Goal: Transaction & Acquisition: Purchase product/service

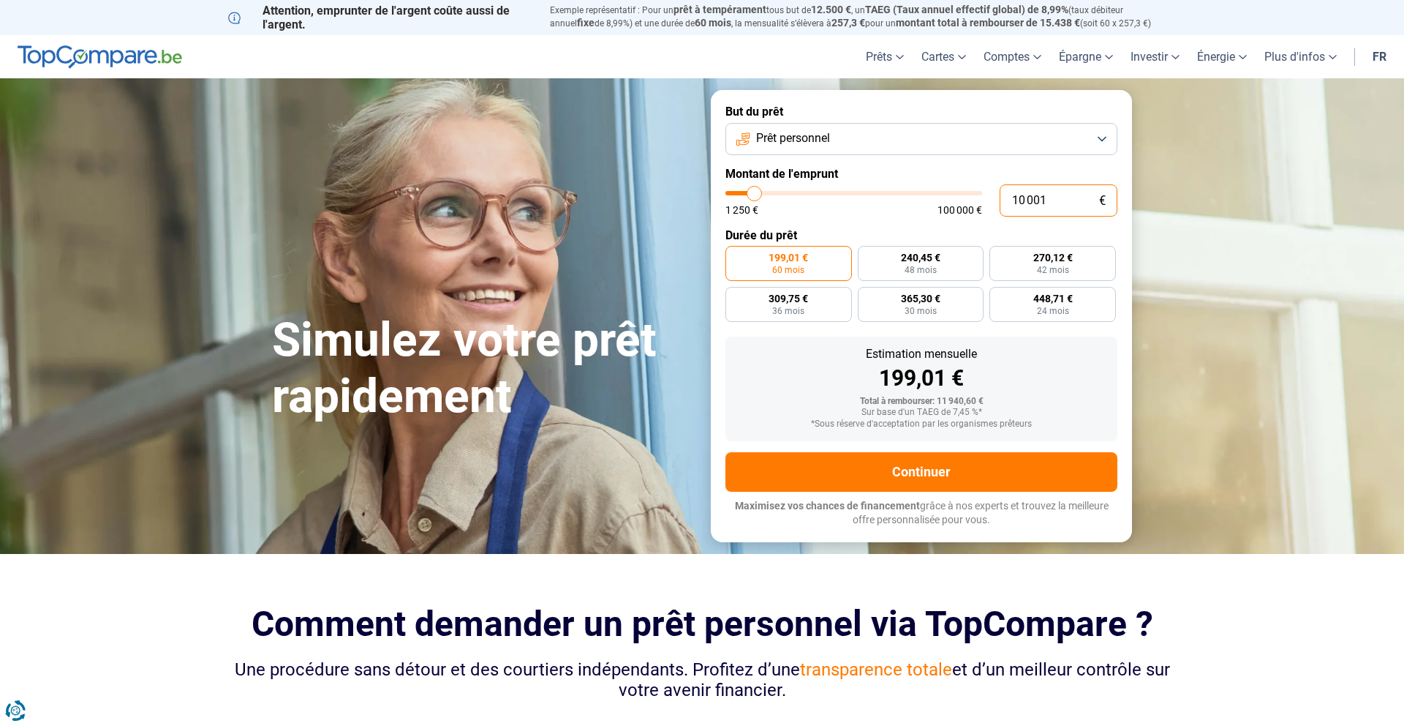
drag, startPoint x: 999, startPoint y: 199, endPoint x: 986, endPoint y: 198, distance: 13.2
click at [991, 198] on div "10 001 € 1 250 € 100 000 €" at bounding box center [922, 200] width 392 height 32
type input "3"
type input "1250"
type input "30"
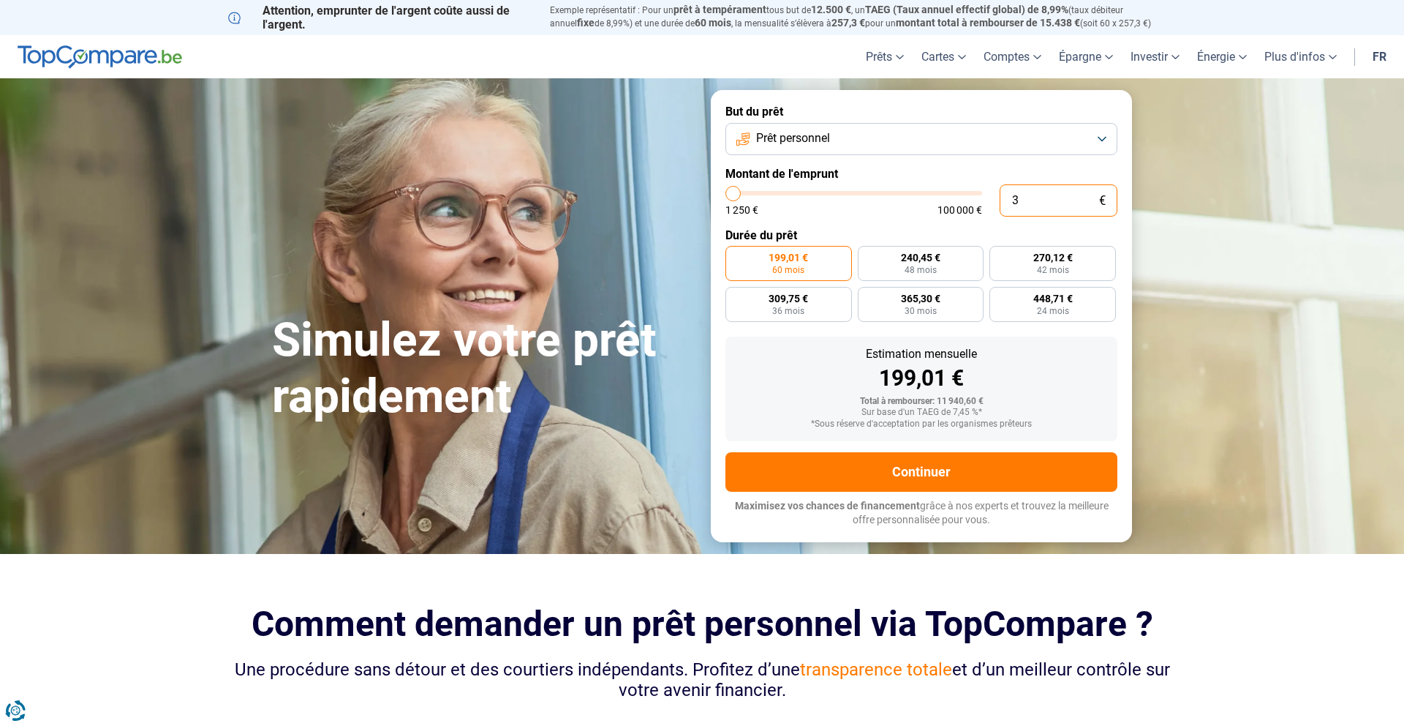
type input "1250"
type input "300"
type input "1250"
type input "3 000"
type input "3000"
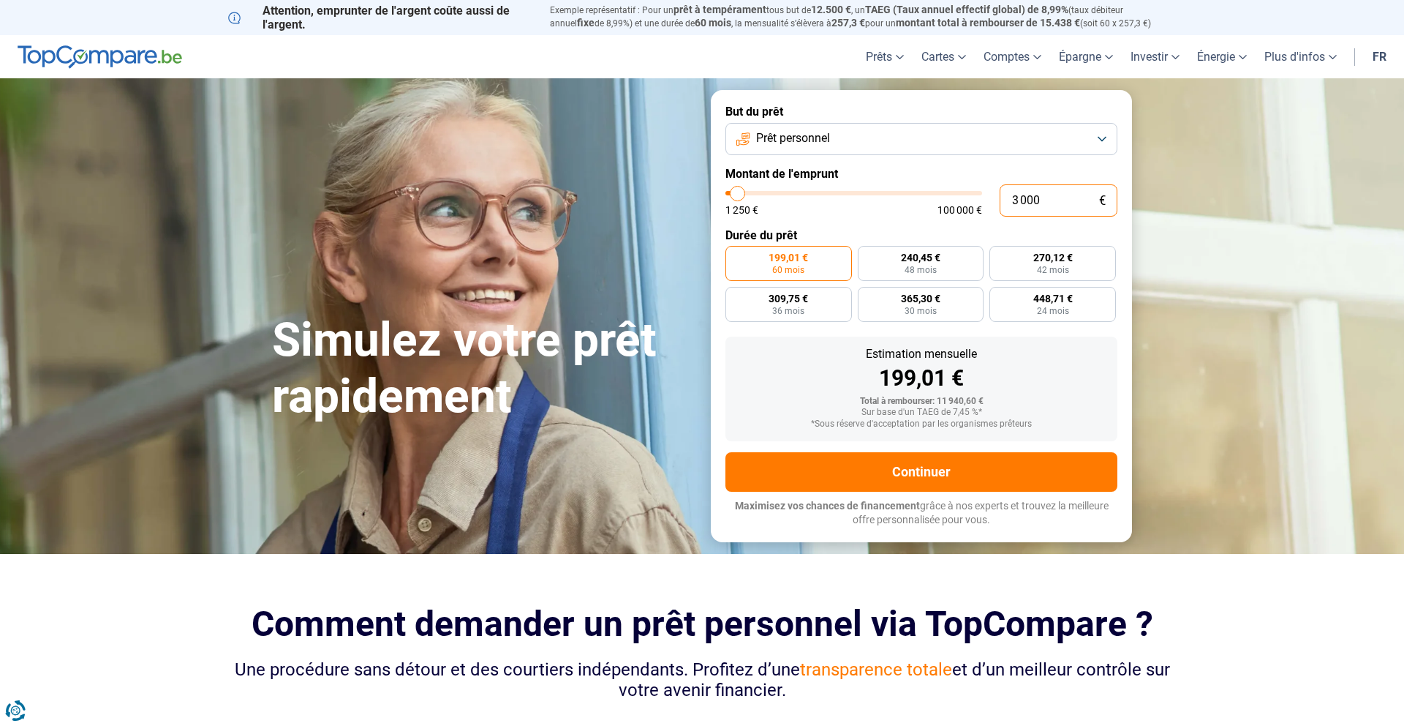
type input "30 000"
type input "30000"
radio input "false"
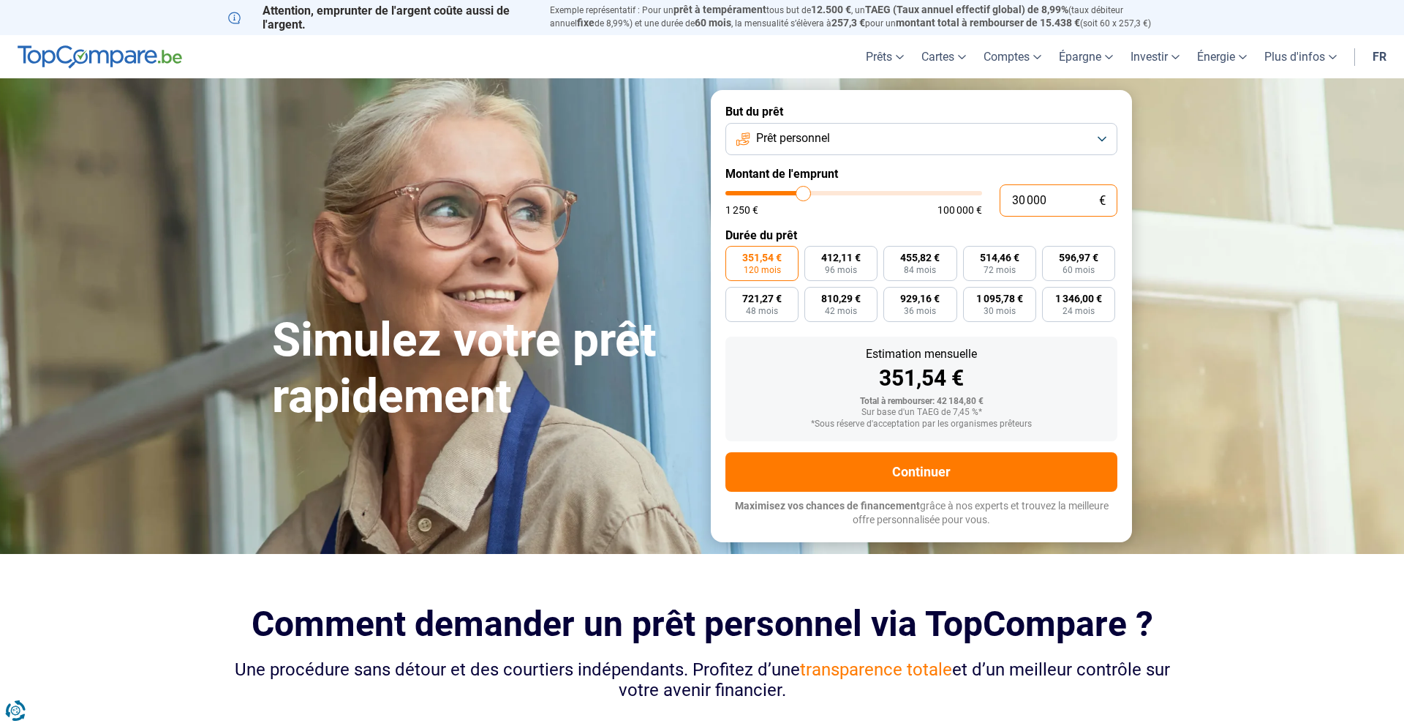
type input "30 000"
click at [966, 228] on label "Durée du prêt" at bounding box center [922, 235] width 392 height 14
click at [974, 146] on button "Prêt personnel" at bounding box center [922, 139] width 392 height 32
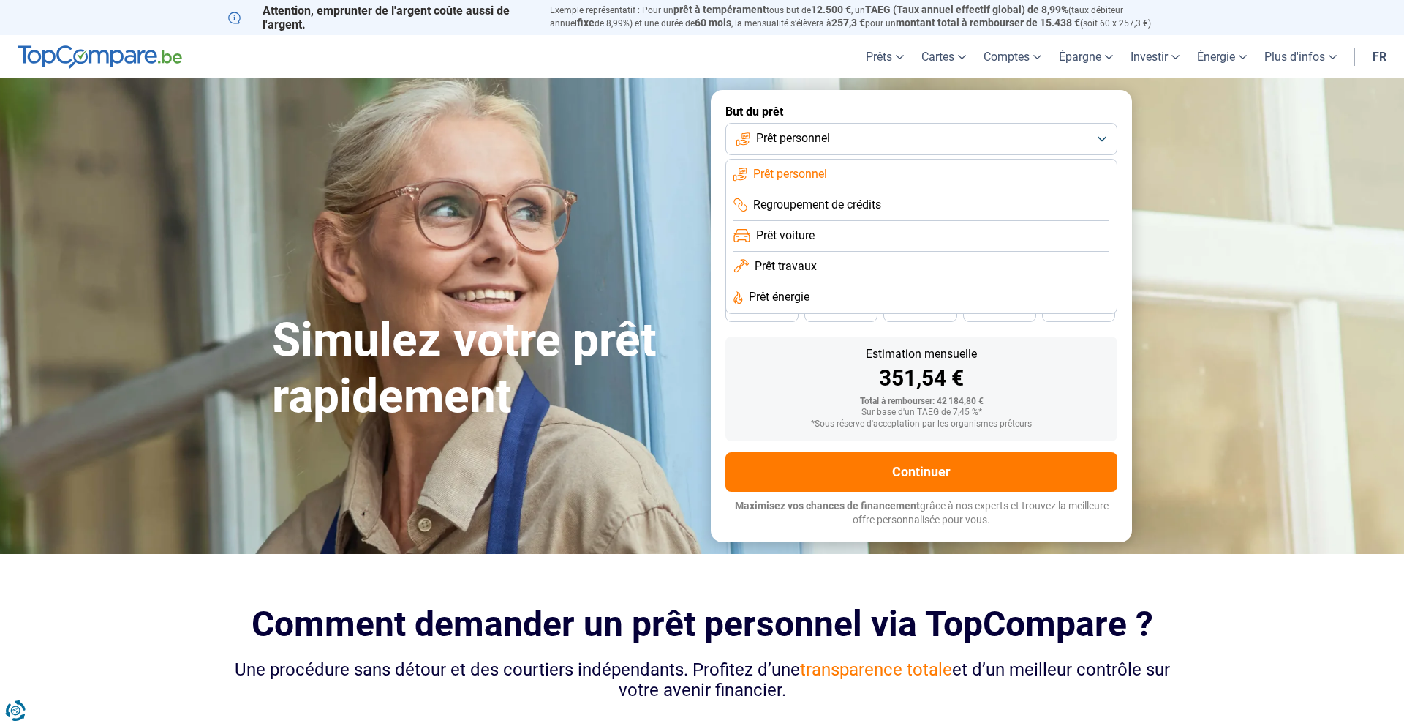
click at [961, 177] on li "Prêt personnel" at bounding box center [922, 174] width 376 height 31
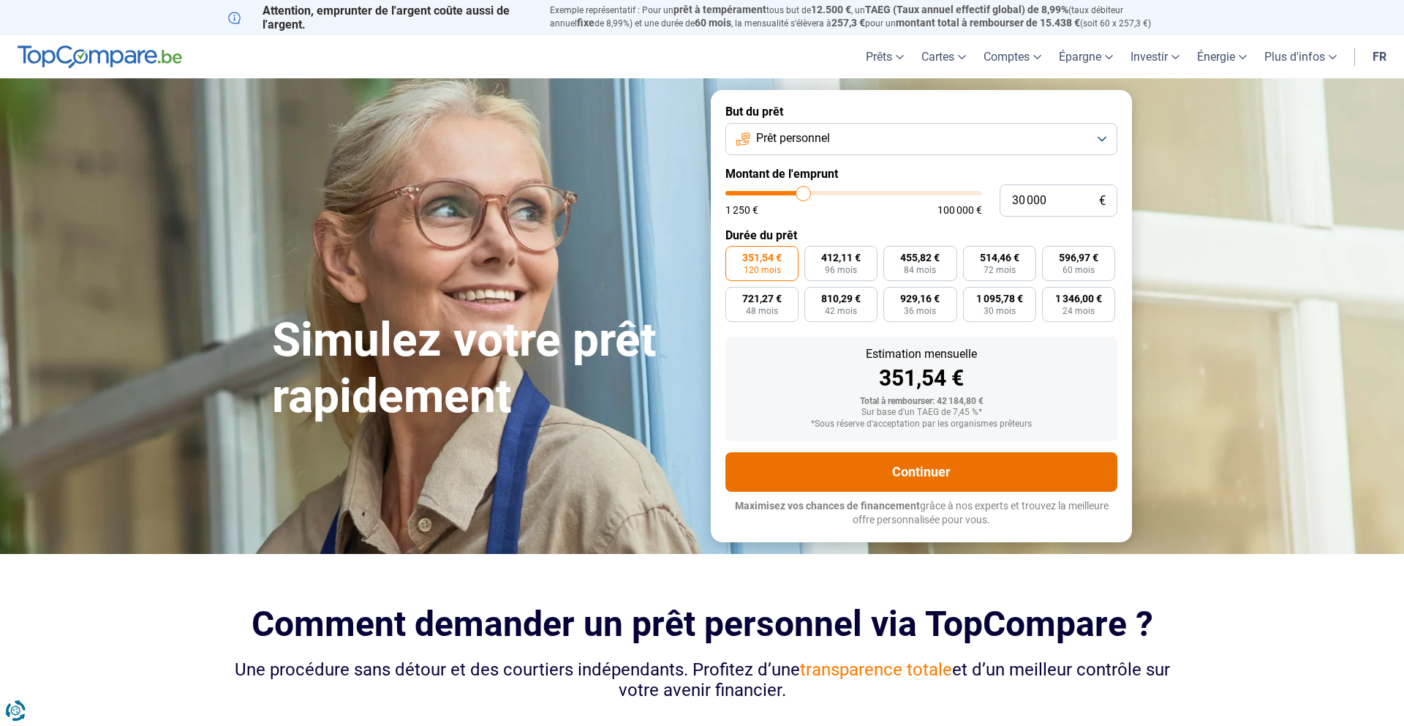
drag, startPoint x: 919, startPoint y: 472, endPoint x: 911, endPoint y: 472, distance: 8.1
click at [918, 472] on button "Continuer" at bounding box center [922, 471] width 392 height 39
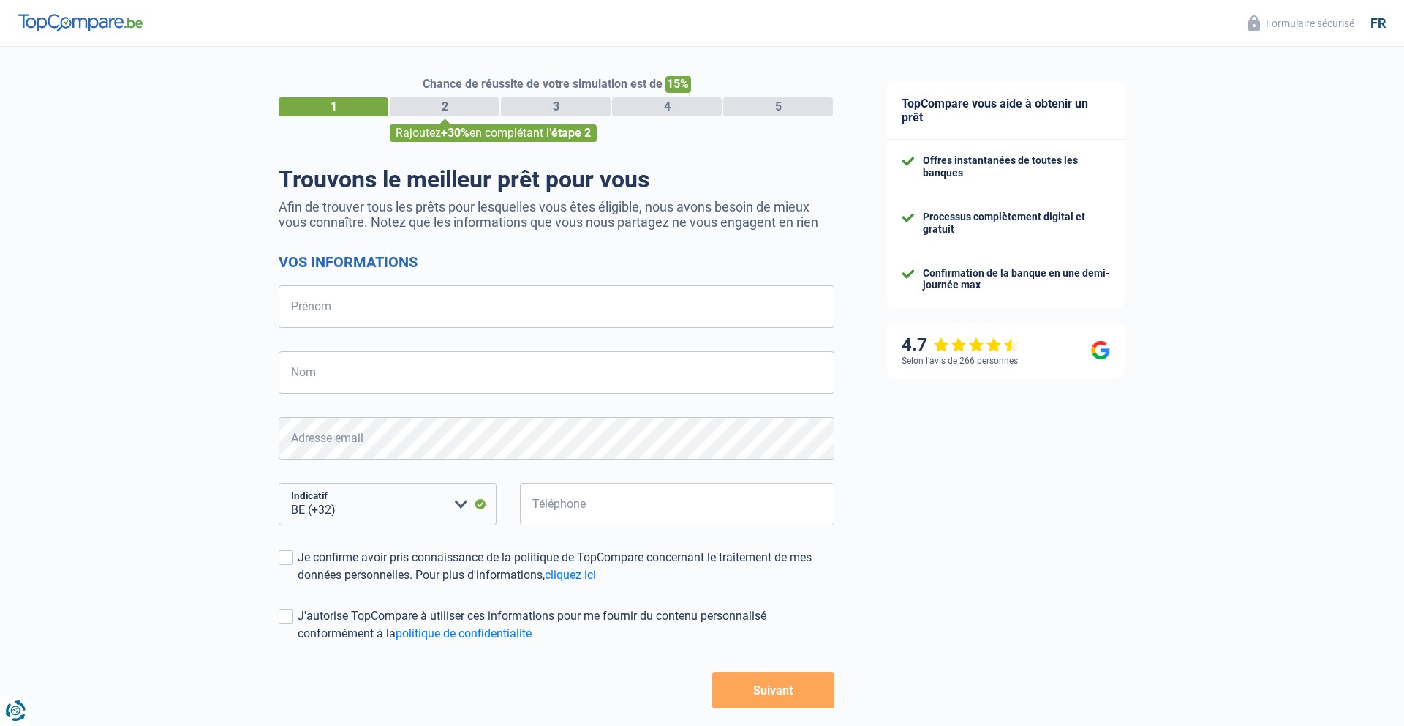
select select "32"
click at [649, 305] on input "Prénom" at bounding box center [557, 306] width 556 height 42
type input "Axelle"
type input "Kefer"
type input "478638080"
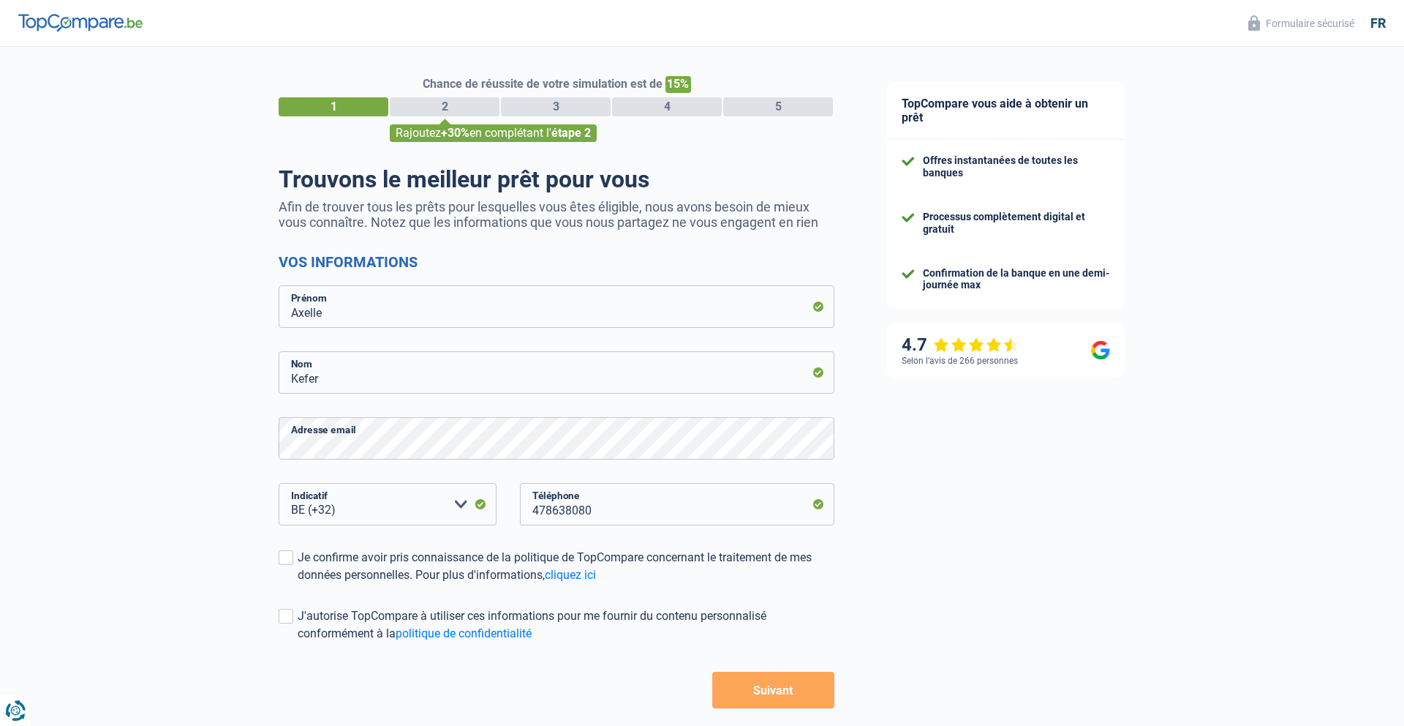
drag, startPoint x: 282, startPoint y: 554, endPoint x: 283, endPoint y: 587, distance: 32.9
click at [283, 558] on span at bounding box center [286, 557] width 15 height 15
click at [298, 584] on input "Je confirme avoir pris connaissance de la politique de TopCompare concernant le…" at bounding box center [298, 584] width 0 height 0
click at [285, 612] on span at bounding box center [286, 615] width 15 height 15
click at [298, 642] on input "J'autorise TopCompare à utiliser ces informations pour me fournir du contenu pe…" at bounding box center [298, 642] width 0 height 0
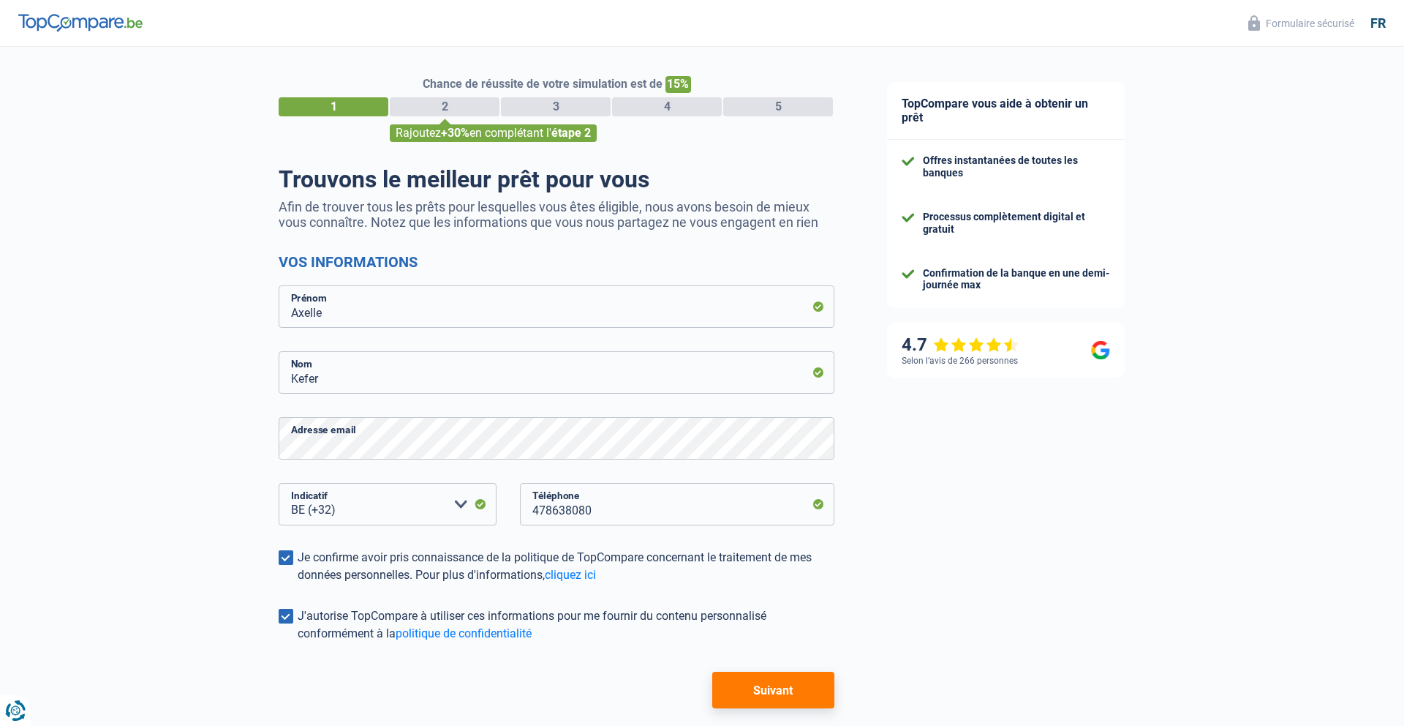
drag, startPoint x: 750, startPoint y: 677, endPoint x: 739, endPoint y: 671, distance: 12.2
click at [750, 677] on button "Suivant" at bounding box center [773, 689] width 122 height 37
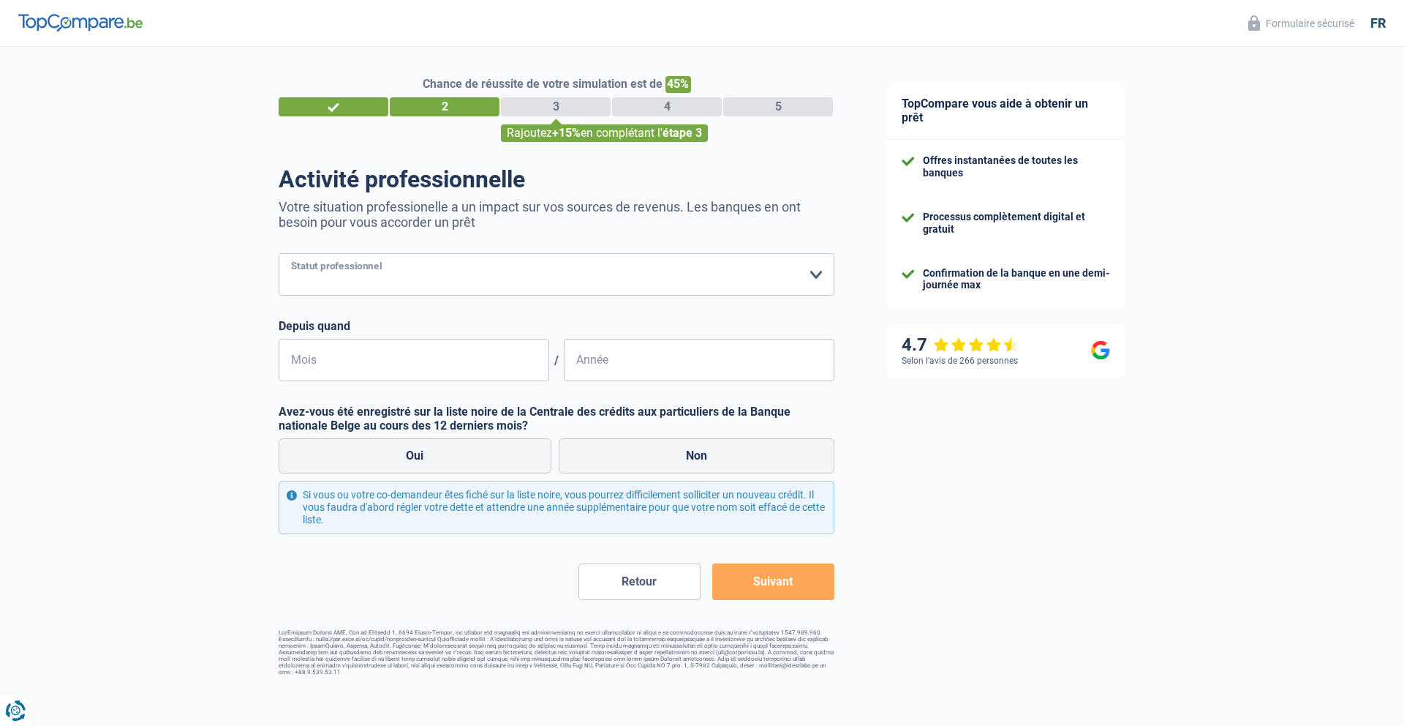
click at [415, 275] on select "Ouvrier Employé privé Employé public Invalide Indépendant Pensionné Chômeur Mut…" at bounding box center [557, 274] width 556 height 42
select select "independent"
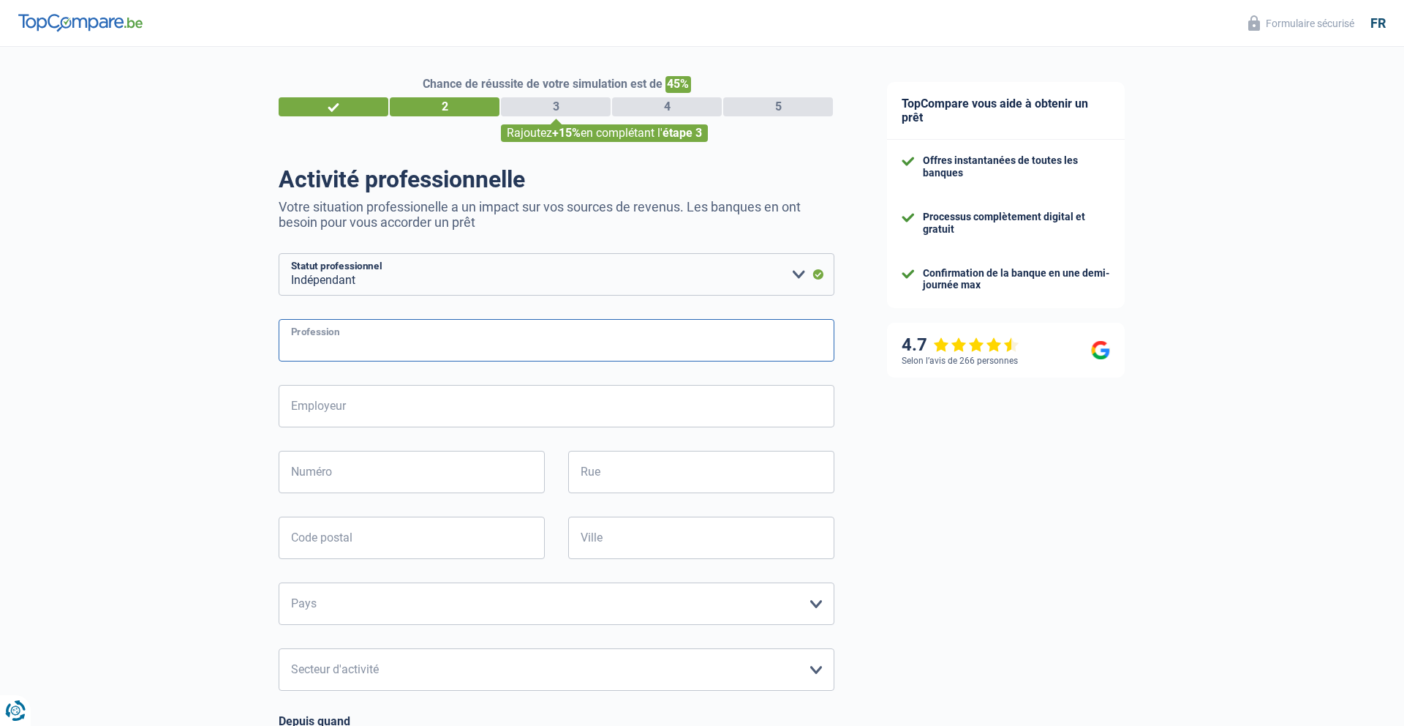
click at [370, 352] on input "Profession" at bounding box center [557, 340] width 556 height 42
type input "gérante commerce au détail"
click at [436, 412] on input "Employeur" at bounding box center [557, 406] width 556 height 42
type input "LittleTeam Jaks"
type input "Magasin LittleTeam"
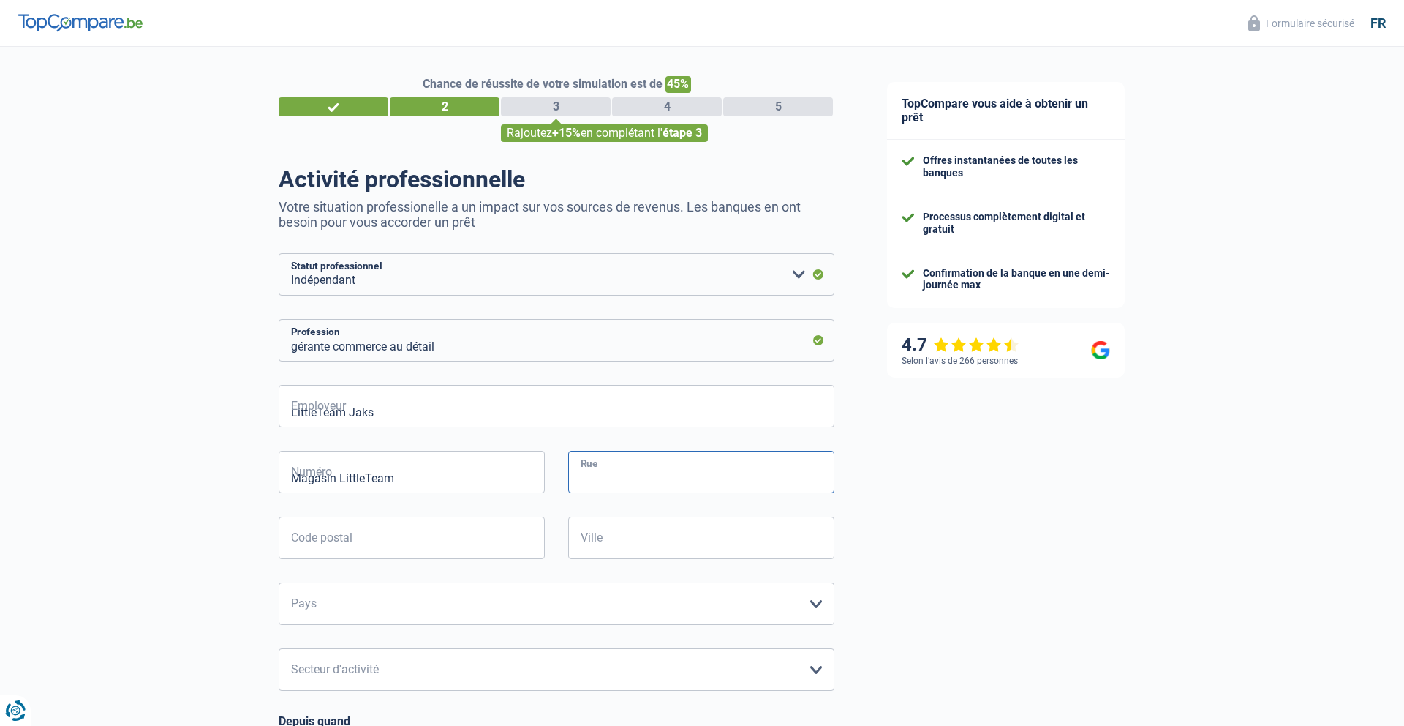
type input "rue de la papeterie 2B"
type input "5300"
type input "Andenne"
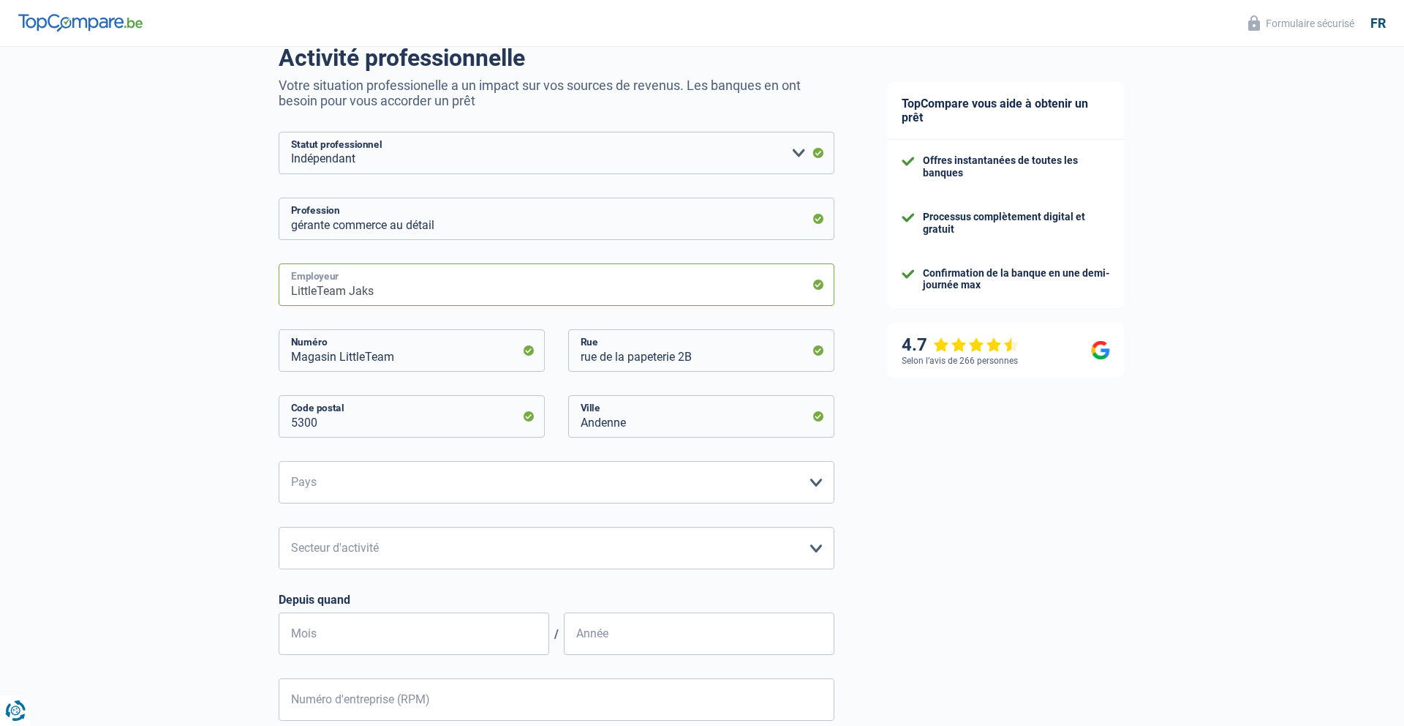
scroll to position [135, 0]
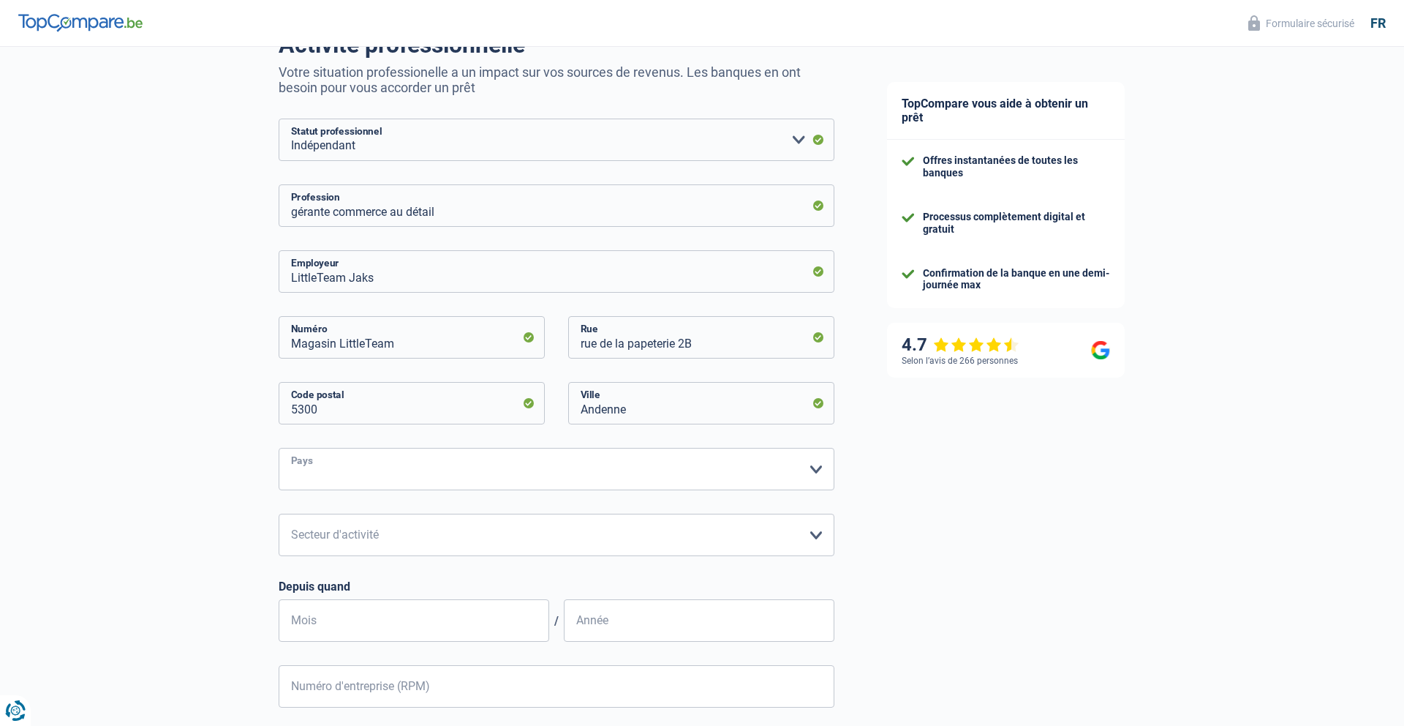
click at [330, 469] on select "Belgique Luxembourg Veuillez sélectionner une option" at bounding box center [557, 469] width 556 height 42
select select "BE"
click at [301, 518] on select "Agriculture/Pêche Industrie Horeca Courier/Fitness/Taxi Construction Banques/As…" at bounding box center [557, 534] width 556 height 42
select select "smallCompanies"
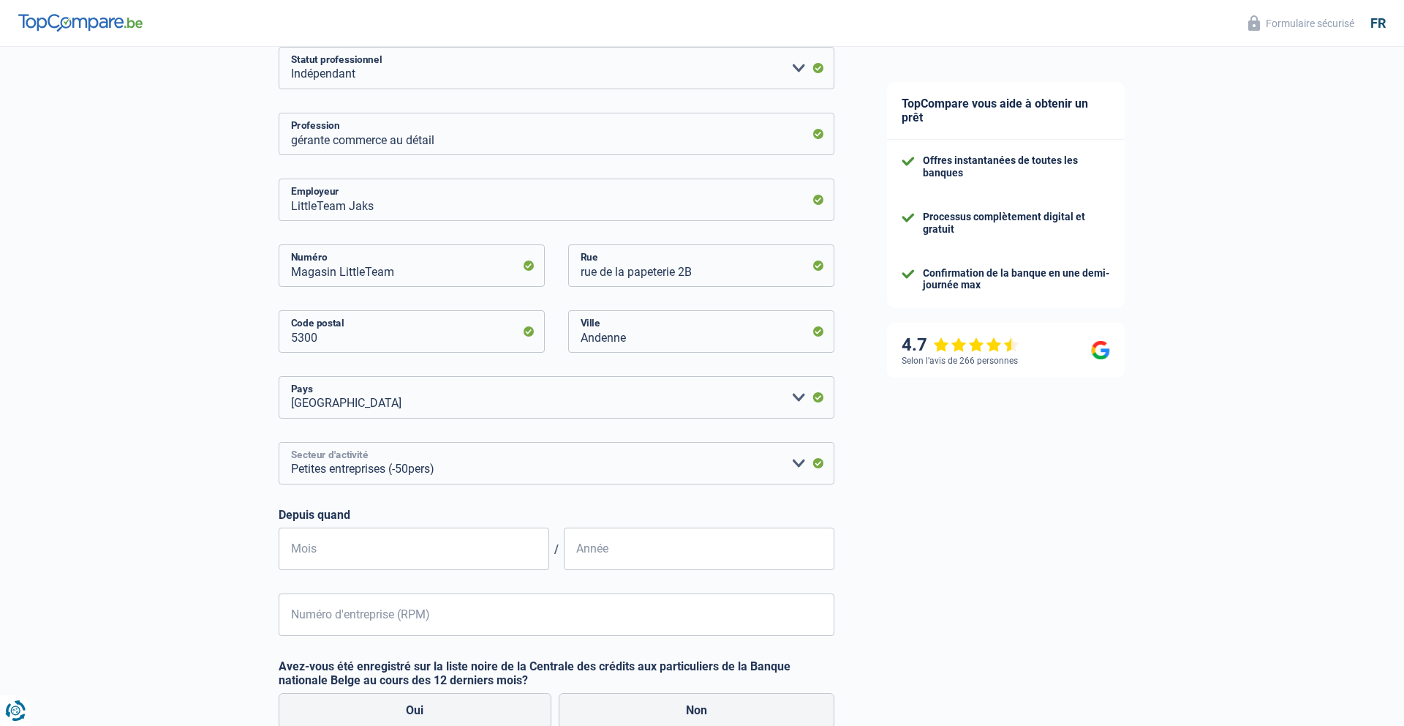
scroll to position [243, 0]
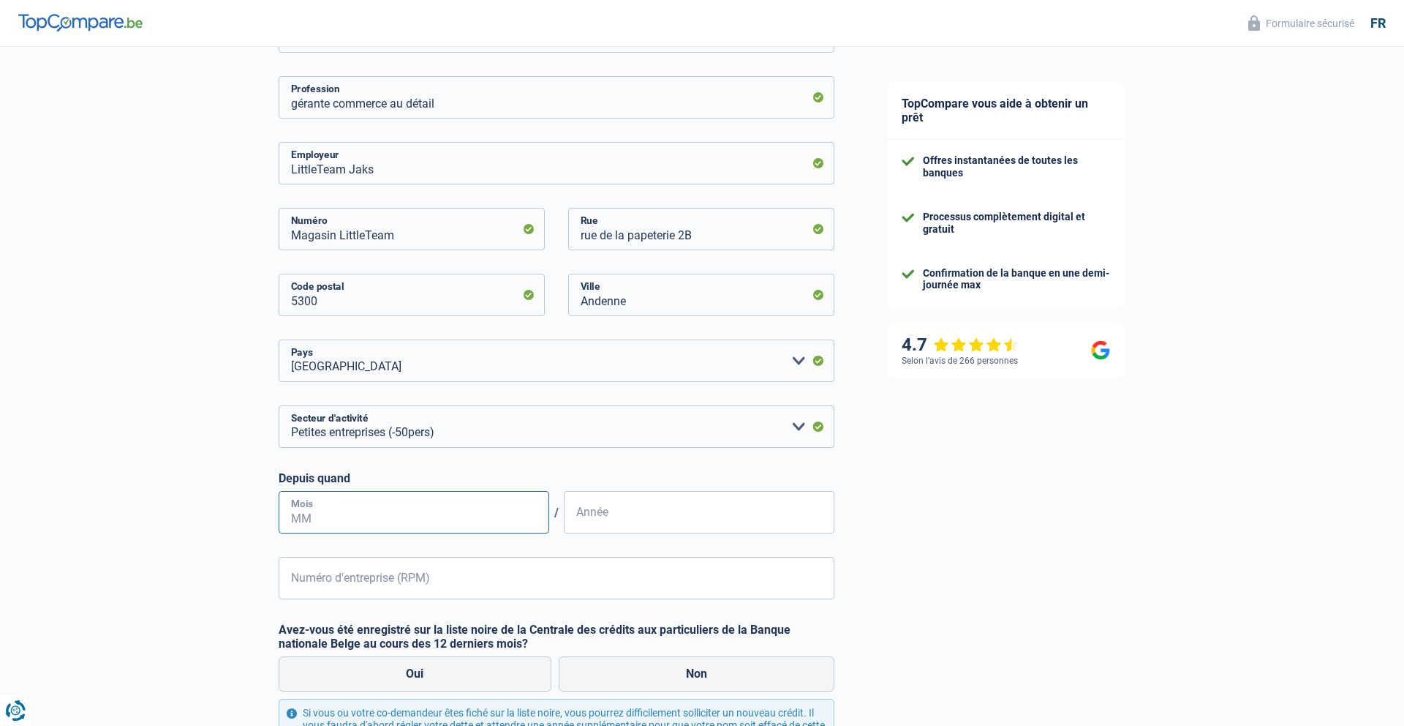
click at [367, 519] on input "Mois" at bounding box center [414, 512] width 271 height 42
type input "01"
type input "2021"
click at [455, 584] on input "Numéro d'entreprise (RPM)" at bounding box center [557, 578] width 556 height 42
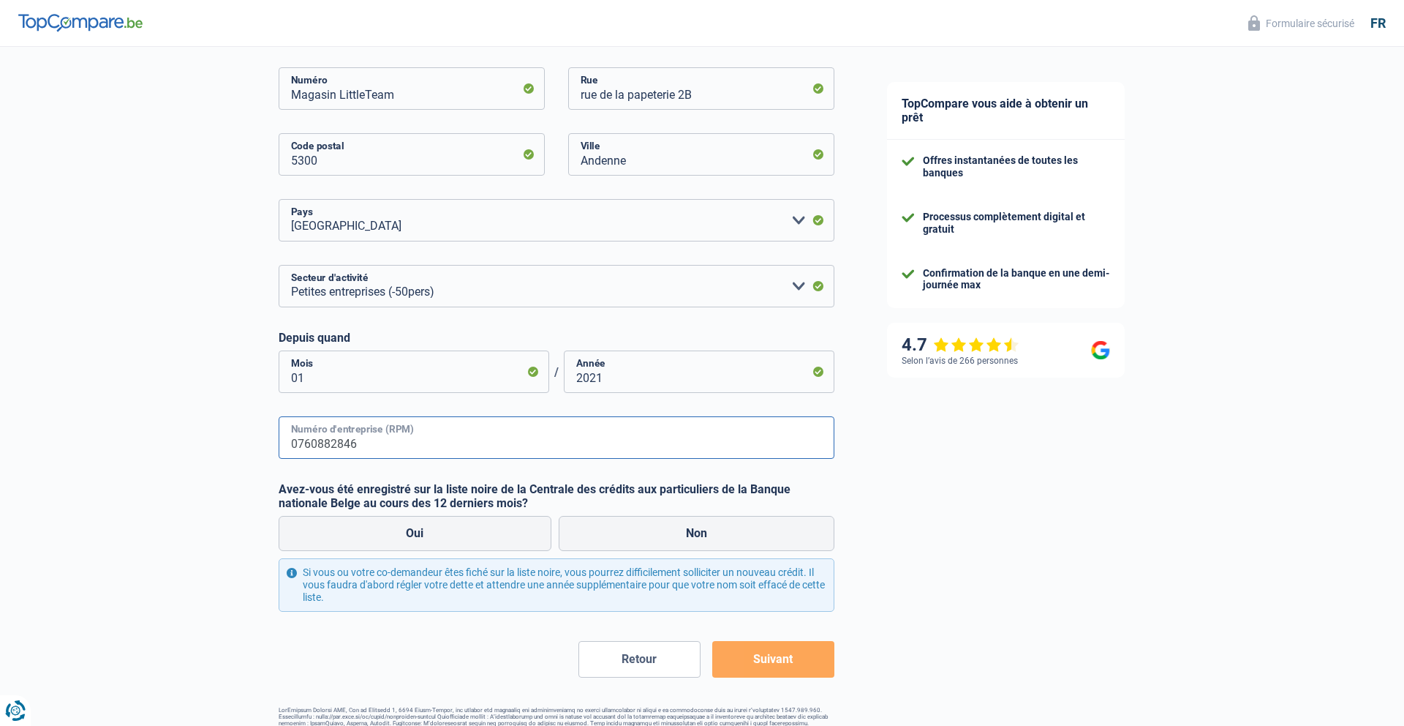
scroll to position [398, 0]
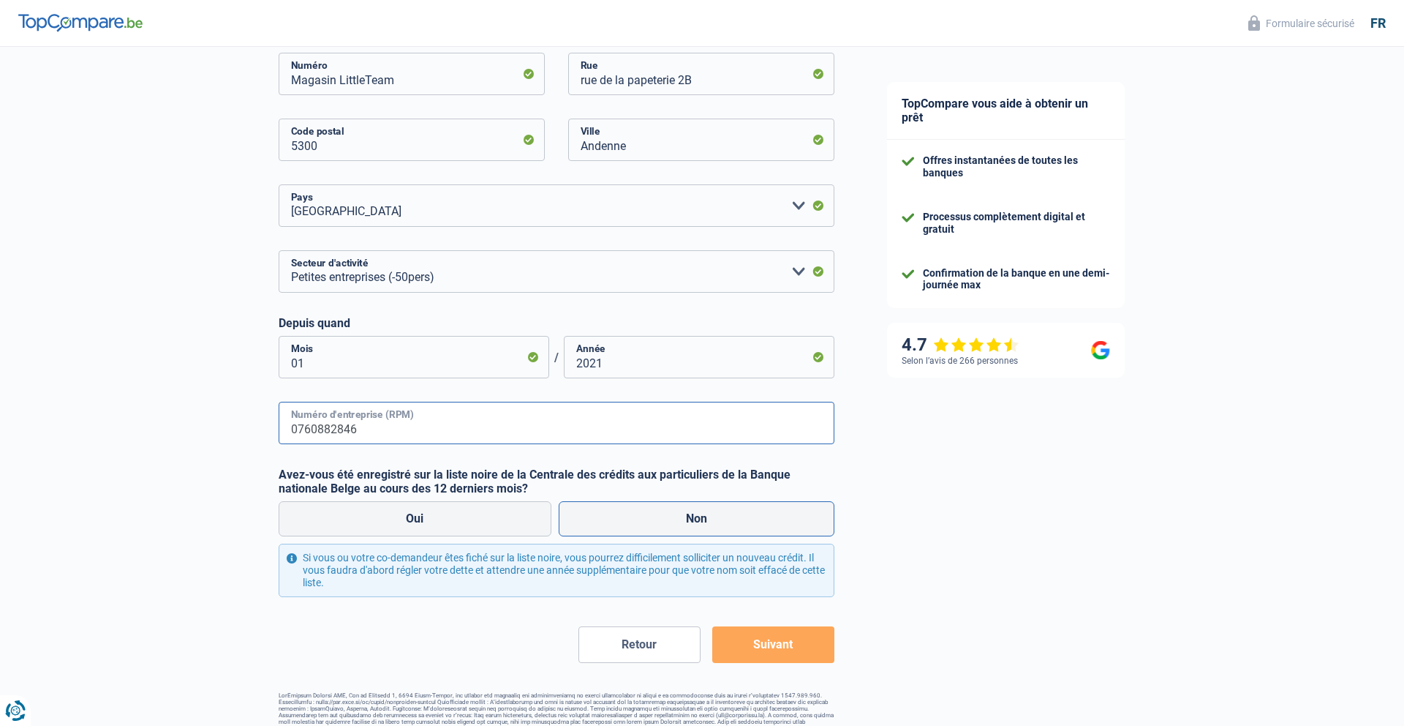
type input "0760882846"
drag, startPoint x: 648, startPoint y: 521, endPoint x: 625, endPoint y: 532, distance: 25.5
click at [647, 521] on label "Non" at bounding box center [697, 518] width 276 height 35
click at [647, 521] on input "Non" at bounding box center [697, 518] width 276 height 35
radio input "true"
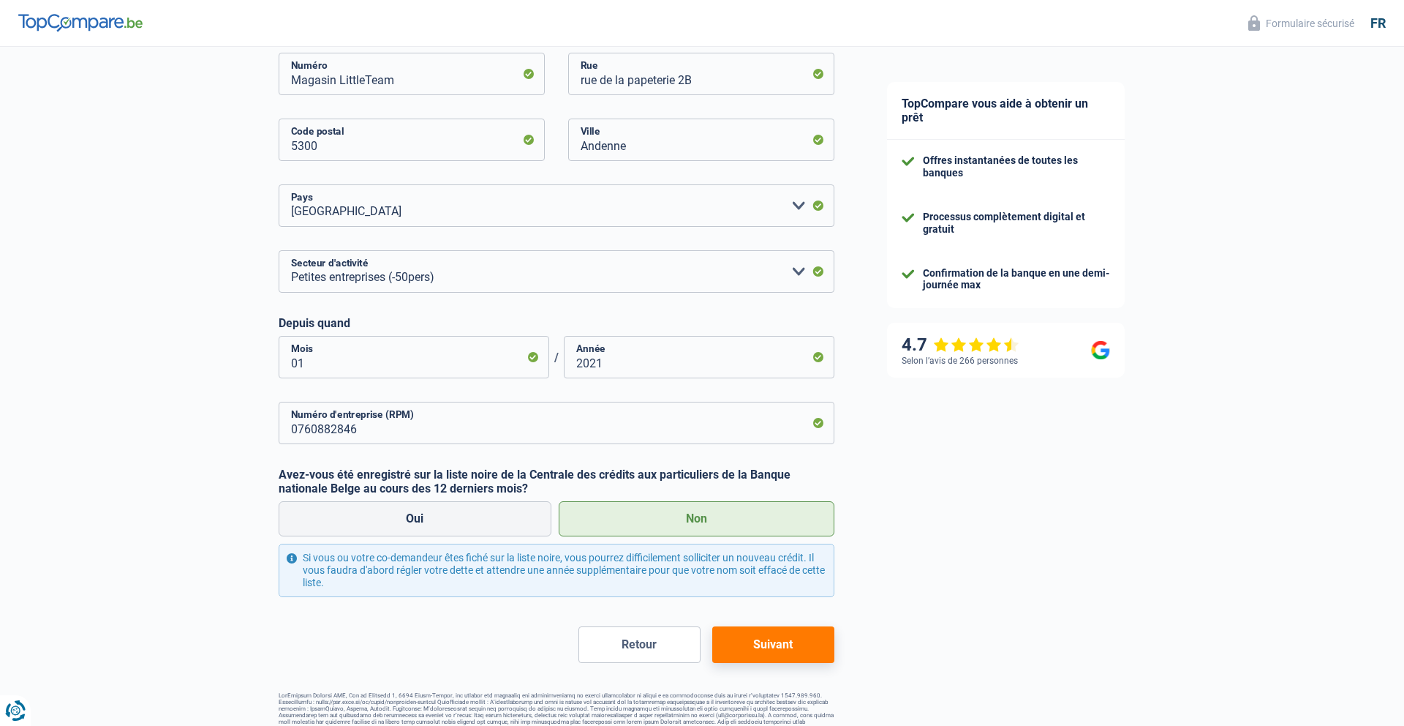
drag, startPoint x: 768, startPoint y: 640, endPoint x: 710, endPoint y: 631, distance: 58.4
click at [768, 639] on button "Suivant" at bounding box center [773, 644] width 122 height 37
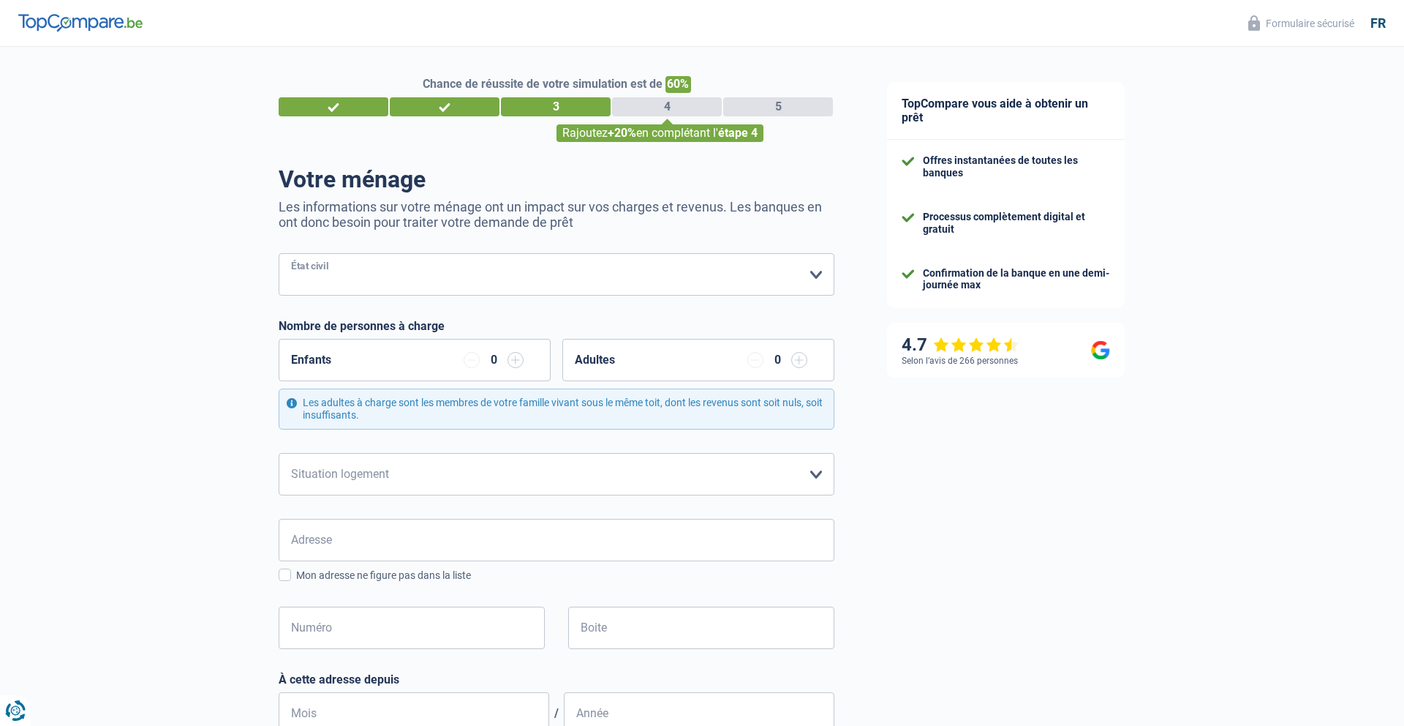
click at [431, 276] on select "Célibataire Marié(e) Cohabitant(e) légal(e) Divorcé(e) Veuf(ve) Séparé (de fait…" at bounding box center [557, 274] width 556 height 42
select select "separated"
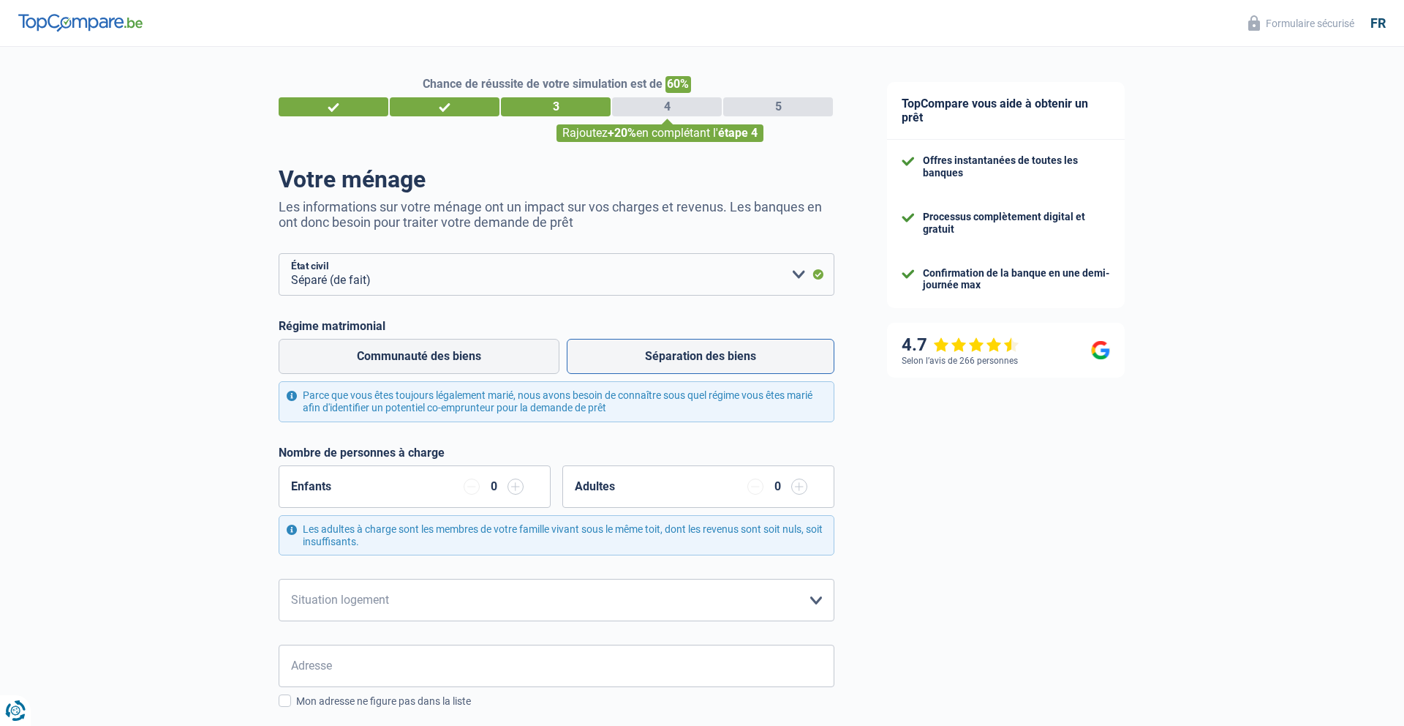
drag, startPoint x: 670, startPoint y: 355, endPoint x: 652, endPoint y: 358, distance: 18.5
click at [670, 356] on label "Séparation des biens" at bounding box center [701, 356] width 268 height 35
click at [670, 356] on input "Séparation des biens" at bounding box center [701, 356] width 268 height 35
radio input "true"
click at [437, 274] on select "Célibataire Marié(e) Cohabitant(e) légal(e) Divorcé(e) Veuf(ve) Séparé (de fait…" at bounding box center [557, 274] width 556 height 42
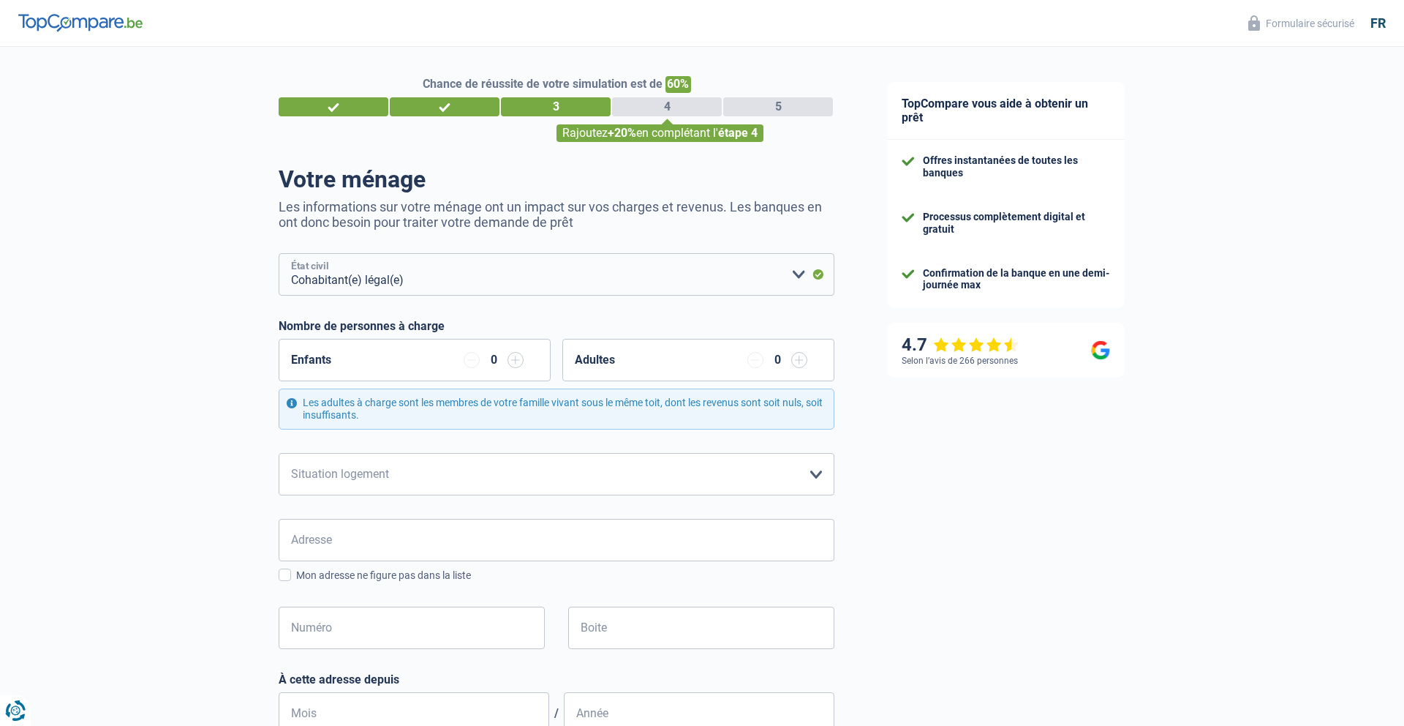
click at [475, 281] on select "Célibataire Marié(e) Cohabitant(e) légal(e) Divorcé(e) Veuf(ve) Séparé (de fait…" at bounding box center [557, 274] width 556 height 42
select select "single"
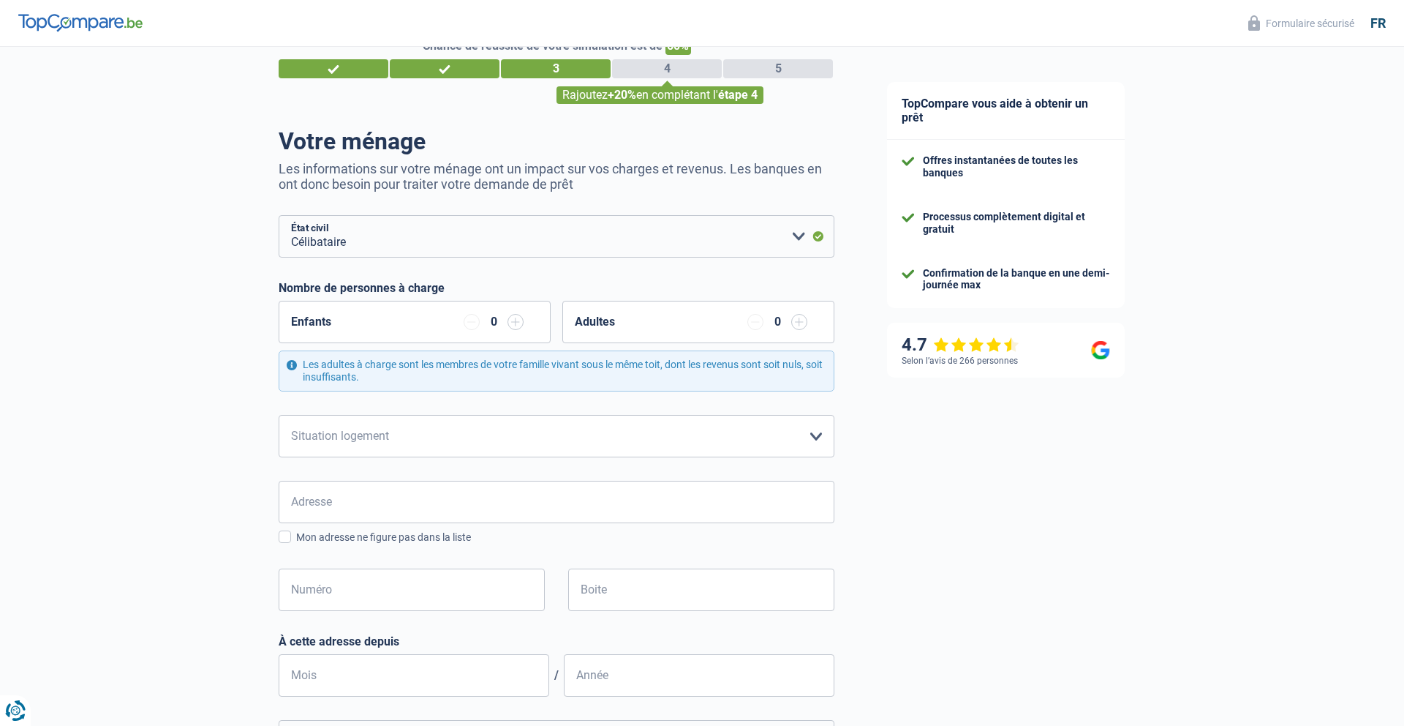
click at [514, 322] on input "button" at bounding box center [516, 322] width 16 height 16
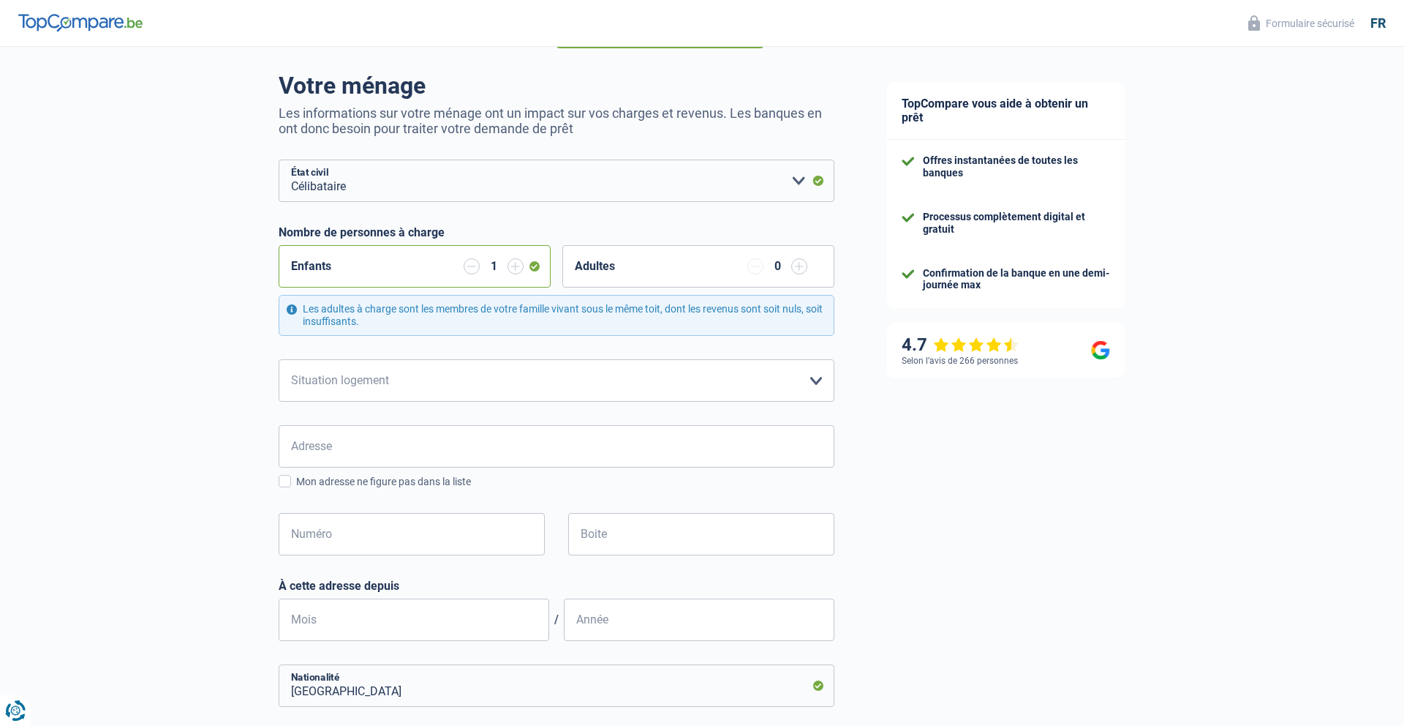
scroll to position [99, 0]
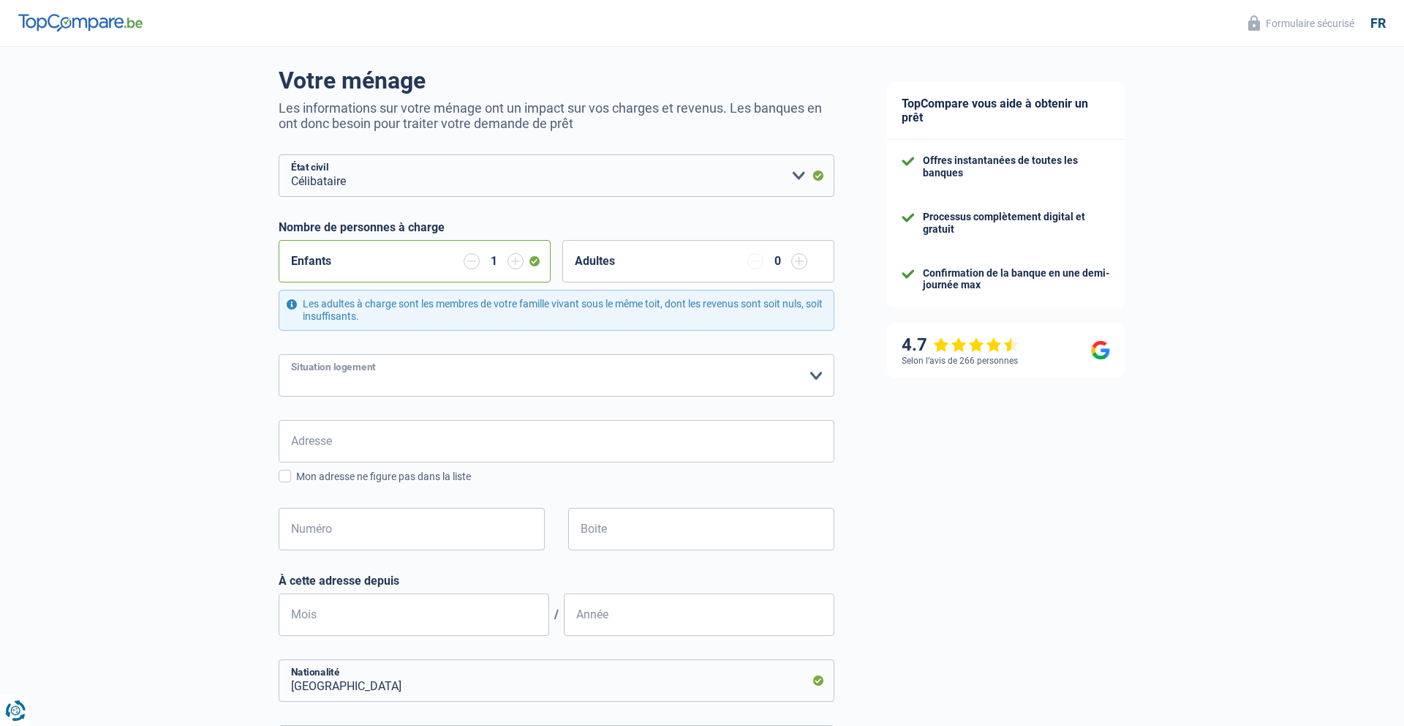
click at [329, 371] on select "Locataire Propriétaire avec prêt hypothécaire Propriétaire sans prêt hypothécai…" at bounding box center [557, 375] width 556 height 42
select select "liveWithParents"
click at [320, 443] on input "Adresse" at bounding box center [557, 441] width 556 height 42
type input "rue de la papeterie 2B"
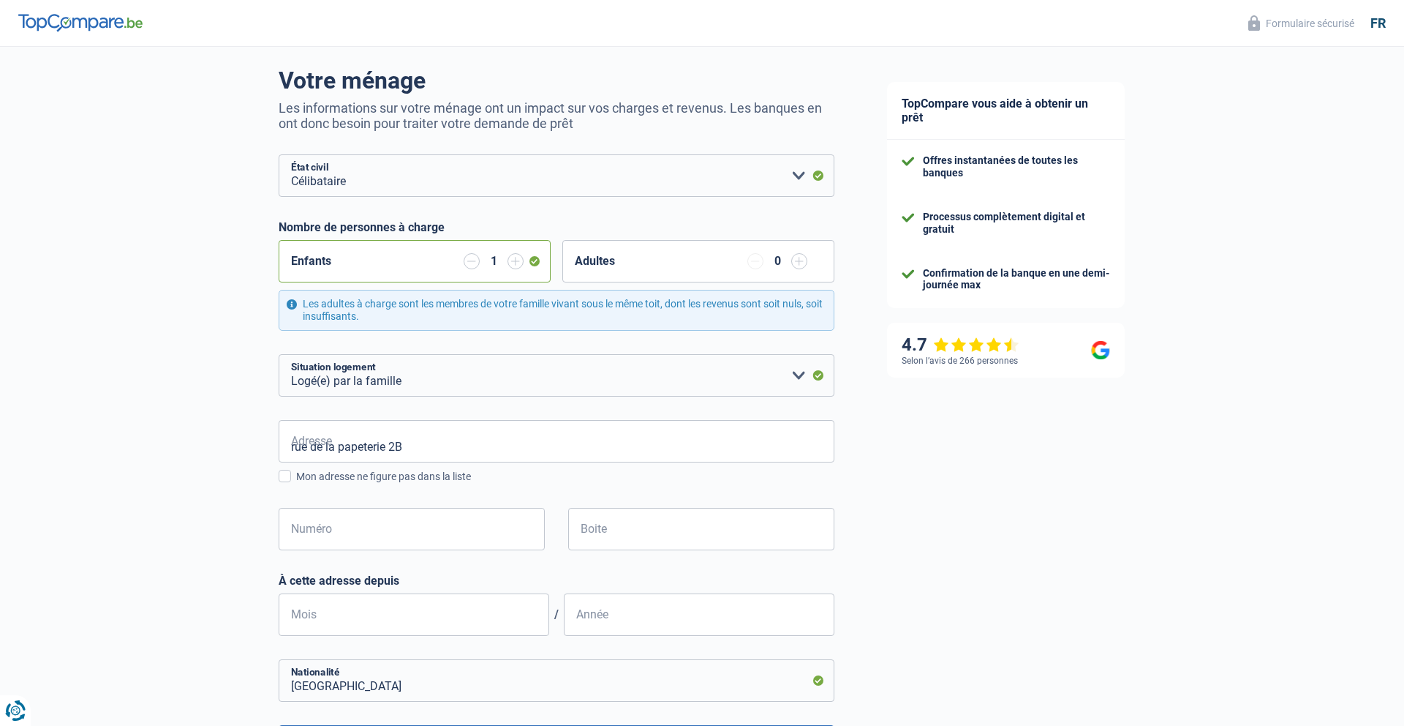
type input "Belgique"
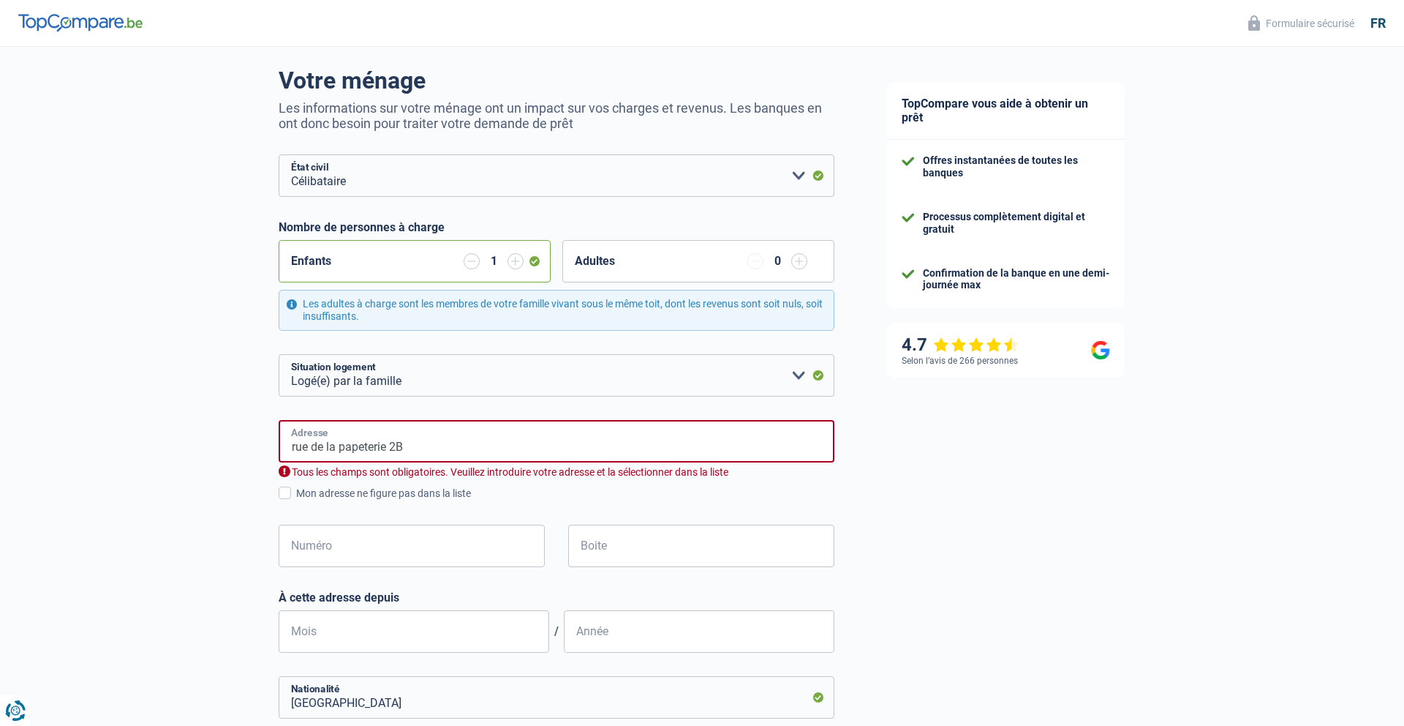
type input "Belgique"
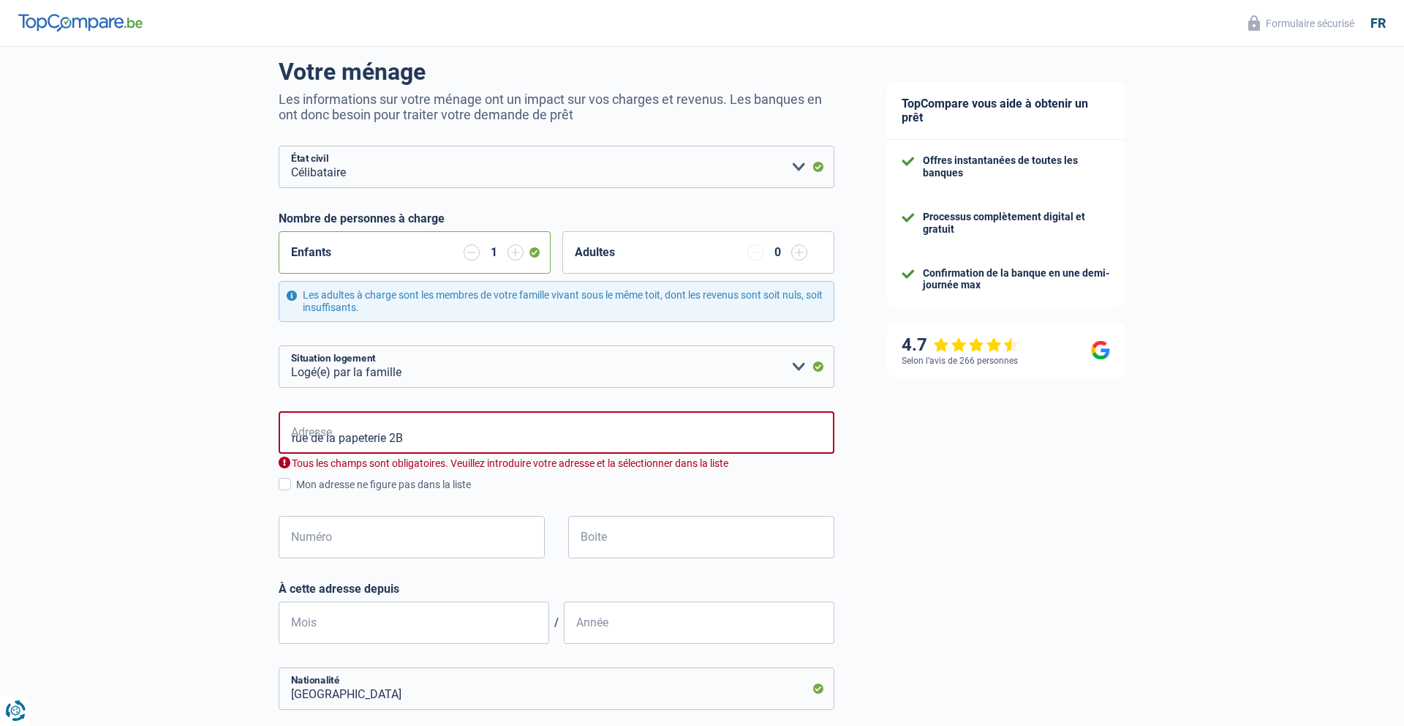
scroll to position [110, 0]
drag, startPoint x: 380, startPoint y: 432, endPoint x: 271, endPoint y: 422, distance: 109.5
click at [271, 422] on div "Chance de réussite de votre simulation est de 60% 1 2 3 4 5 Rajoutez +20% en co…" at bounding box center [430, 578] width 861 height 1295
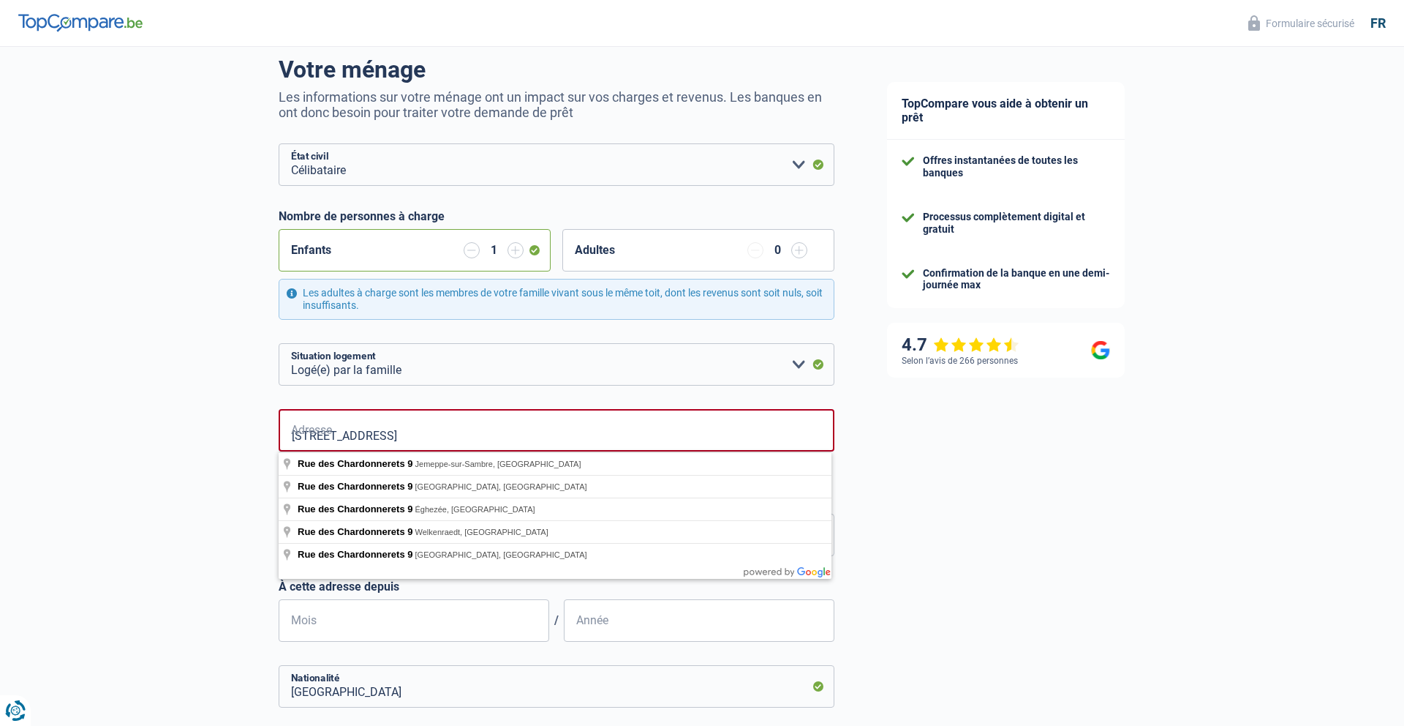
scroll to position [109, 0]
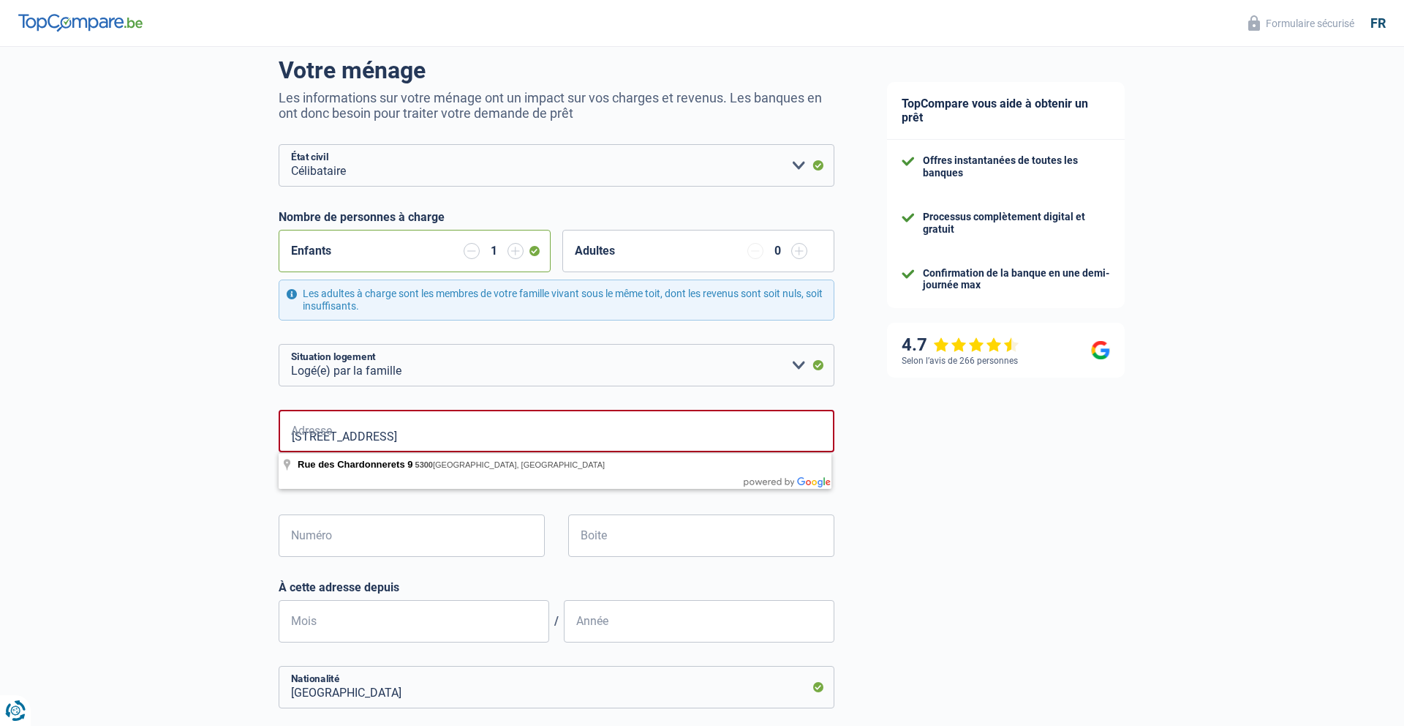
type input "Rue des Chardonnerets, 5300, Andenne, BE"
type input "9"
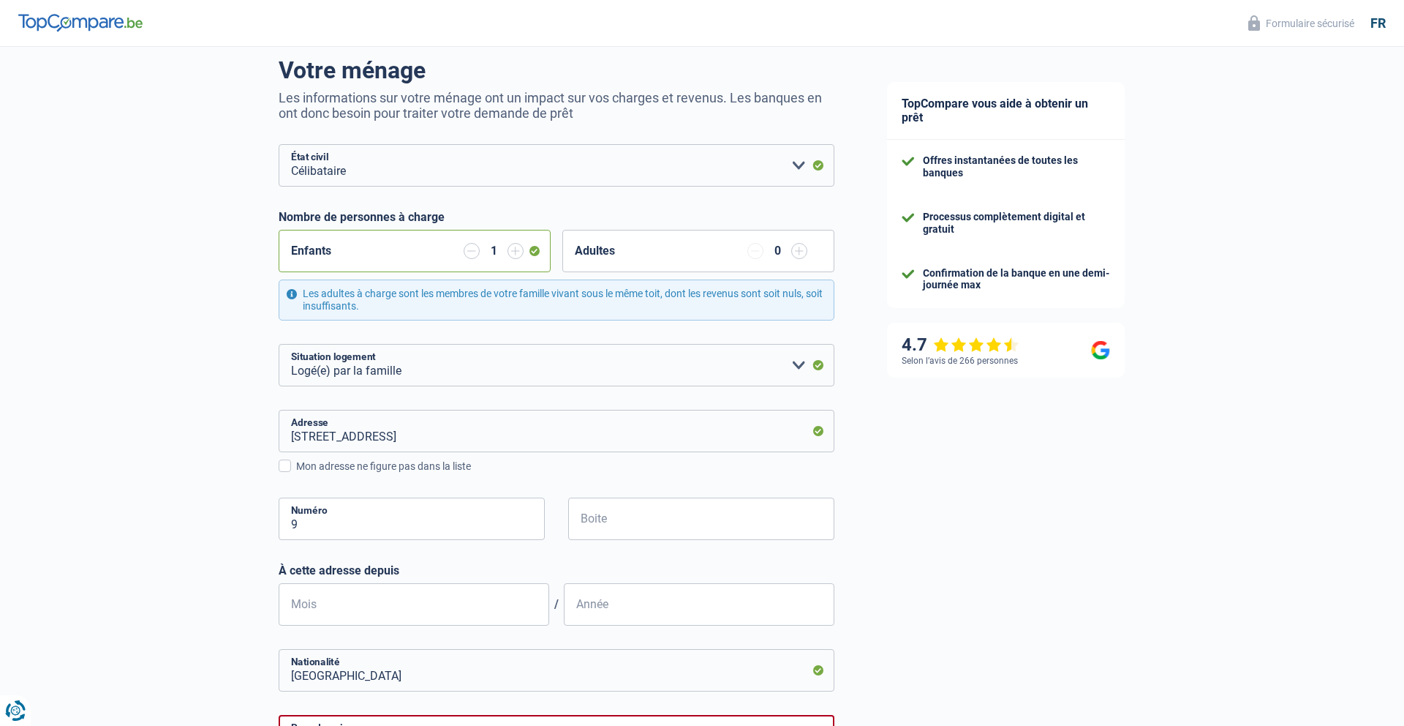
click at [217, 469] on div "Chance de réussite de votre simulation est de 60% 1 2 3 4 5 Rajoutez +20% en co…" at bounding box center [430, 492] width 861 height 1120
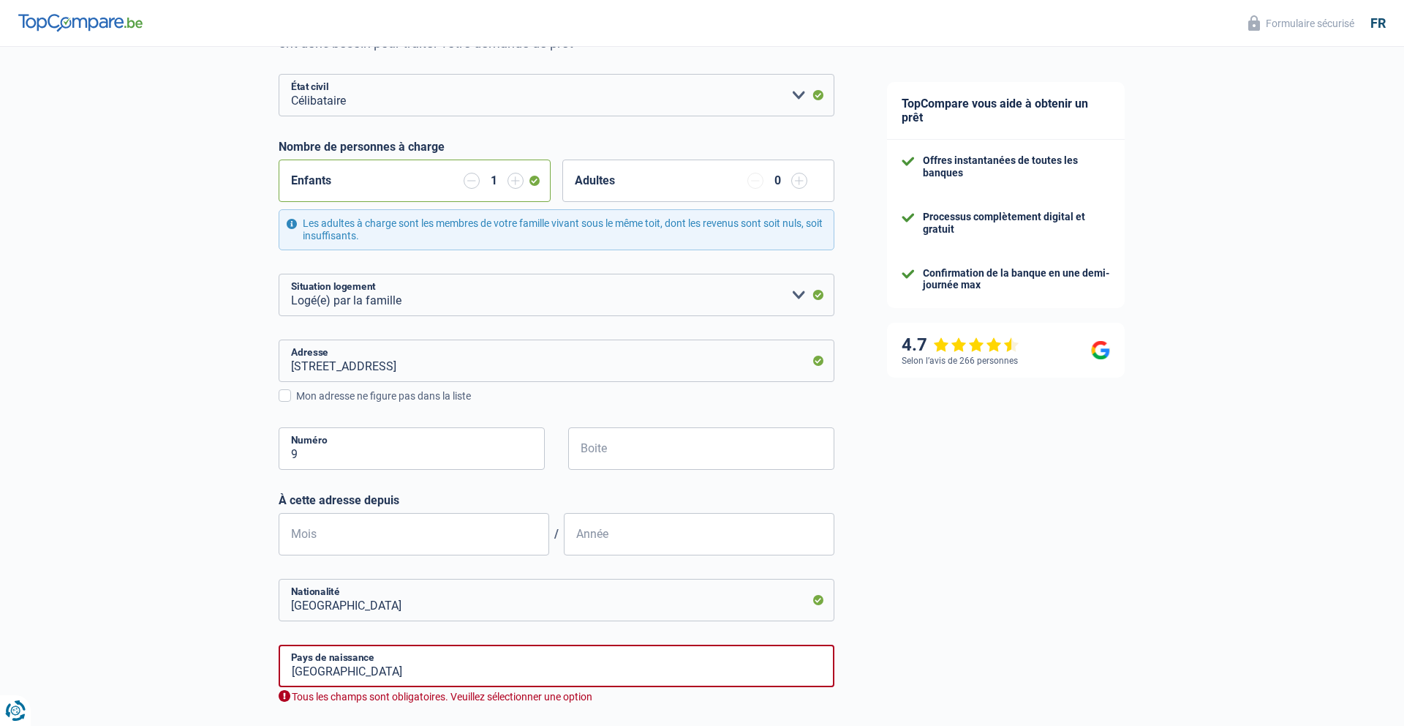
scroll to position [205, 0]
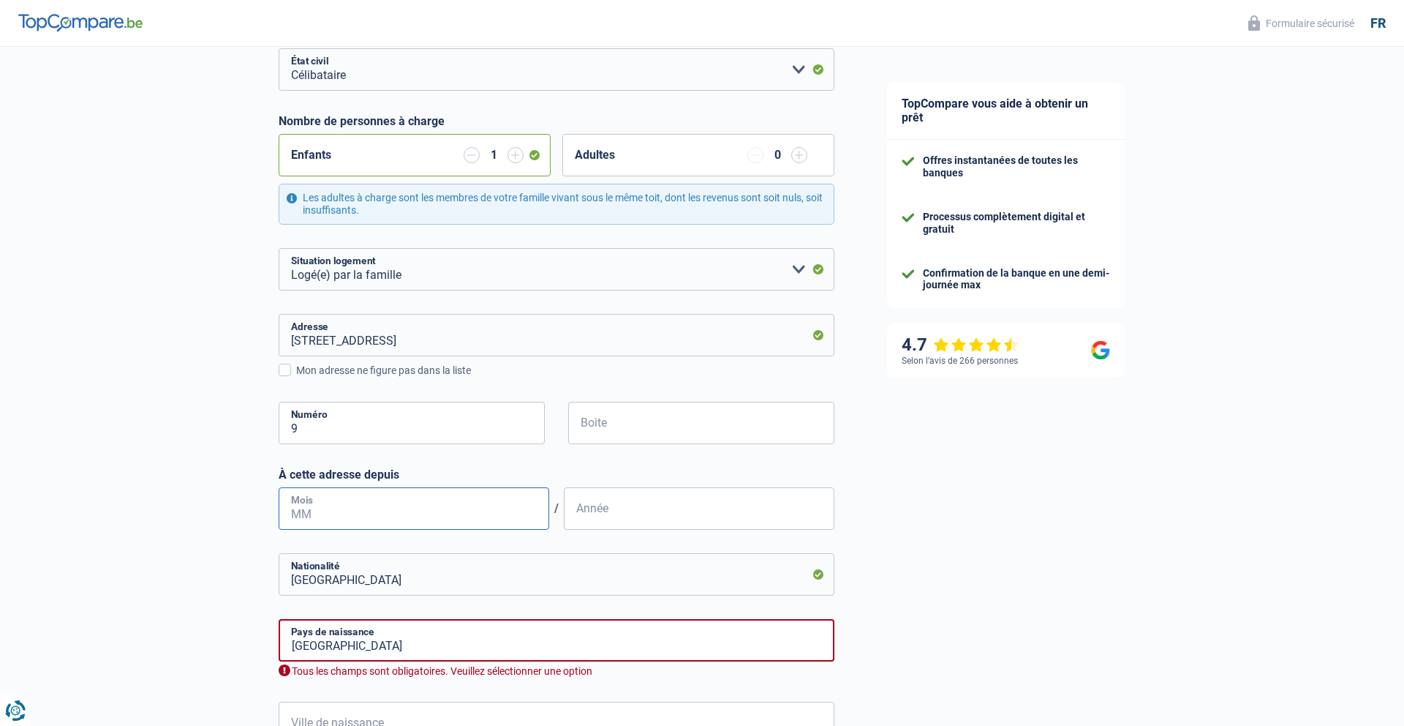
drag, startPoint x: 334, startPoint y: 497, endPoint x: 312, endPoint y: 503, distance: 22.7
click at [334, 497] on input "Mois" at bounding box center [414, 508] width 271 height 42
type input "01"
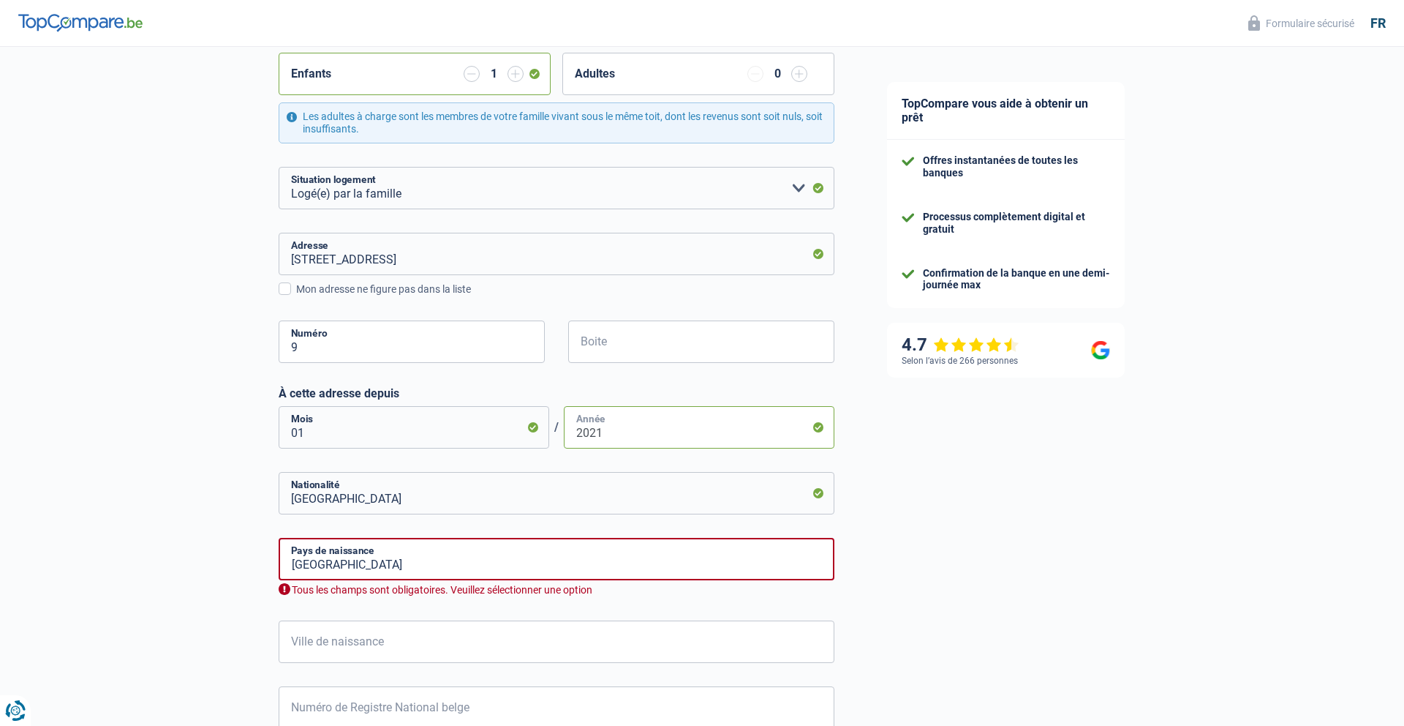
scroll to position [314, 0]
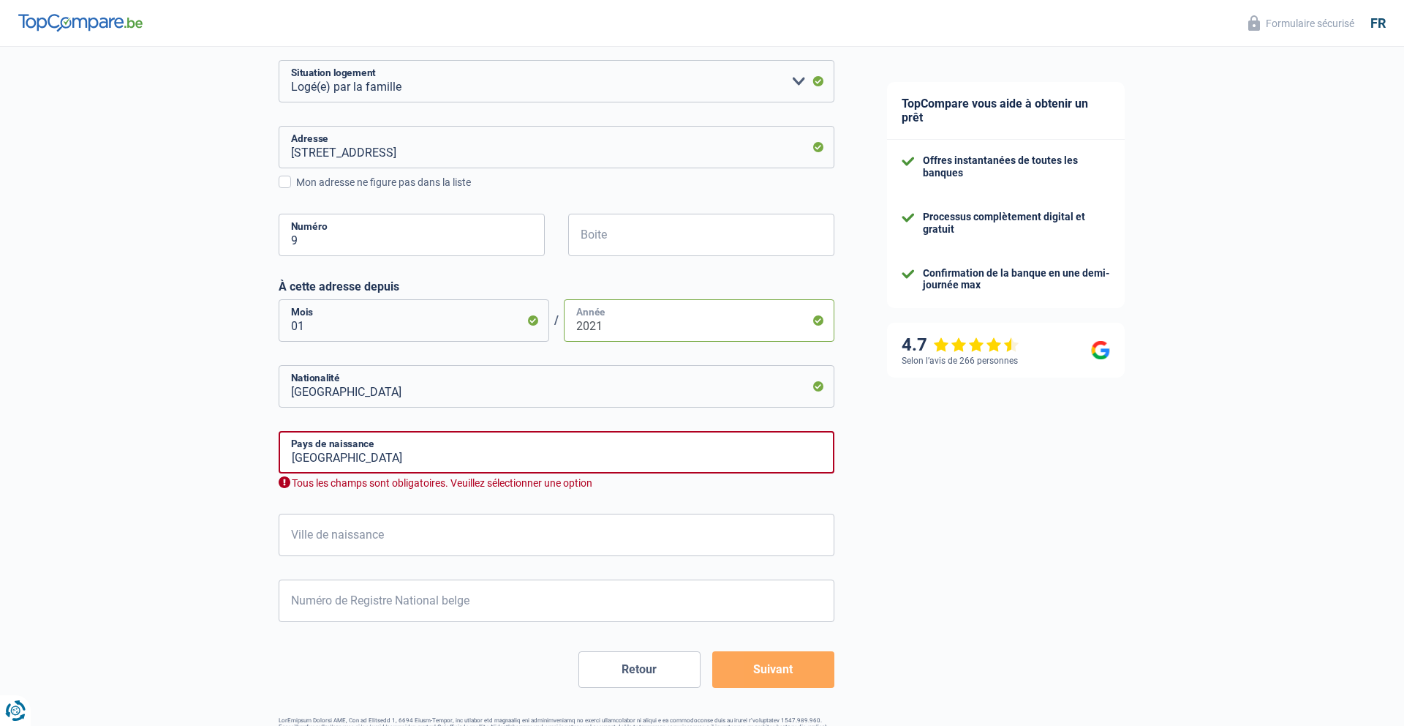
type input "2021"
click at [366, 537] on input "Ville de naissance" at bounding box center [557, 534] width 556 height 42
type input "namur"
click at [311, 603] on input "Numéro de Registre National belge" at bounding box center [557, 601] width 556 height 42
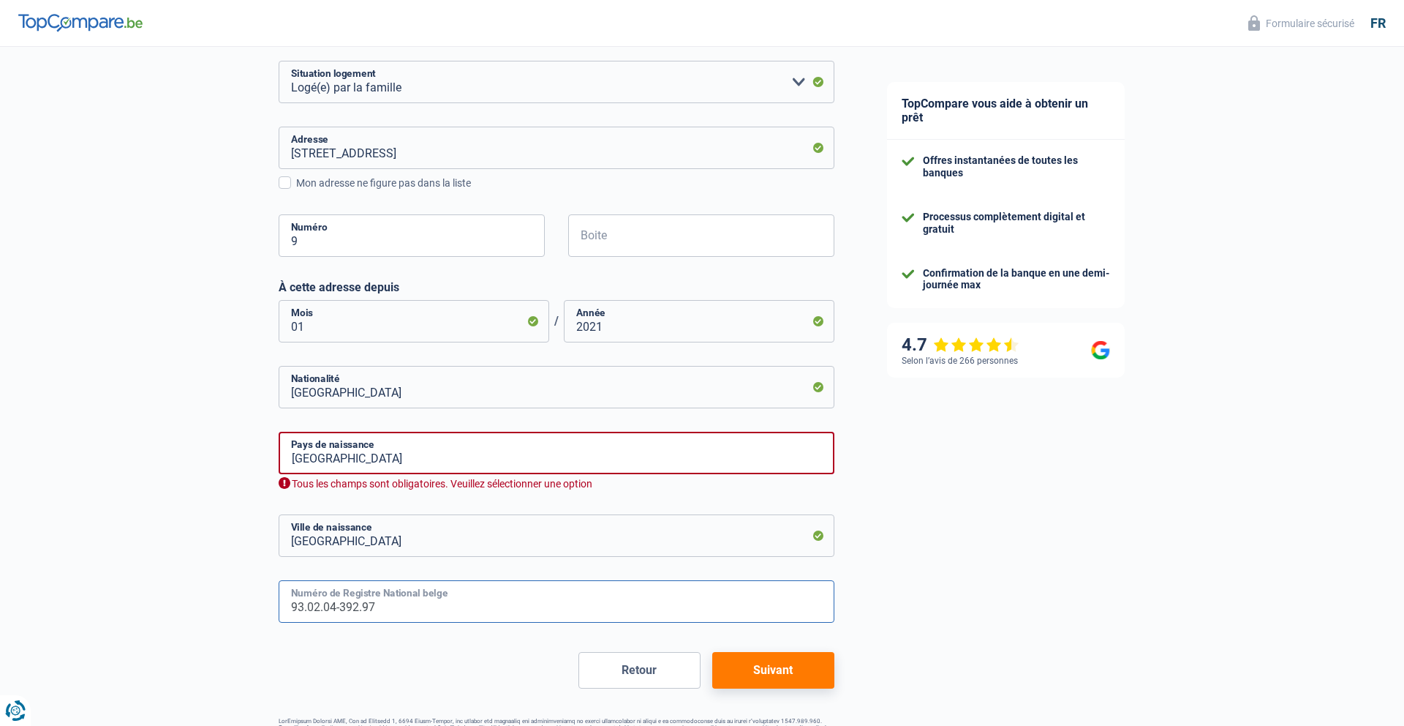
type input "93.02.04-392.97"
click at [780, 674] on button "Suivant" at bounding box center [773, 670] width 122 height 37
select select "familyAllowances"
select select "netSalary"
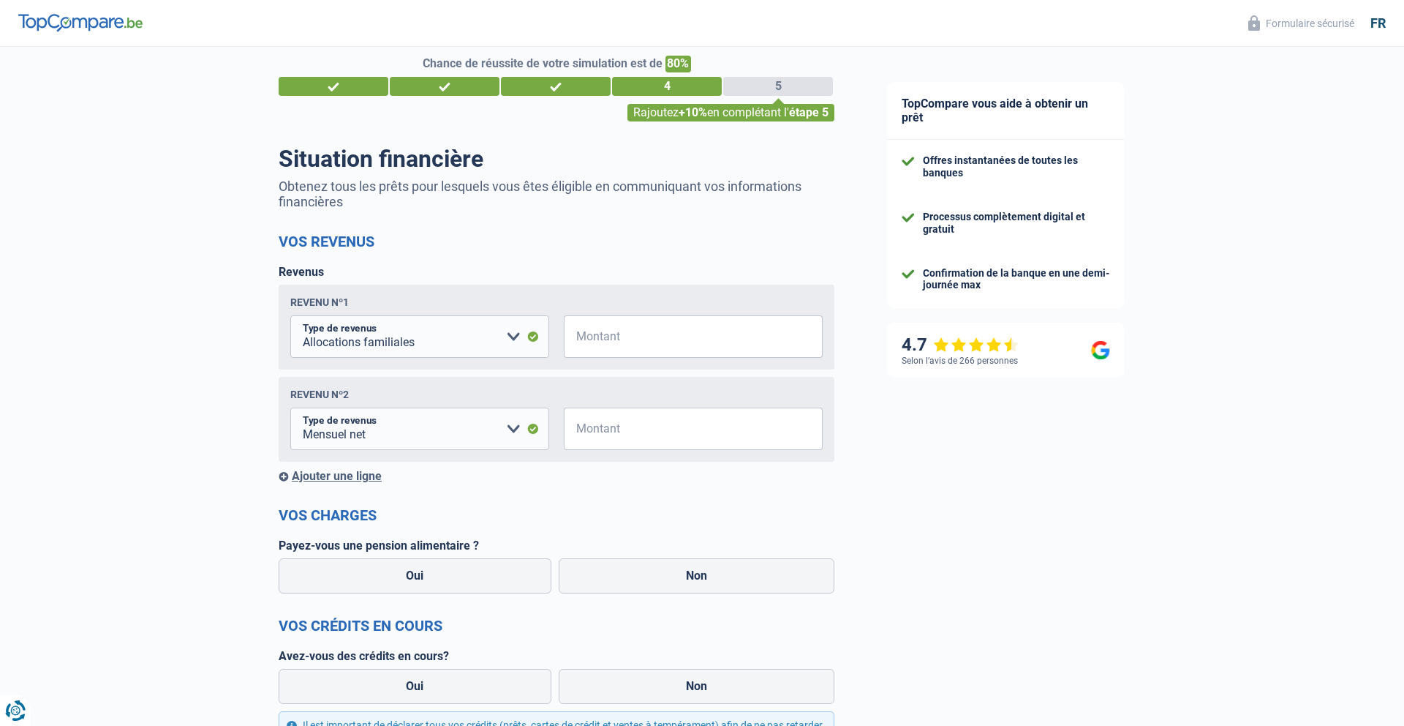
scroll to position [15, 0]
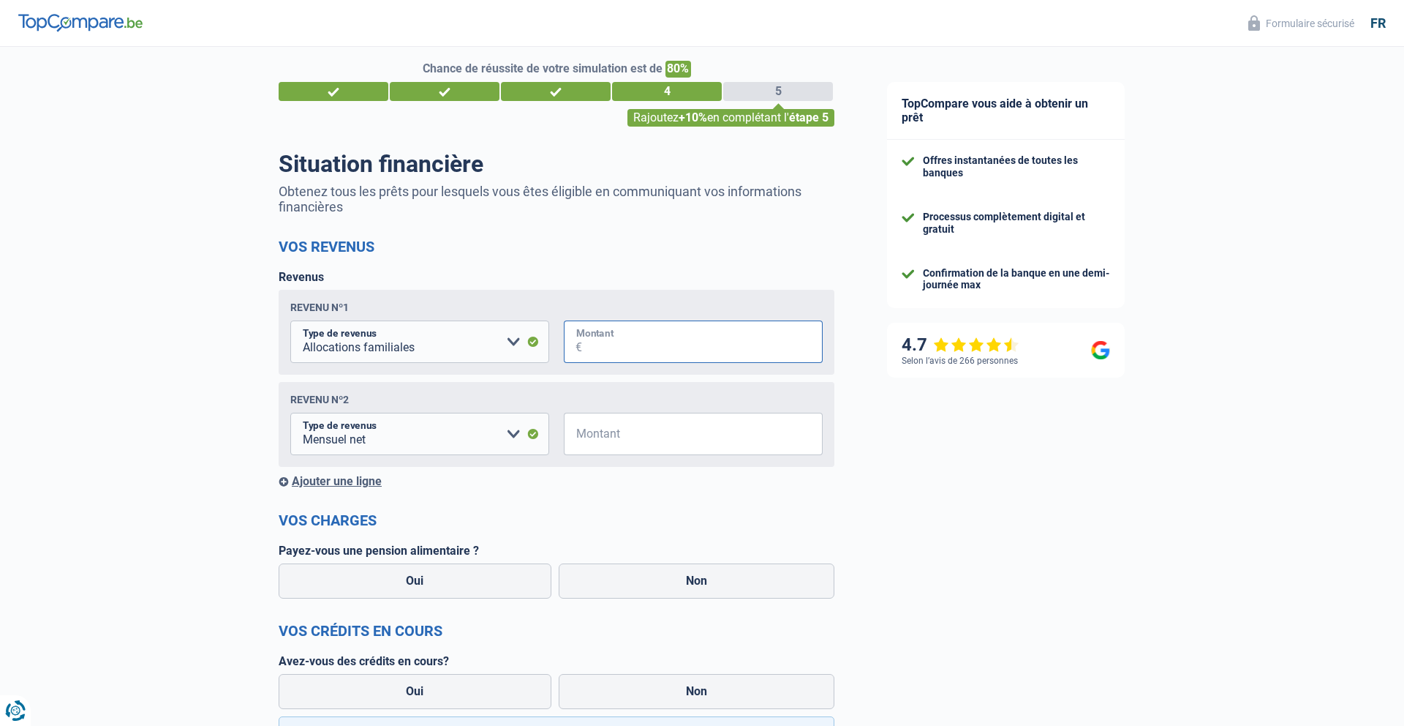
click at [610, 336] on input "Montant" at bounding box center [702, 341] width 241 height 42
type input "145"
click at [604, 432] on input "Montant" at bounding box center [702, 433] width 241 height 42
type input "2.300"
click at [617, 485] on div "Ajouter une ligne" at bounding box center [557, 481] width 556 height 14
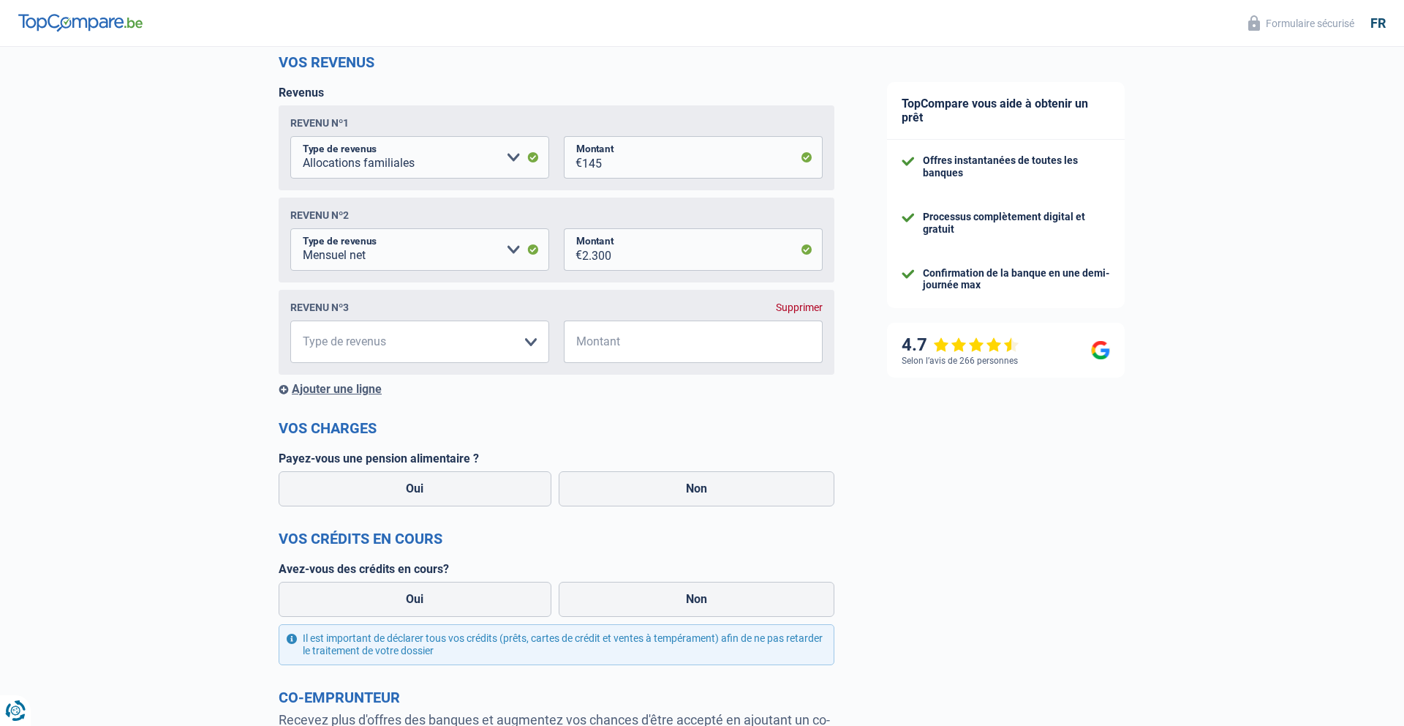
click at [813, 311] on div "Supprimer" at bounding box center [799, 307] width 47 height 12
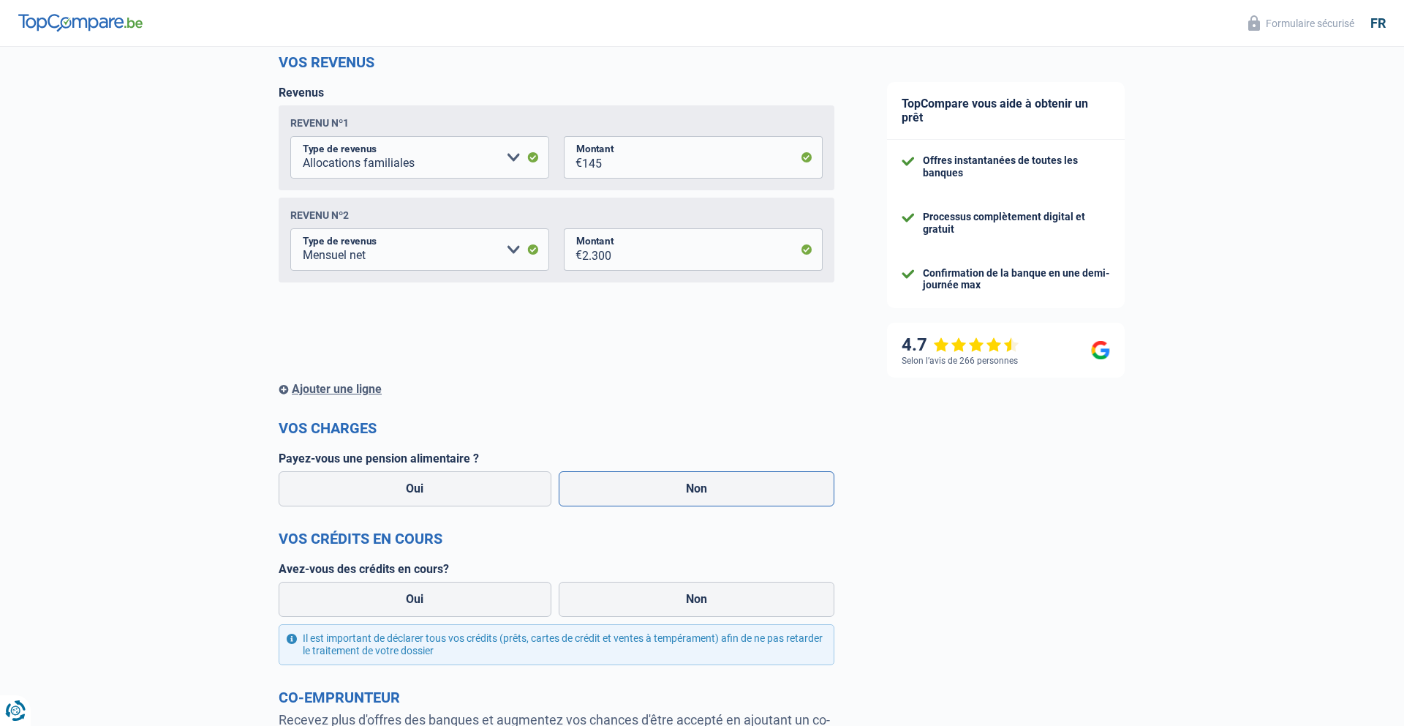
scroll to position [199, 0]
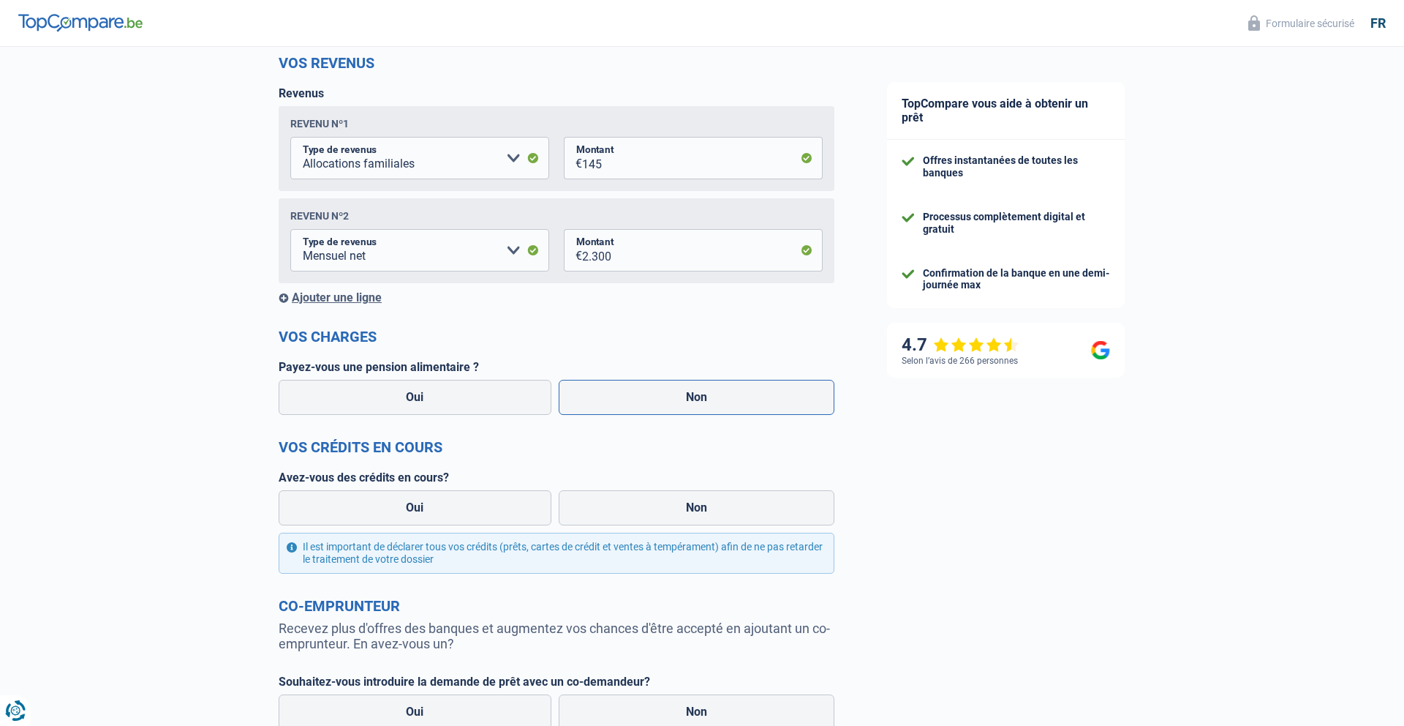
drag, startPoint x: 664, startPoint y: 403, endPoint x: 655, endPoint y: 406, distance: 9.9
click at [664, 403] on label "Non" at bounding box center [697, 397] width 276 height 35
click at [664, 403] on input "Non" at bounding box center [697, 397] width 276 height 35
radio input "true"
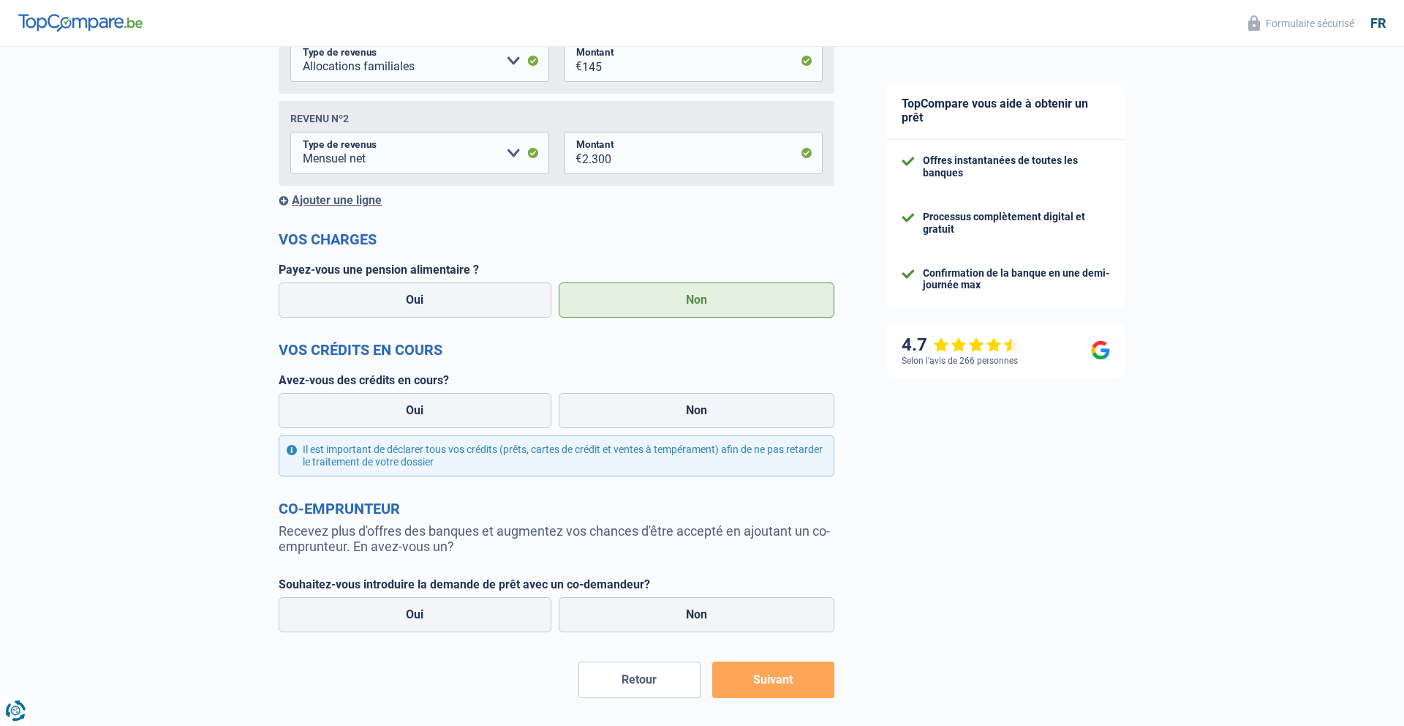
scroll to position [298, 0]
click at [678, 418] on label "Non" at bounding box center [697, 408] width 276 height 35
click at [678, 418] on input "Non" at bounding box center [697, 408] width 276 height 35
radio input "true"
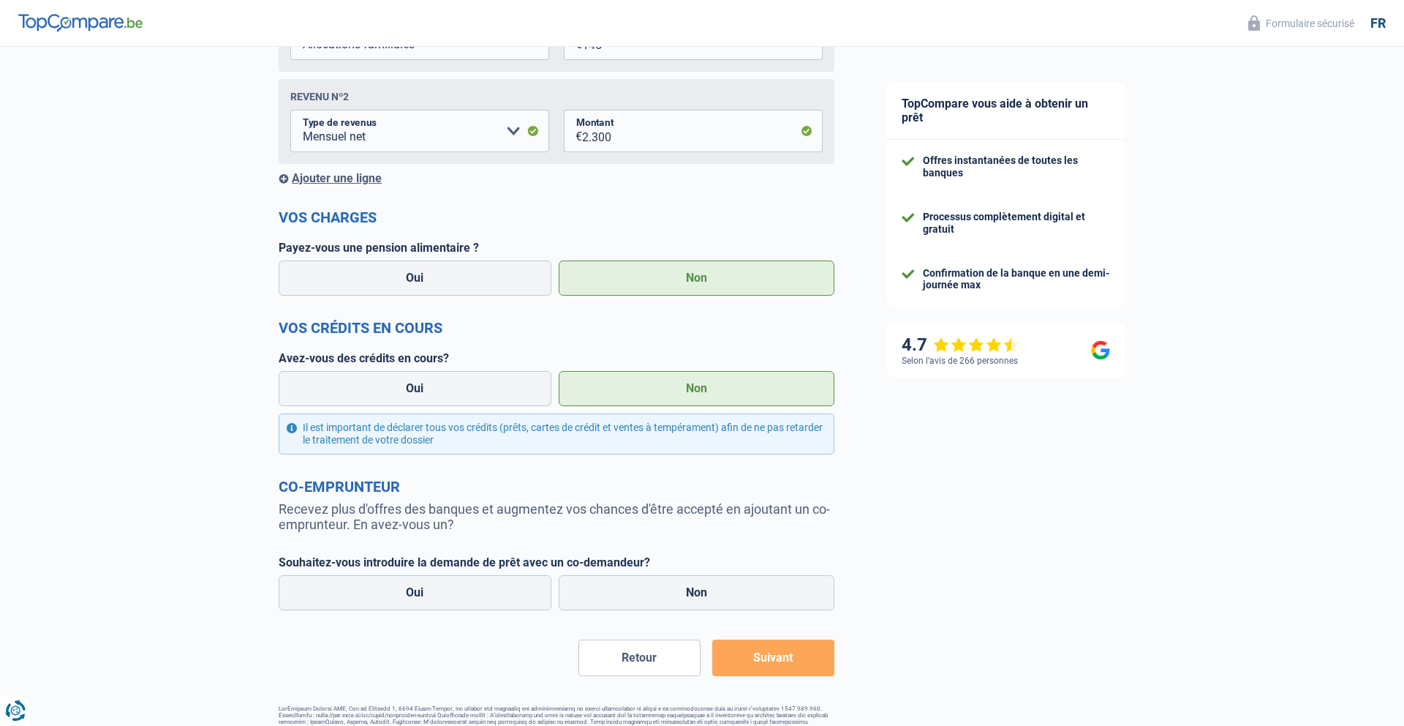
scroll to position [349, 0]
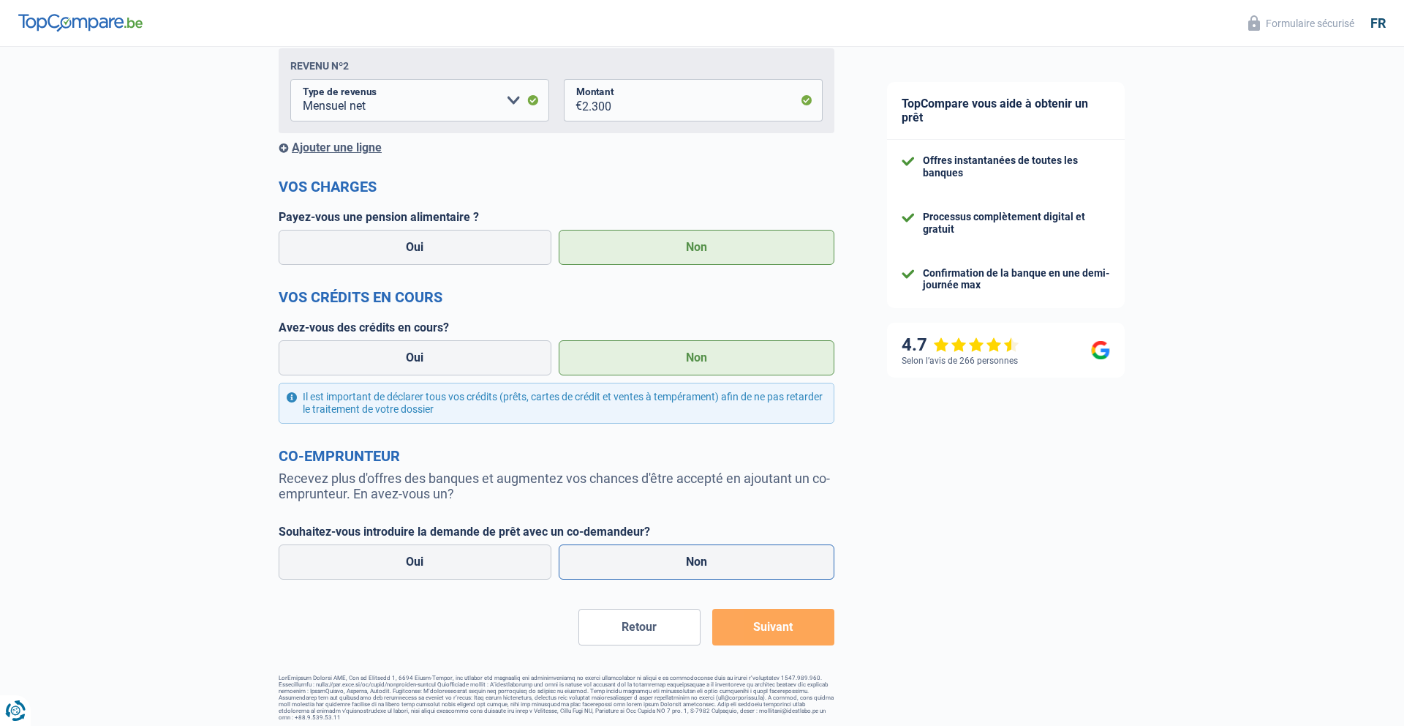
click at [751, 565] on label "Non" at bounding box center [697, 561] width 276 height 35
click at [751, 565] on input "Non" at bounding box center [697, 561] width 276 height 35
radio input "true"
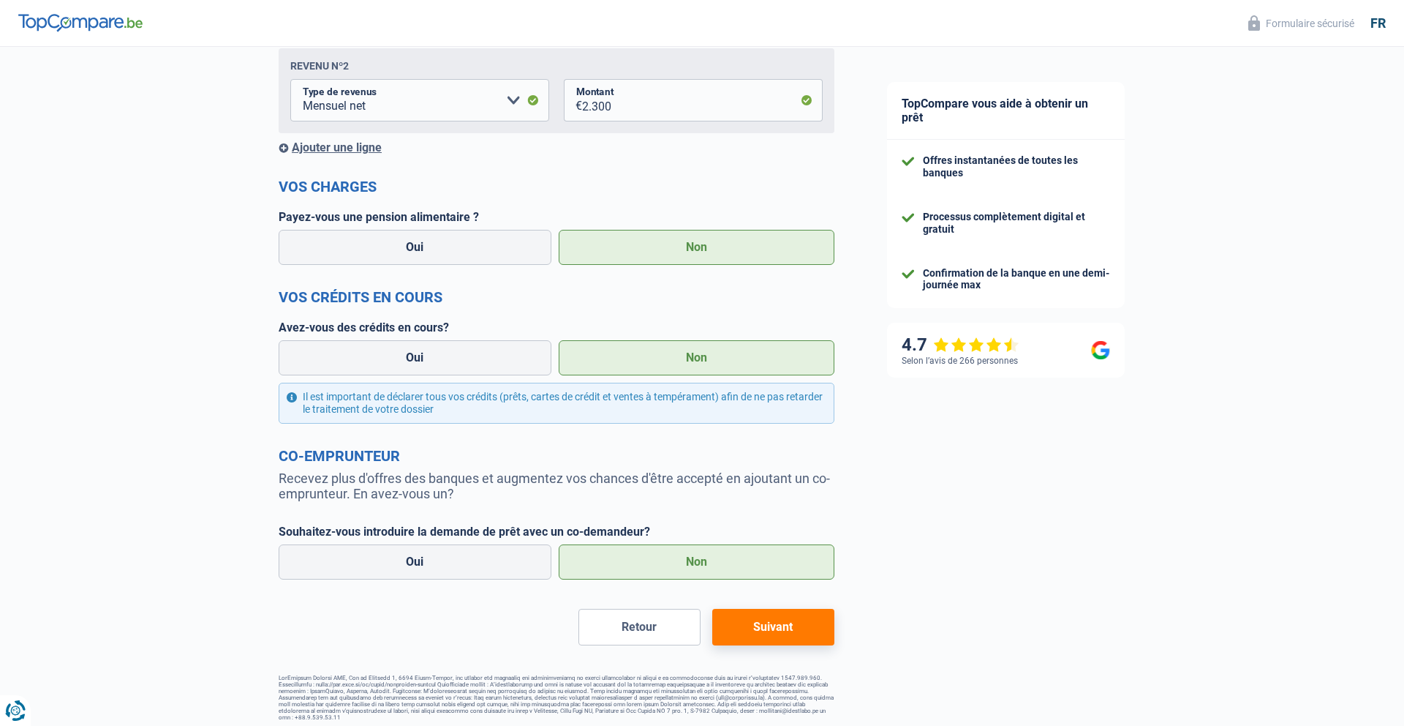
click at [766, 625] on button "Suivant" at bounding box center [773, 626] width 122 height 37
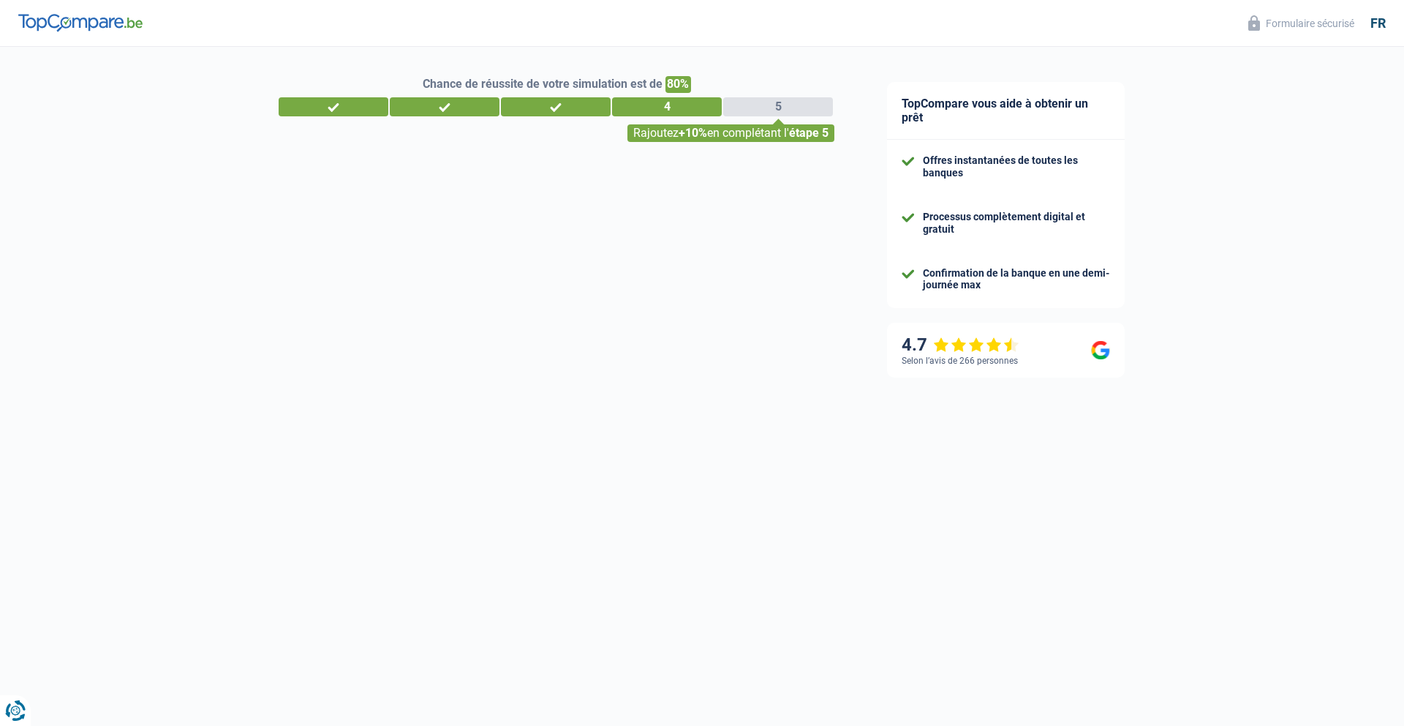
select select "120"
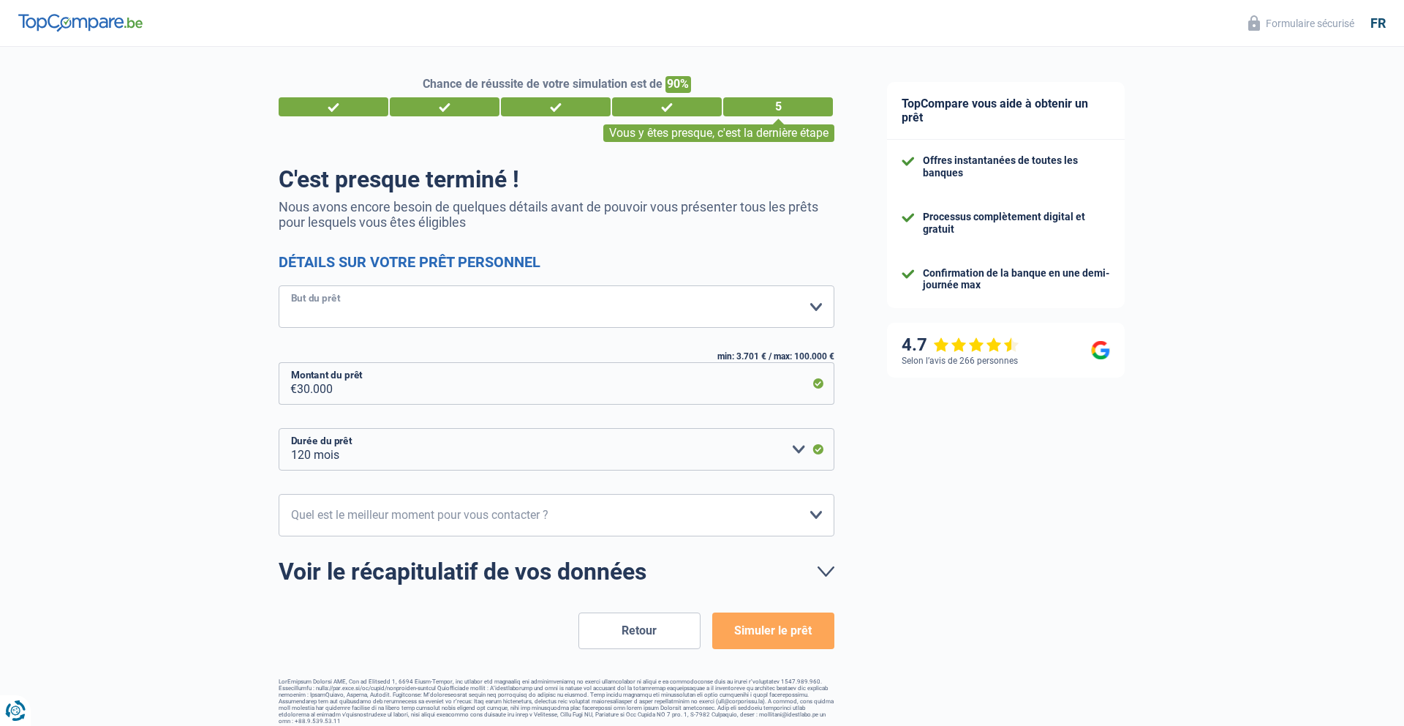
click at [366, 303] on select "Confort maison: meubles, textile, peinture, électroménager, outillage non-profe…" at bounding box center [557, 306] width 556 height 42
select select "other"
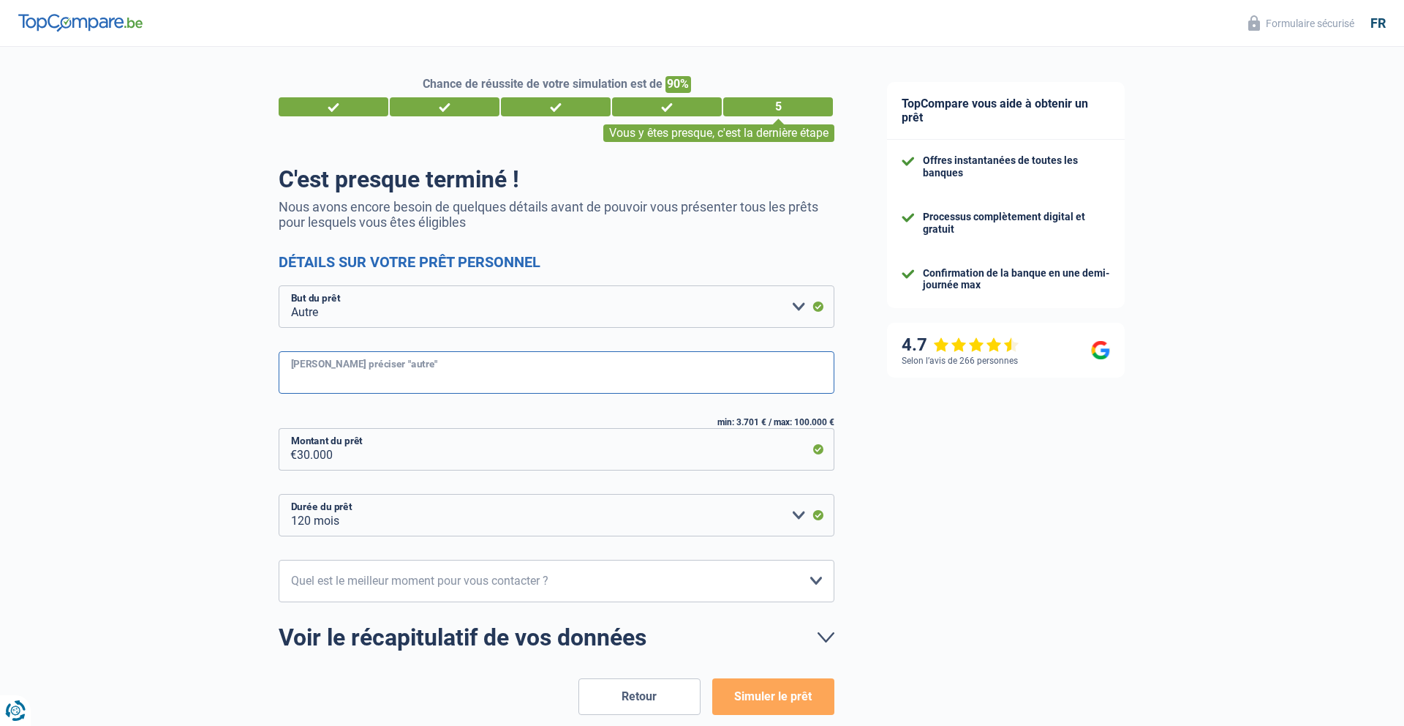
click at [409, 364] on input "Veuillez préciser "autre"" at bounding box center [557, 372] width 556 height 42
type input "création société immobilière"
click at [171, 486] on div "Chance de réussite de votre simulation est de 90% 1 2 3 4 5 Vous y êtes presque…" at bounding box center [430, 418] width 861 height 755
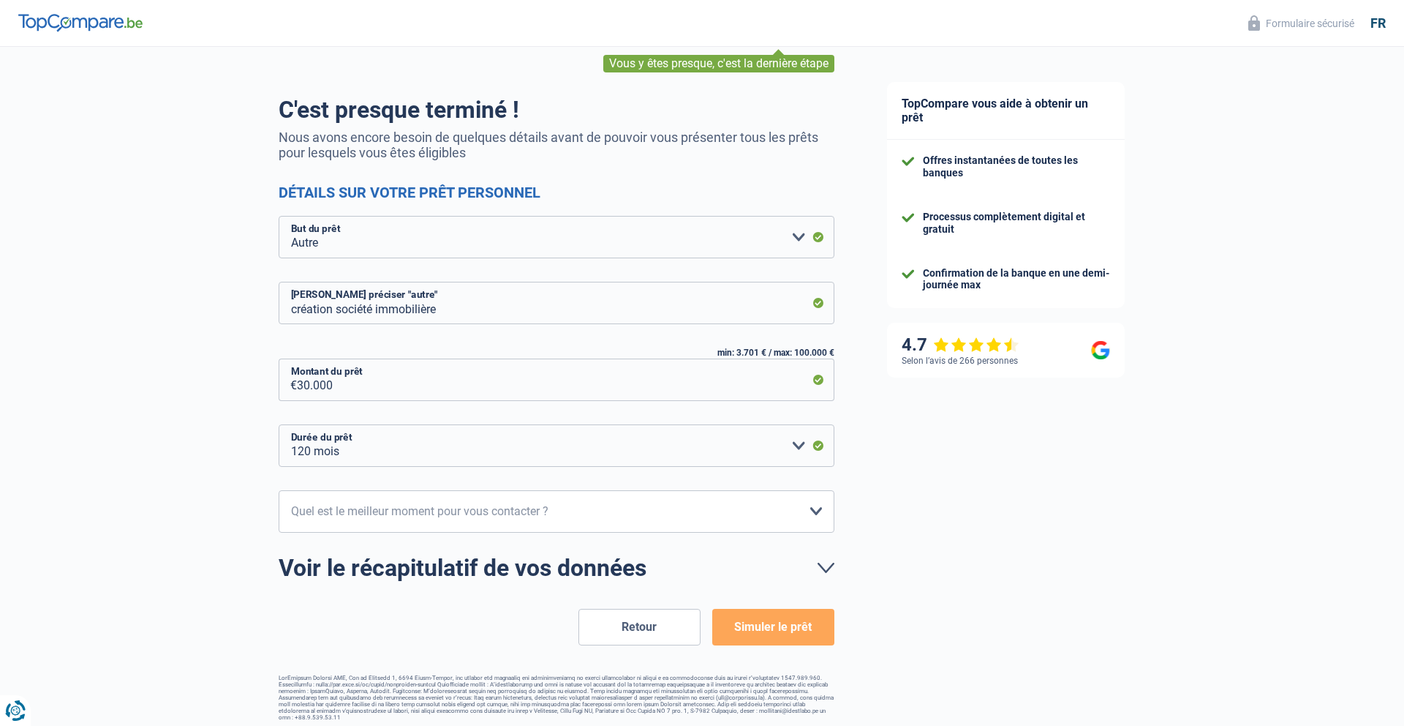
click at [807, 441] on select "12 mois 18 mois 24 mois 30 mois 36 mois 42 mois 48 mois 60 mois 72 mois 84 mois…" at bounding box center [557, 445] width 556 height 42
click at [562, 508] on select "10h-12h 12h-14h 14h-16h 16h-18h Veuillez sélectionner une option" at bounding box center [557, 511] width 556 height 42
select select "10-12"
click at [762, 634] on button "Simuler le prêt" at bounding box center [773, 626] width 122 height 37
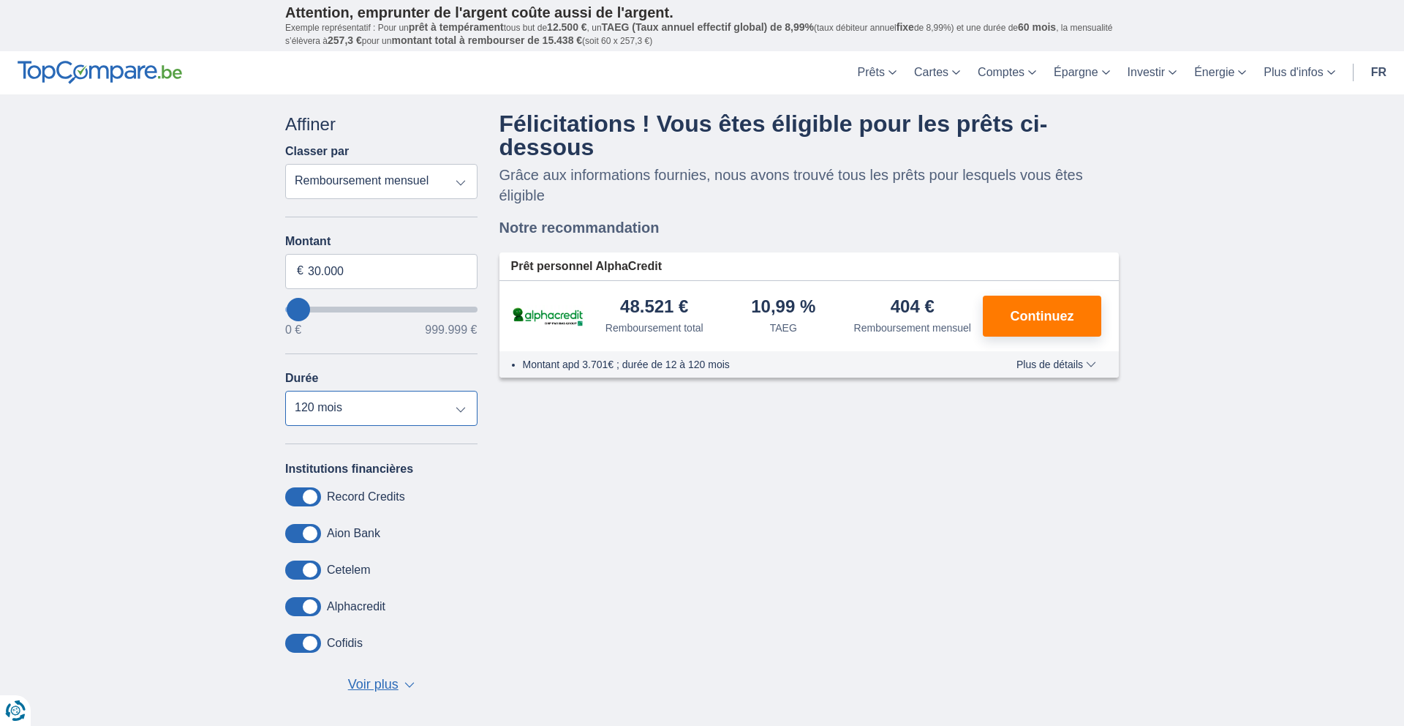
click at [426, 406] on select "12 mois 18 mois 24 mois 30 mois 36 mois 42 mois 48 mois 60 mois 72 mois 84 mois…" at bounding box center [381, 408] width 192 height 35
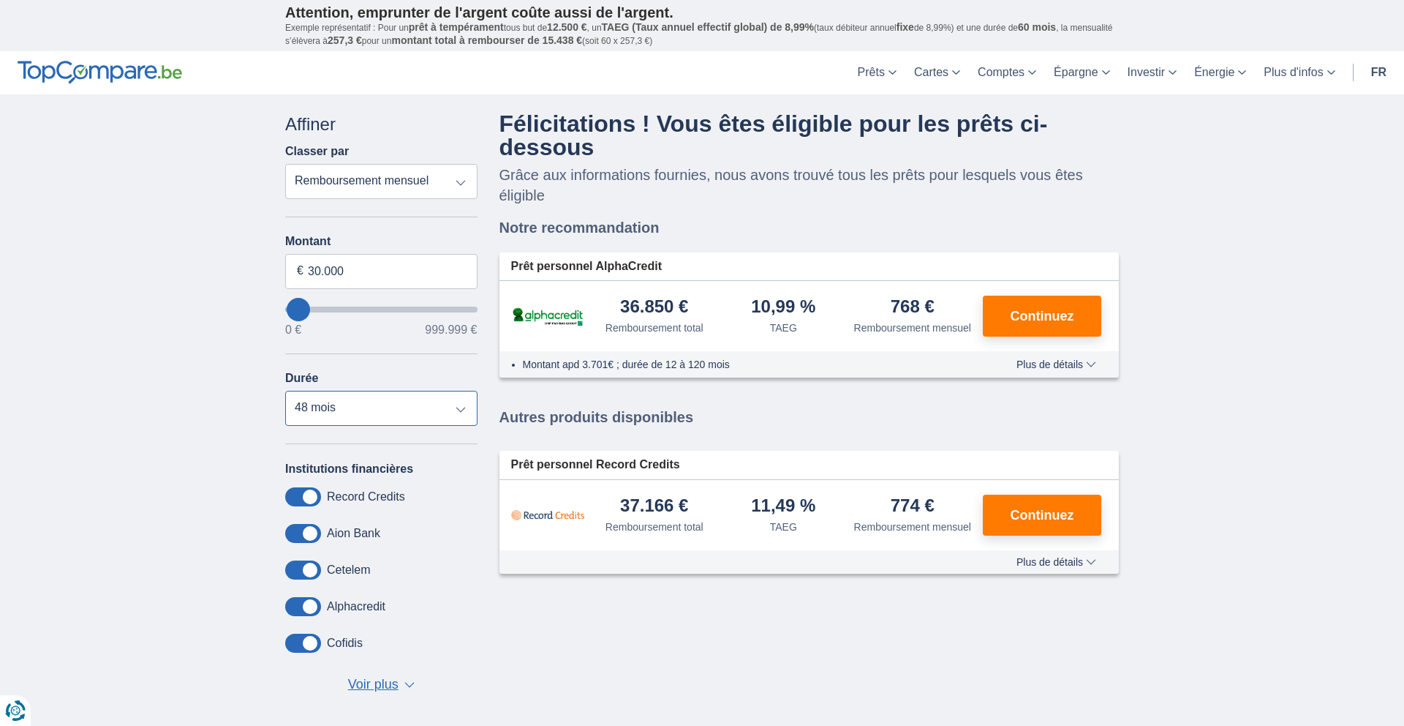
click at [404, 407] on select "12 mois 18 mois 24 mois 30 mois 36 mois 42 mois 48 mois 60 mois 72 mois 84 mois…" at bounding box center [381, 408] width 192 height 35
click at [358, 408] on select "12 mois 18 mois 24 mois 30 mois 36 mois 42 mois 48 mois 60 mois 72 mois 84 mois…" at bounding box center [381, 408] width 192 height 35
select select "48"
click at [1035, 331] on button "Continuez" at bounding box center [1042, 315] width 118 height 41
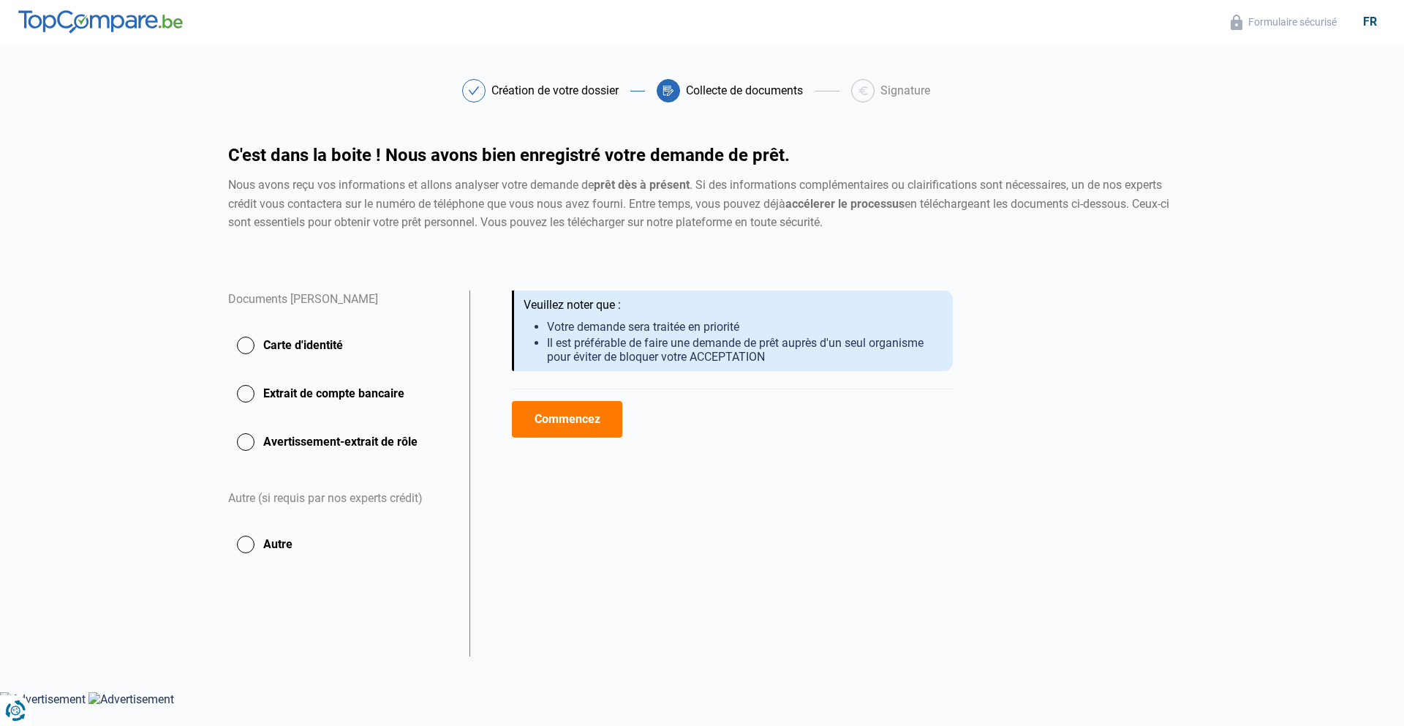
drag, startPoint x: 562, startPoint y: 423, endPoint x: 518, endPoint y: 419, distance: 44.8
click at [562, 423] on button "Commencez" at bounding box center [567, 419] width 110 height 37
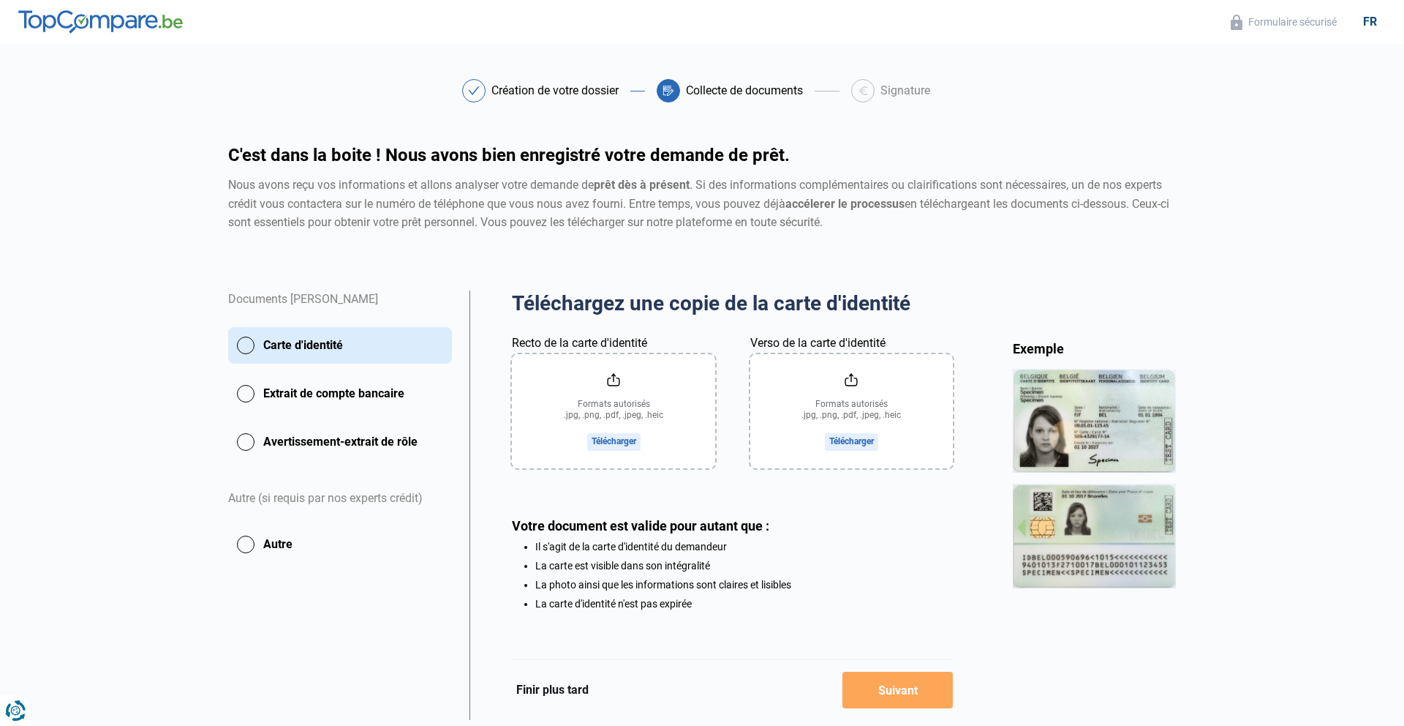
scroll to position [43, 0]
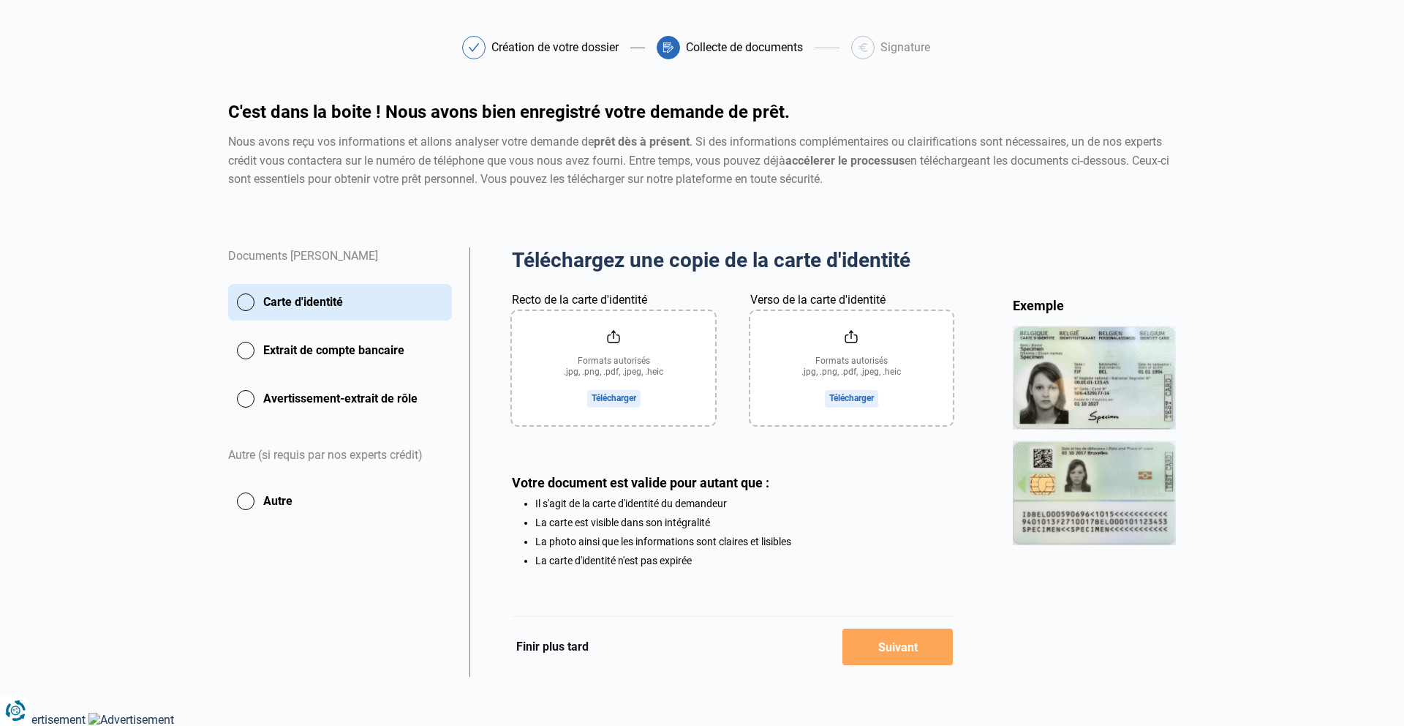
click at [373, 355] on button "Extrait de compte bancaire" at bounding box center [340, 350] width 224 height 37
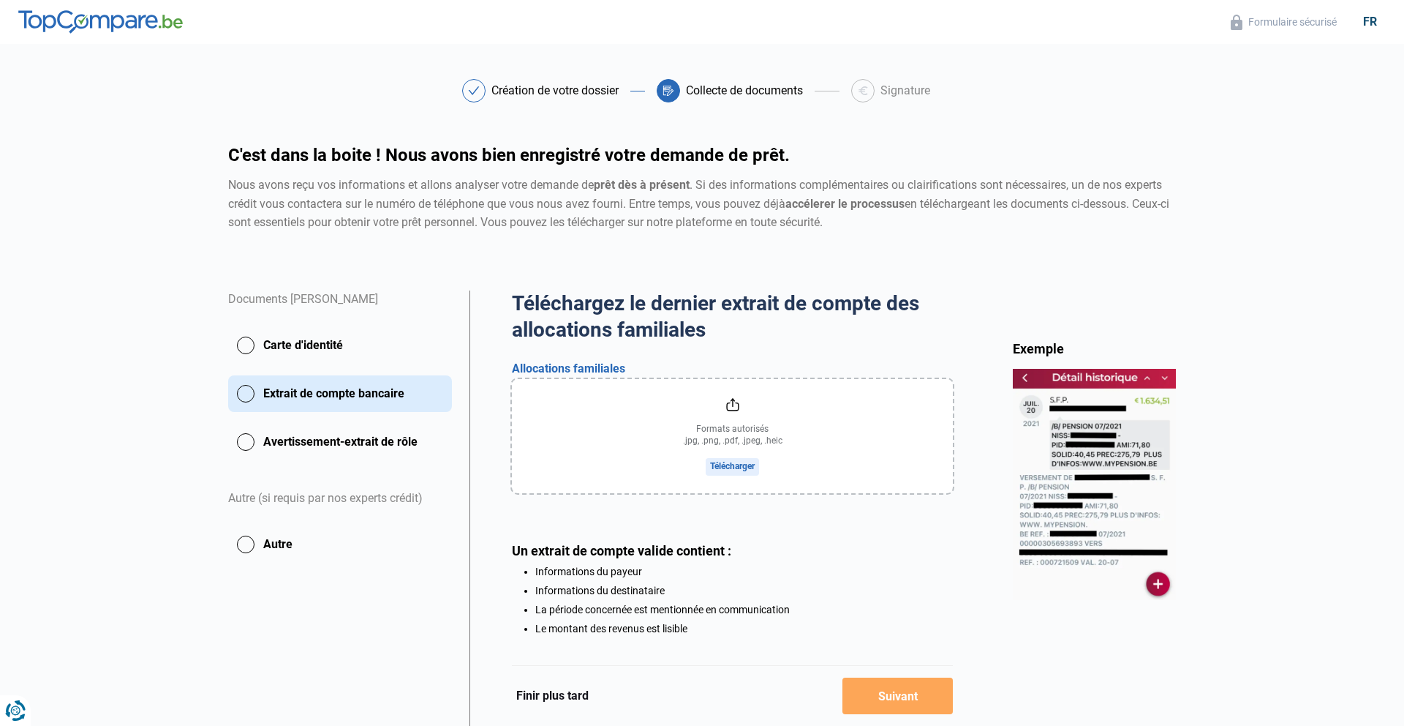
click at [389, 448] on button "Avertissement-extrait de rôle" at bounding box center [340, 441] width 224 height 37
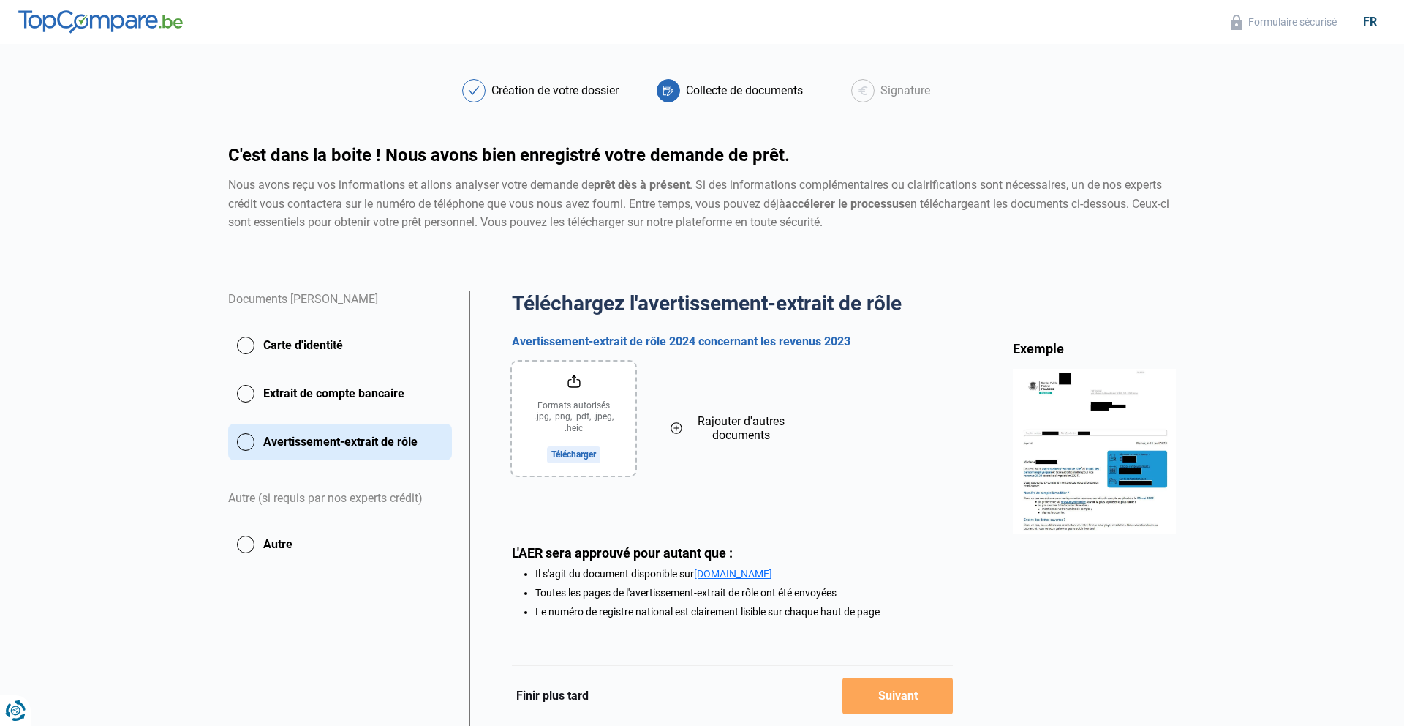
click at [388, 385] on button "Extrait de compte bancaire" at bounding box center [340, 393] width 224 height 37
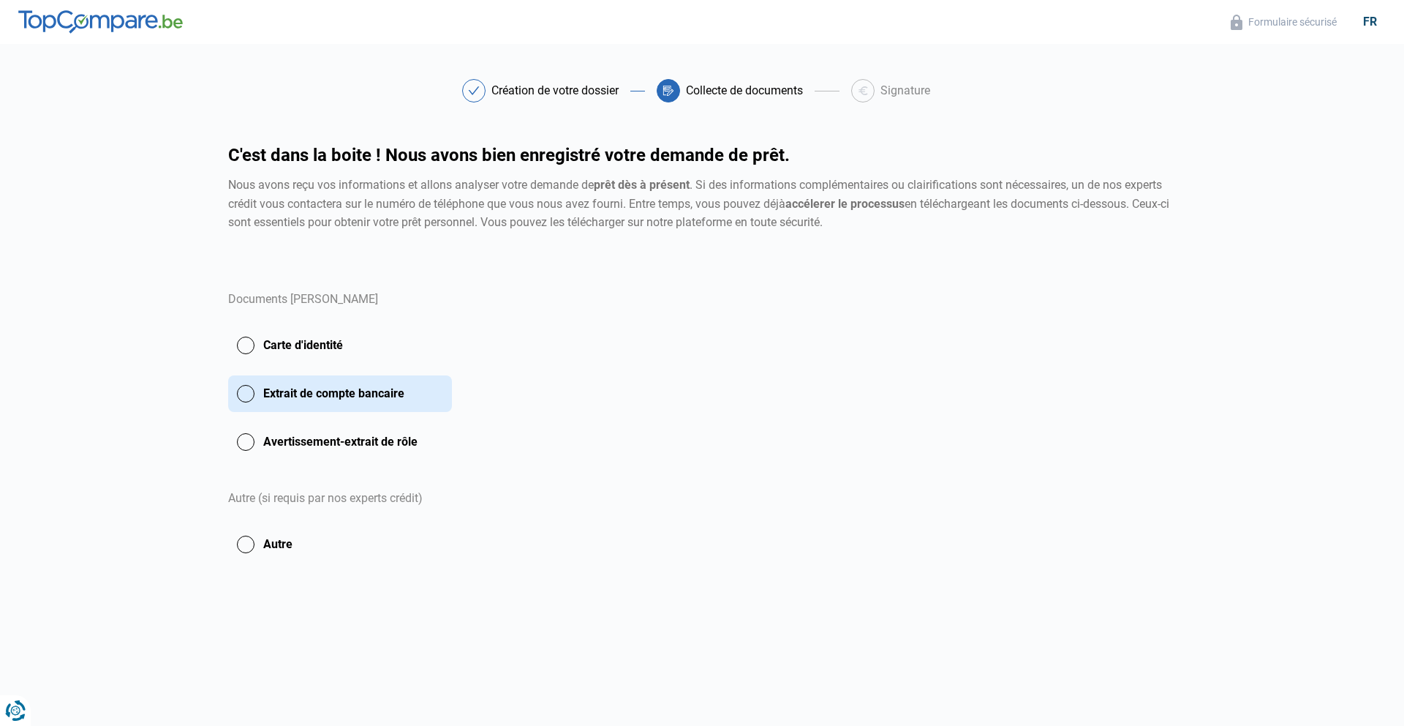
click at [372, 358] on button "Carte d'identité" at bounding box center [340, 345] width 224 height 37
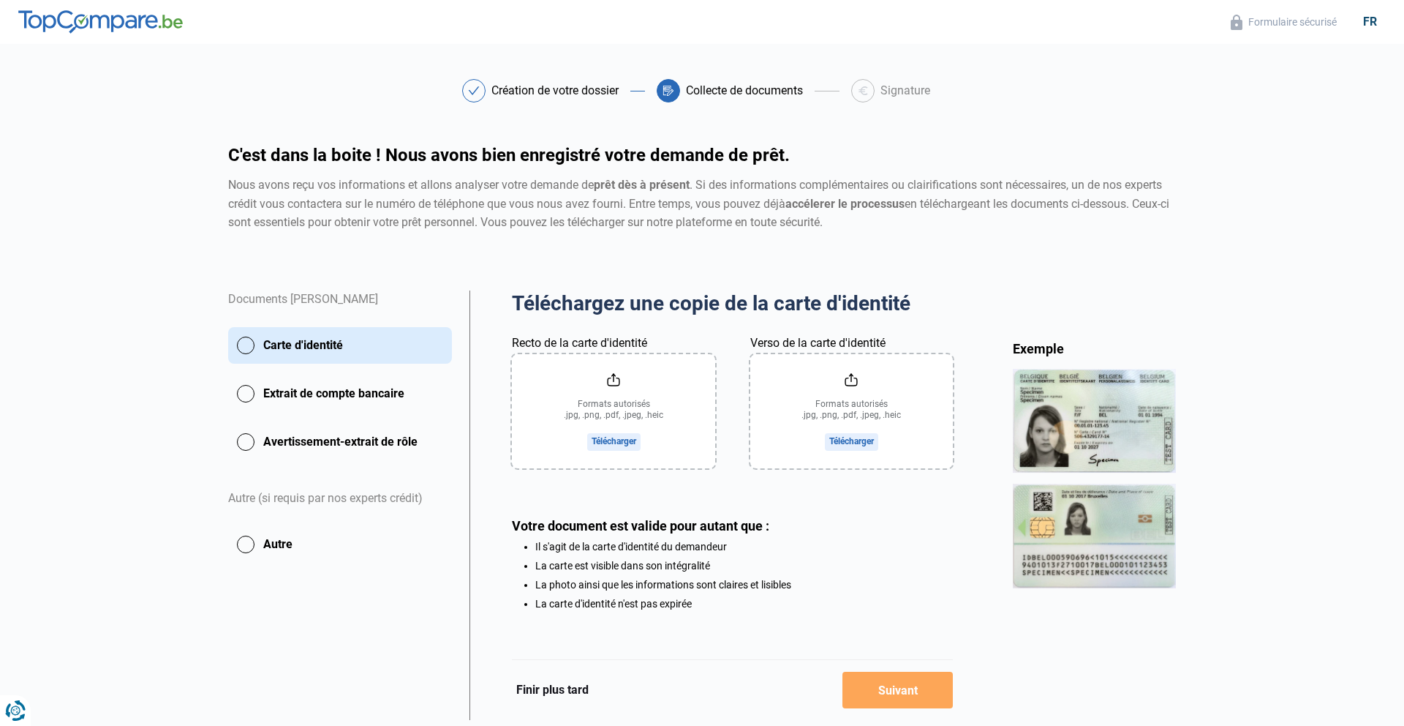
click at [598, 399] on input "Recto de la carte d'identité" at bounding box center [613, 411] width 203 height 114
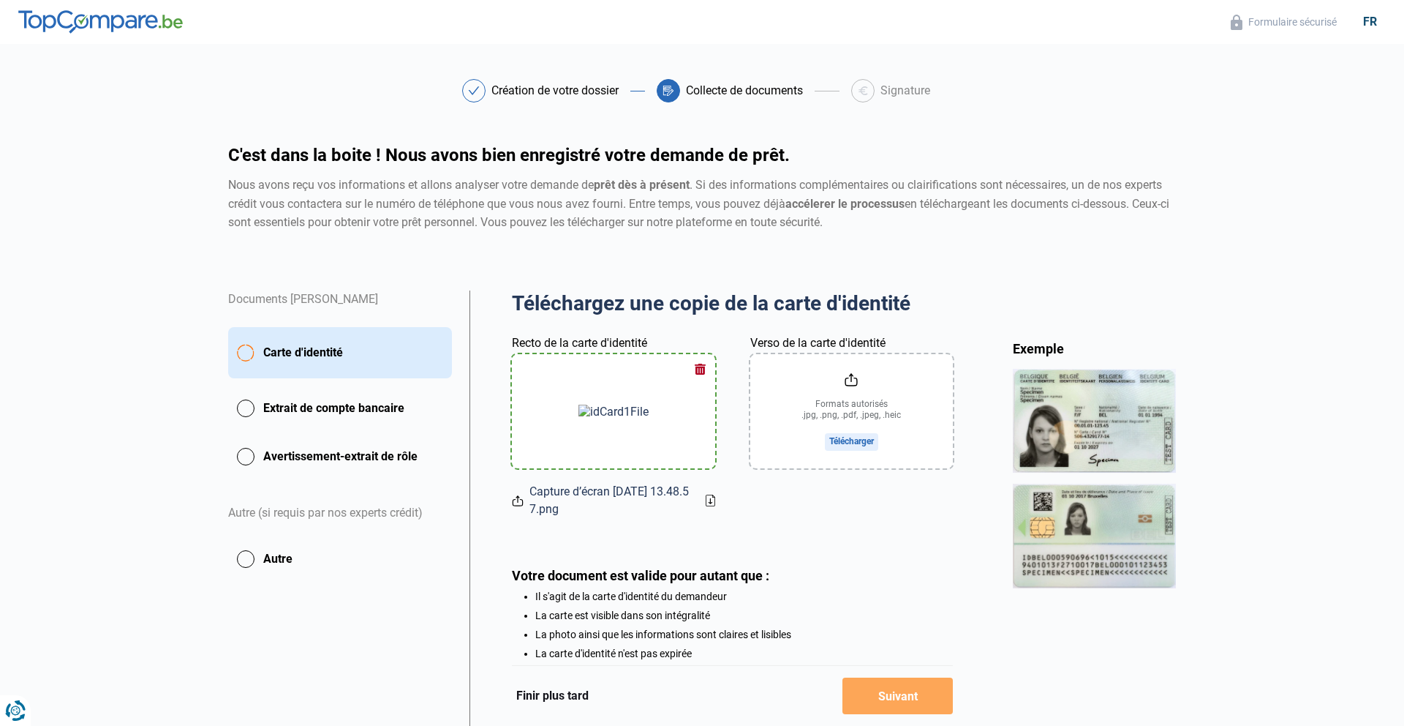
click at [849, 437] on input "Verso de la carte d'identité" at bounding box center [851, 411] width 203 height 114
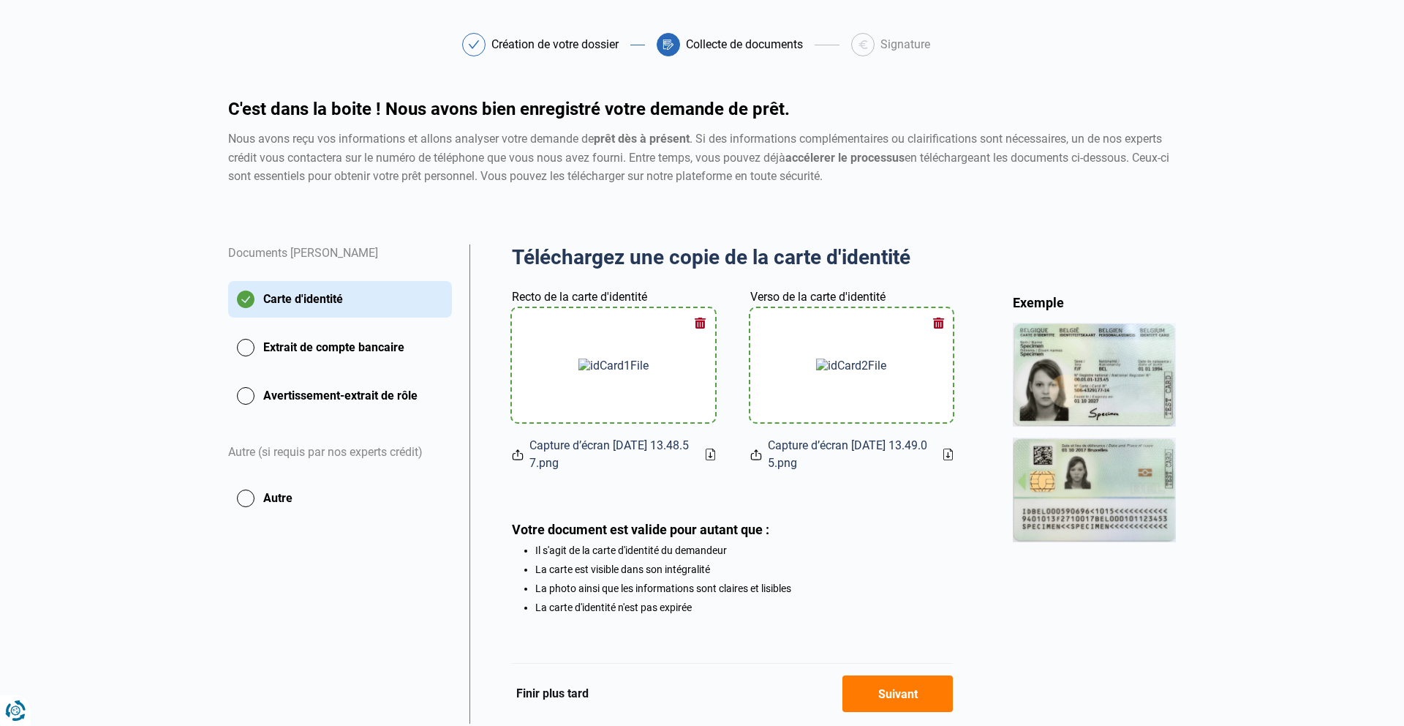
scroll to position [55, 0]
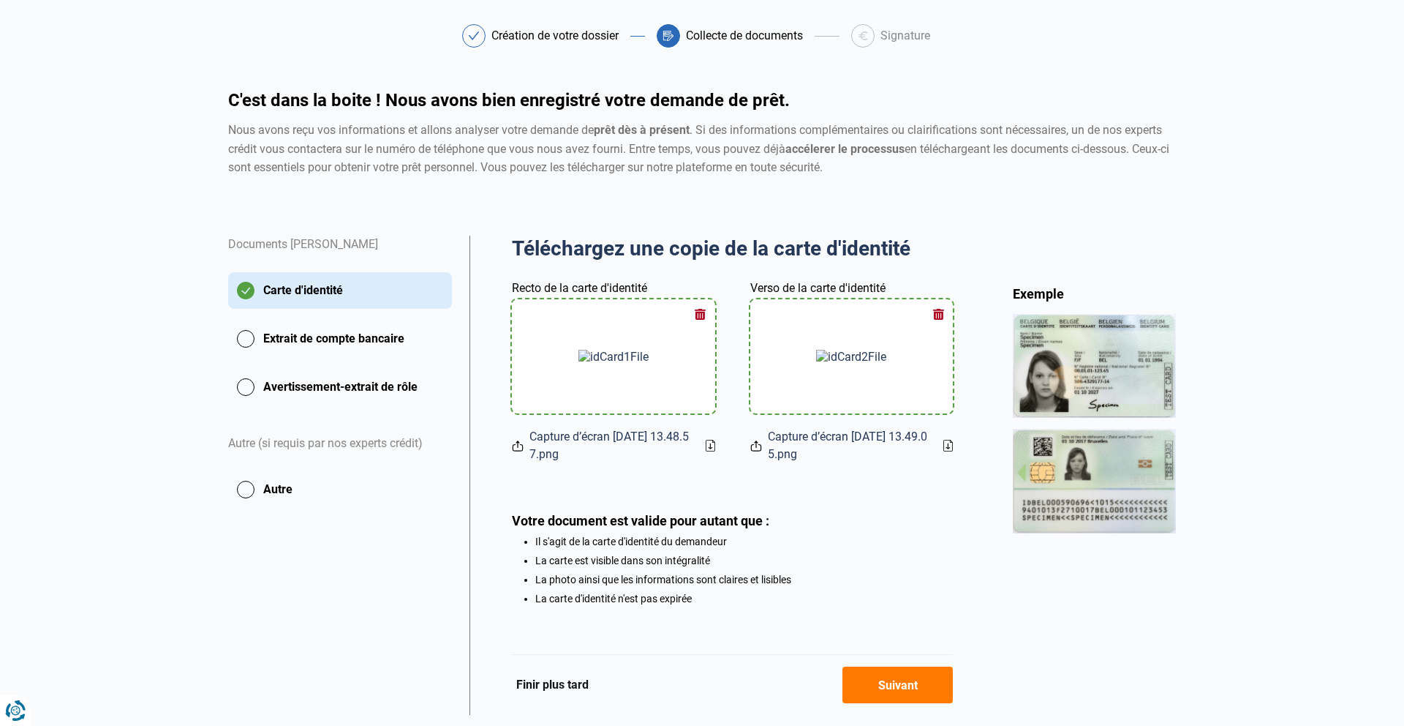
click at [906, 664] on div "Finir plus tard Suivant" at bounding box center [732, 684] width 441 height 61
click at [904, 680] on button "Suivant" at bounding box center [898, 684] width 110 height 37
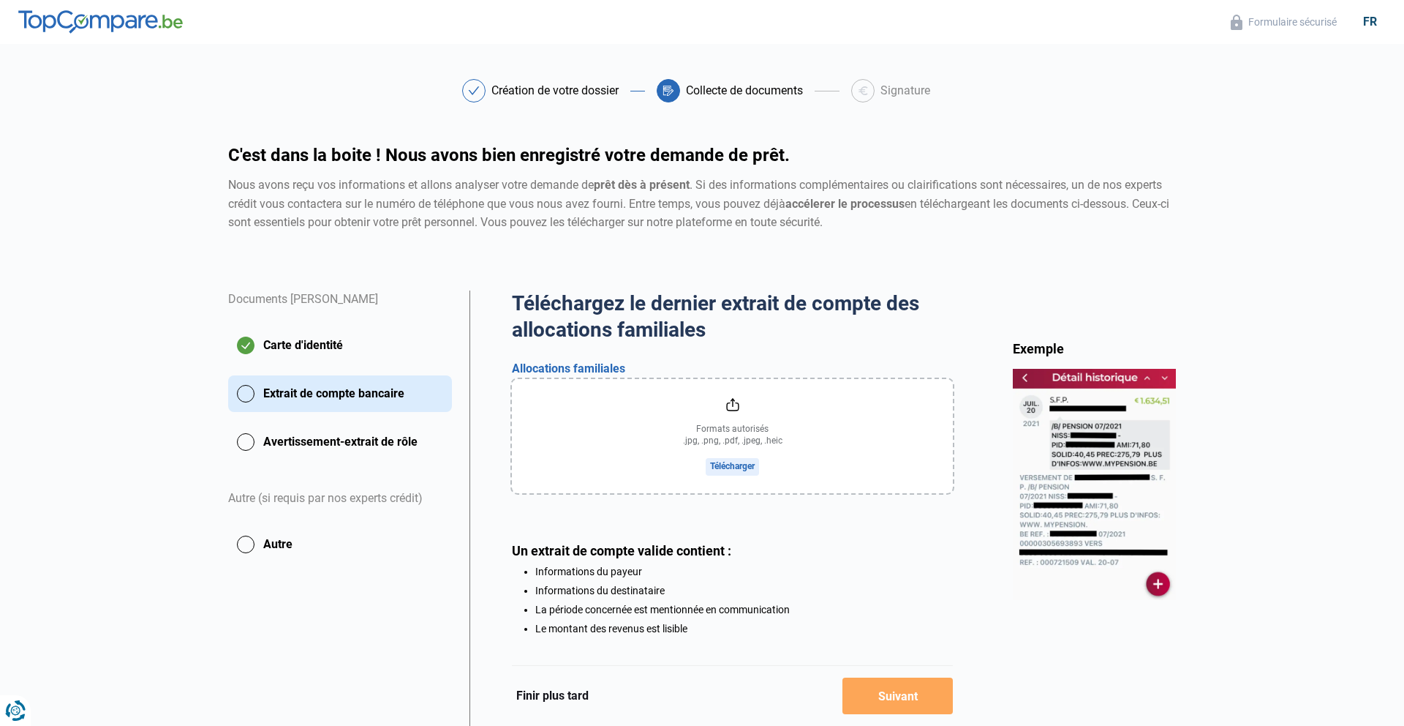
click at [754, 441] on input "file" at bounding box center [732, 436] width 441 height 114
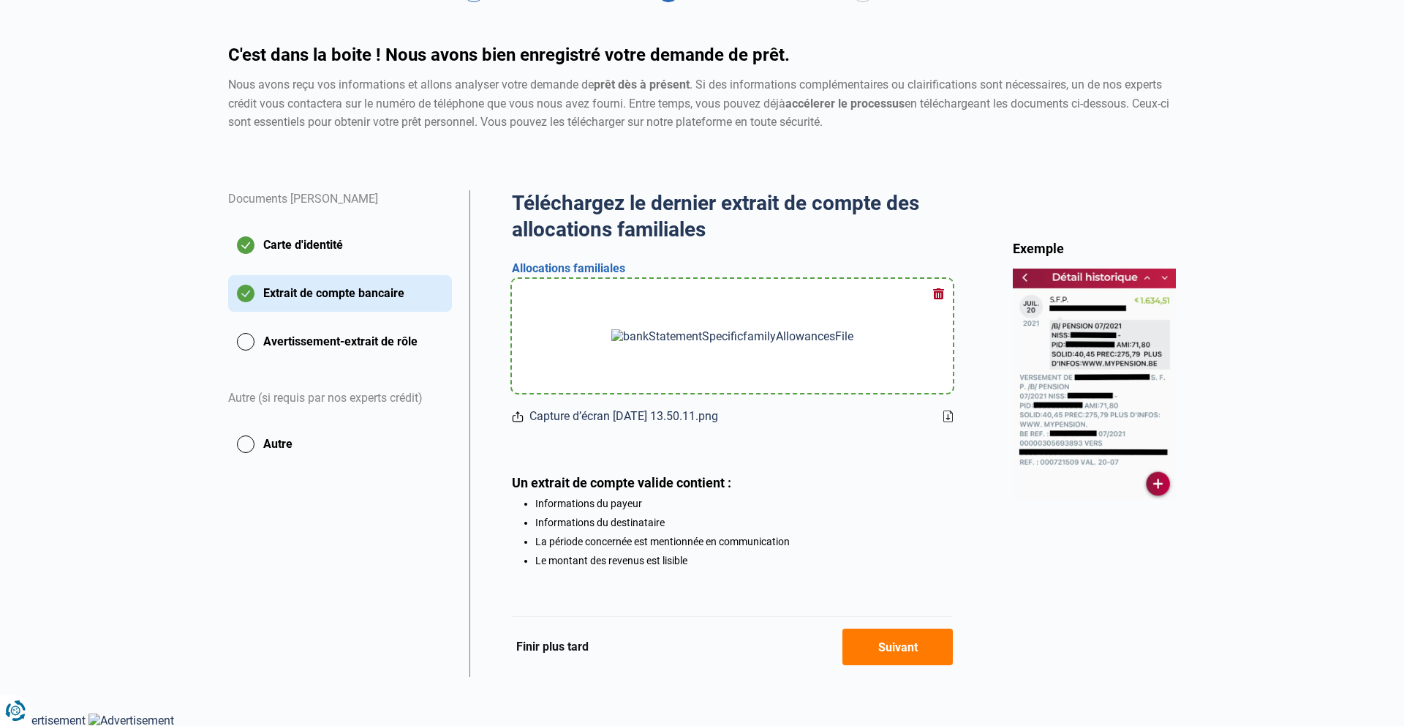
click at [906, 647] on button "Suivant" at bounding box center [898, 646] width 110 height 37
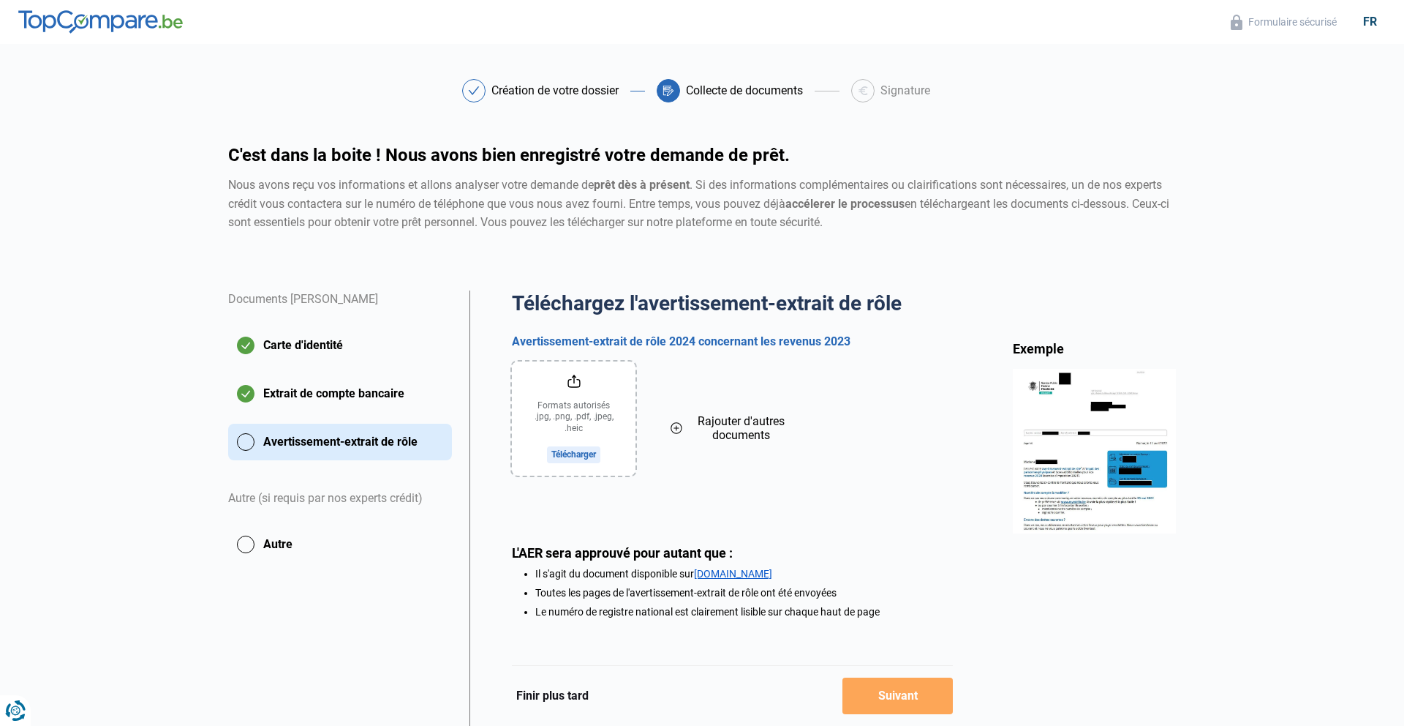
click at [724, 574] on link "MyMinFin.be" at bounding box center [733, 574] width 78 height 12
click at [567, 427] on input "file" at bounding box center [574, 418] width 124 height 114
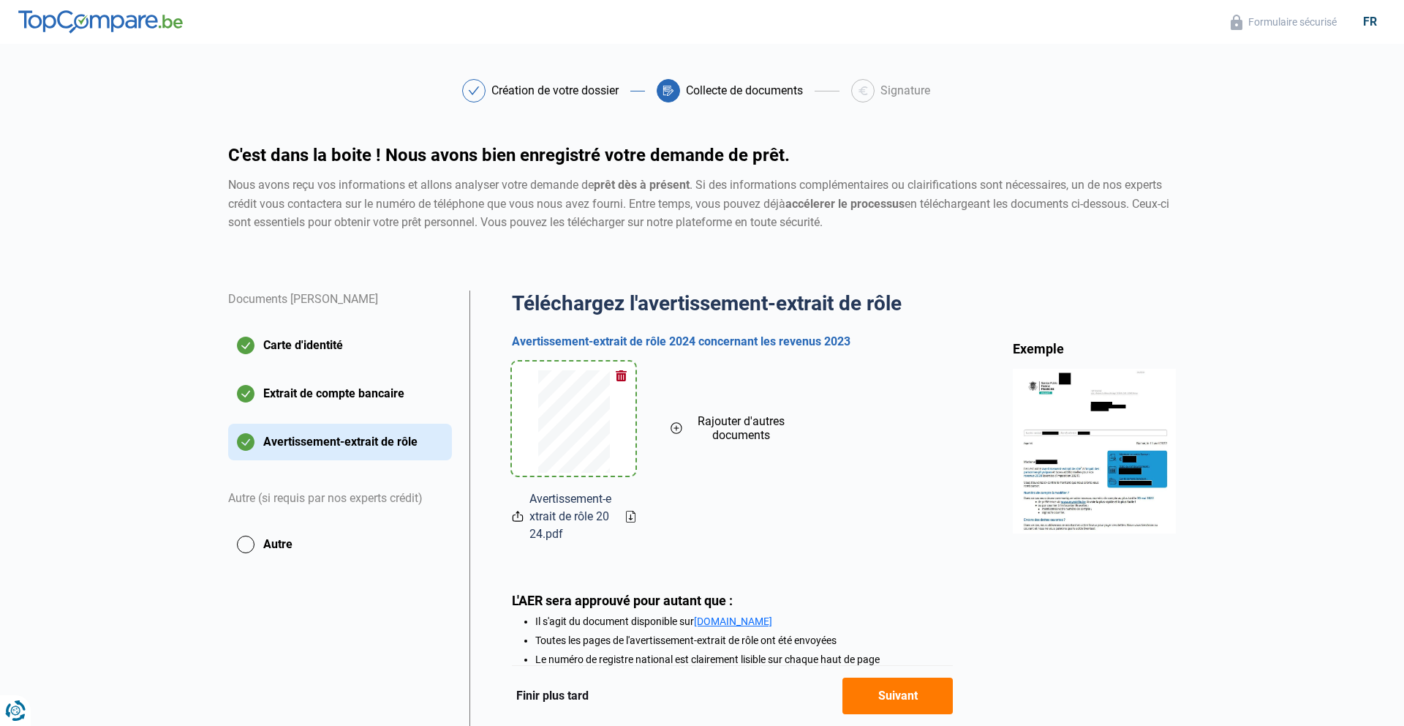
click at [893, 693] on button "Suivant" at bounding box center [898, 695] width 110 height 37
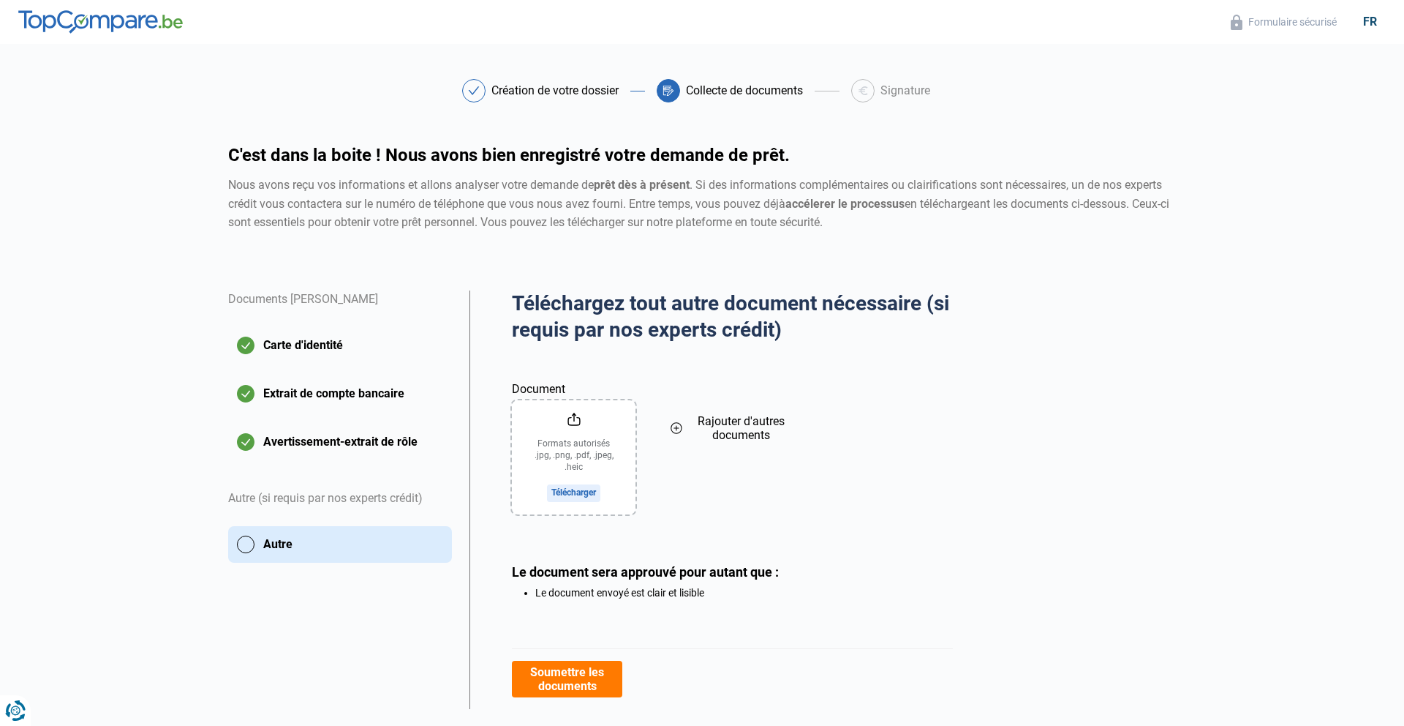
click at [579, 694] on button "Soumettre les documents" at bounding box center [567, 678] width 110 height 37
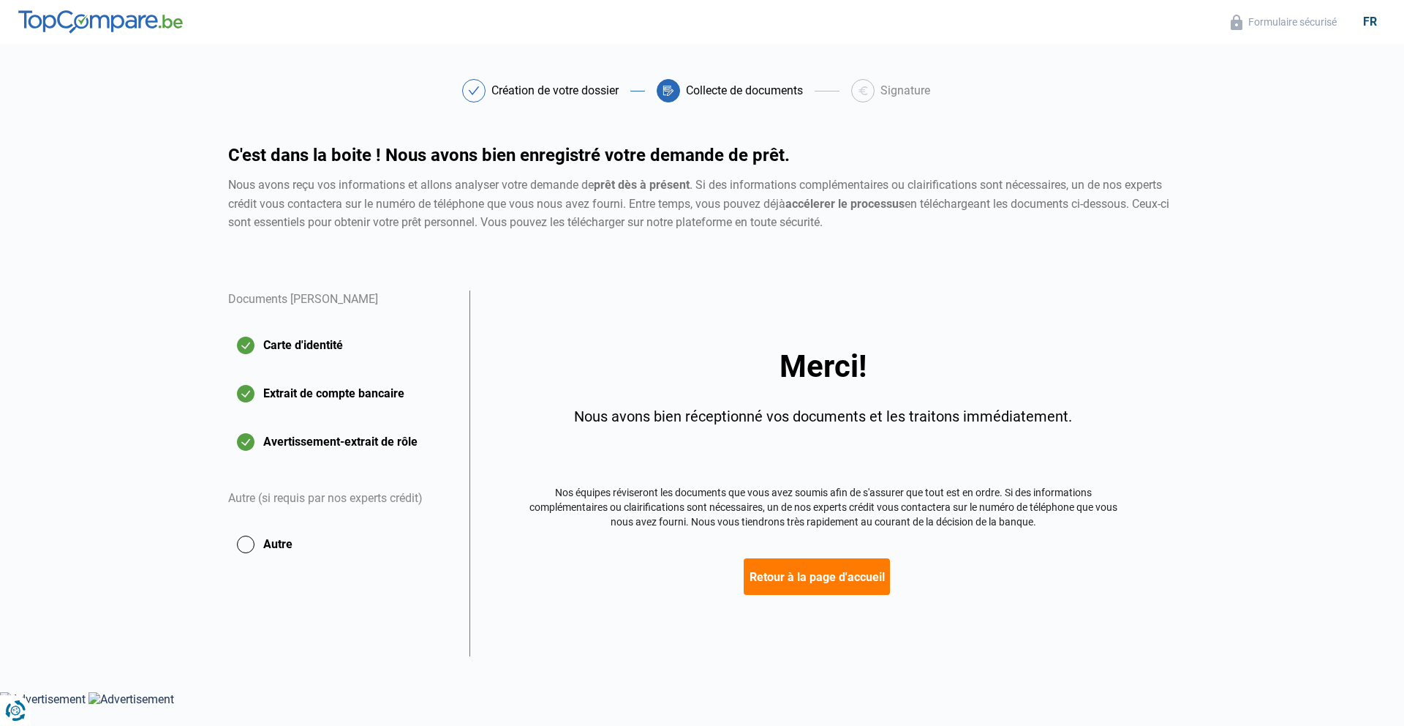
click at [773, 581] on button "Retour à la page d'accueil" at bounding box center [817, 576] width 146 height 37
